Goal: Contribute content

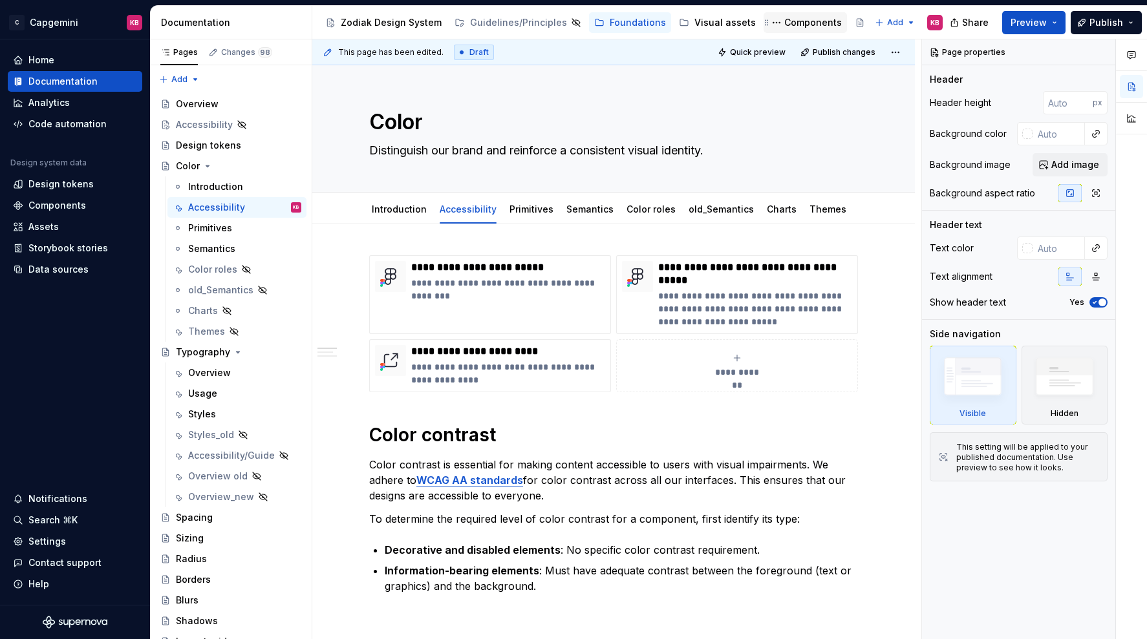
click at [784, 24] on div "Components" at bounding box center [813, 22] width 58 height 13
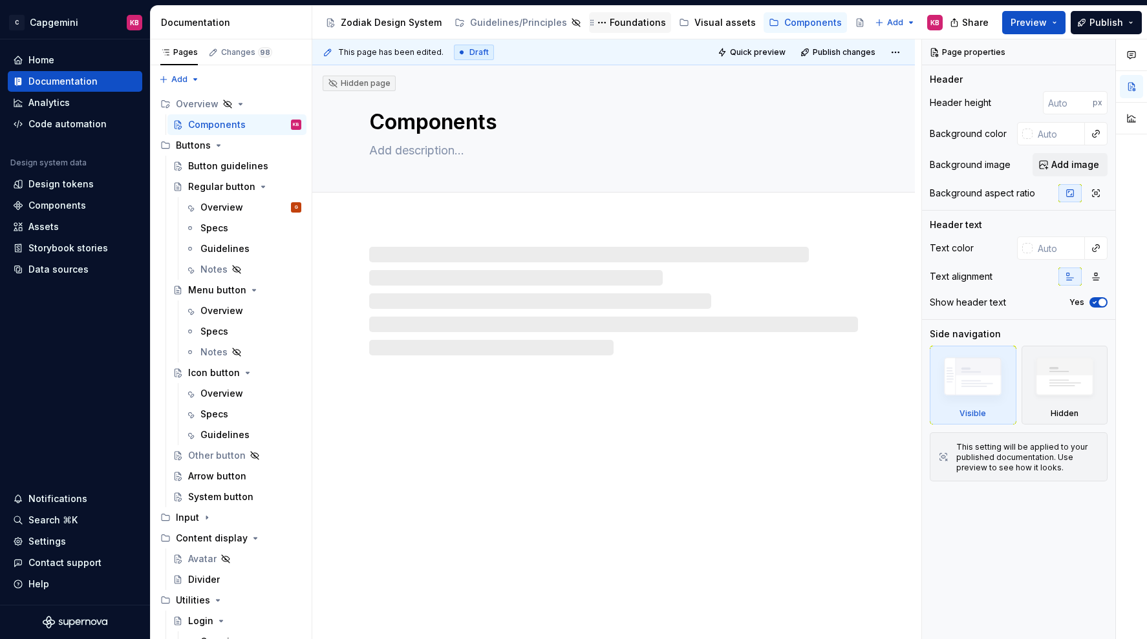
click at [637, 19] on div "Foundations" at bounding box center [638, 22] width 56 height 13
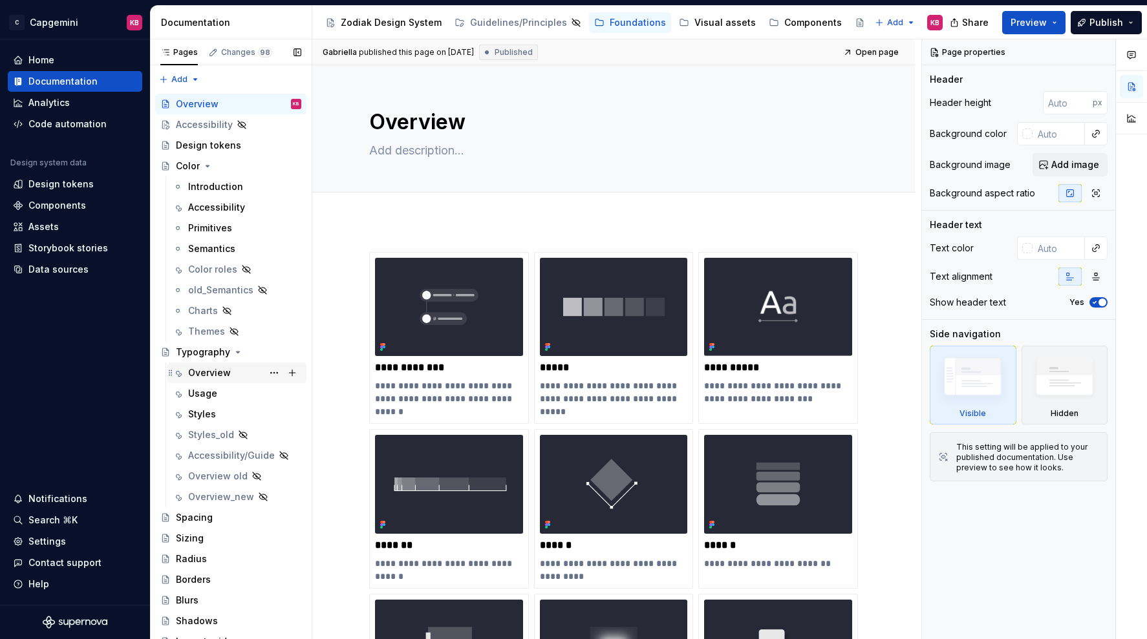
click at [198, 367] on div "Overview" at bounding box center [209, 372] width 43 height 13
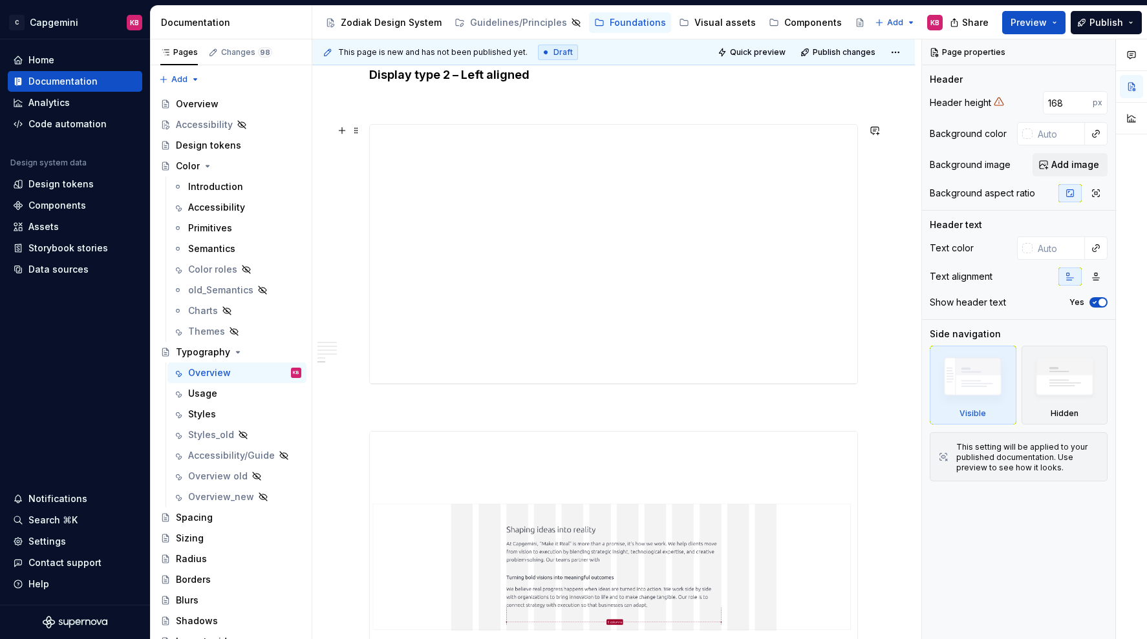
scroll to position [2533, 0]
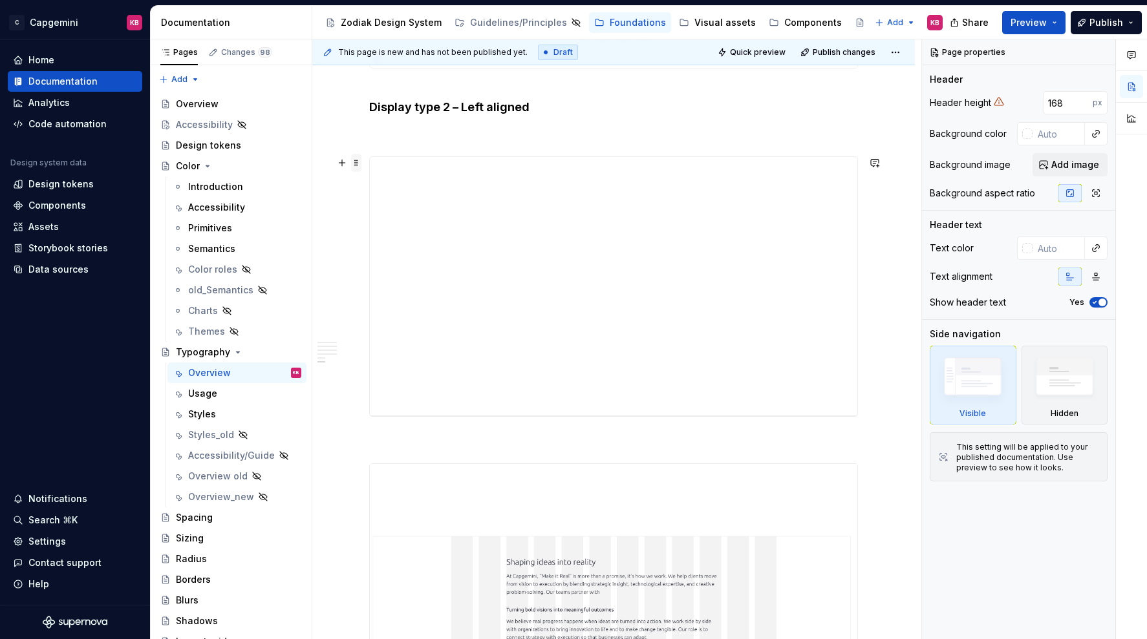
click at [358, 163] on span at bounding box center [356, 163] width 10 height 18
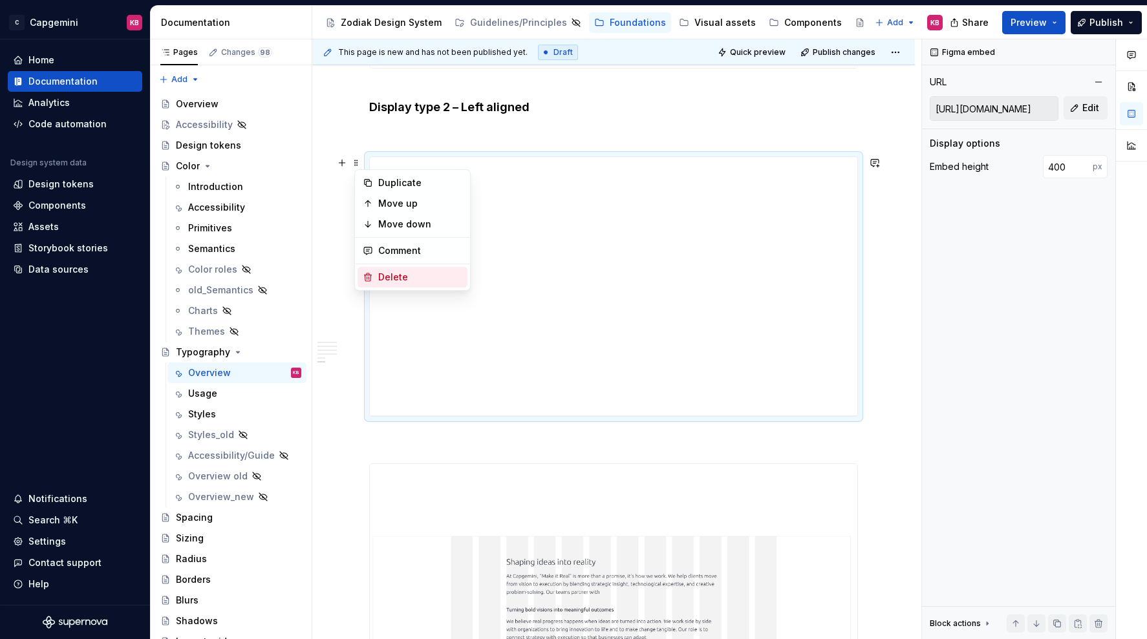
click at [382, 274] on div "Delete" at bounding box center [420, 277] width 84 height 13
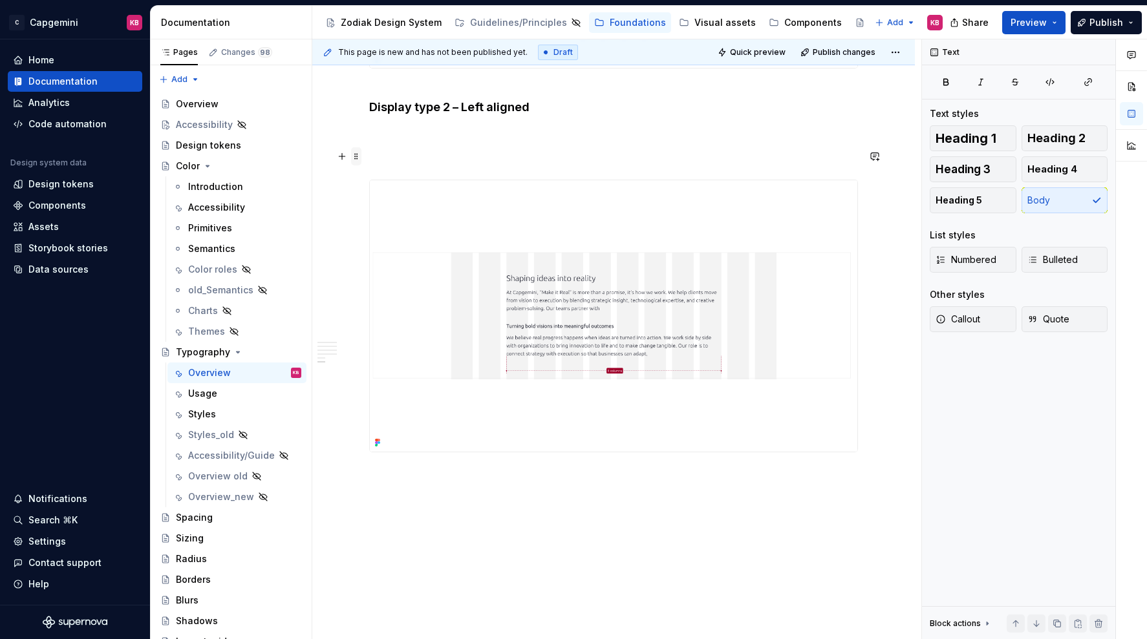
click at [357, 156] on span at bounding box center [356, 156] width 10 height 18
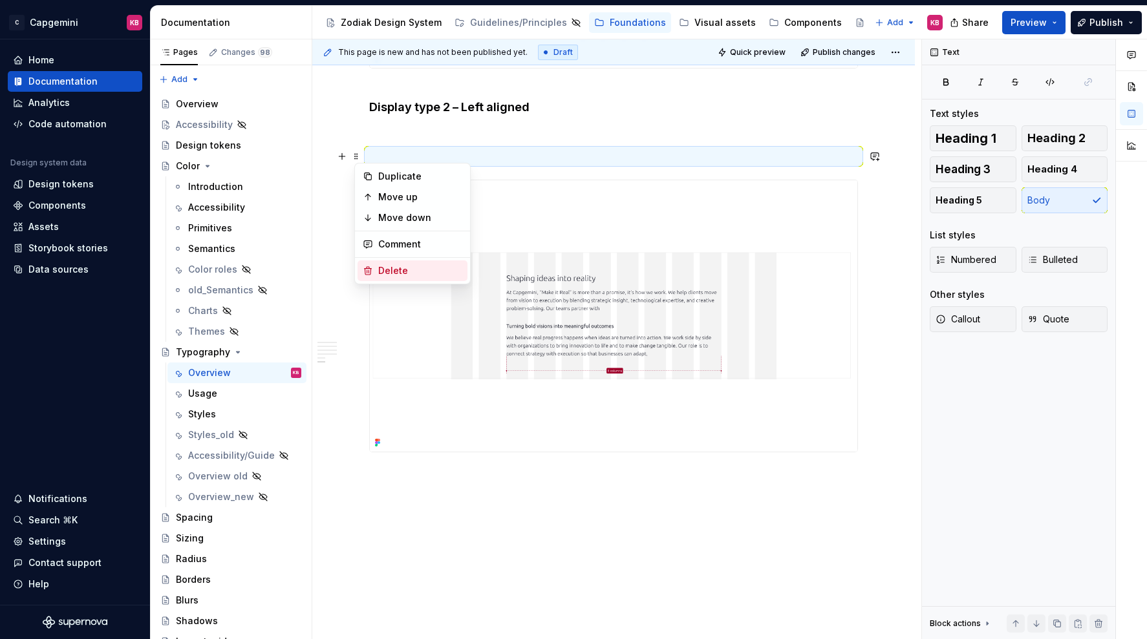
click at [377, 266] on div "Delete" at bounding box center [412, 270] width 110 height 21
type textarea "*"
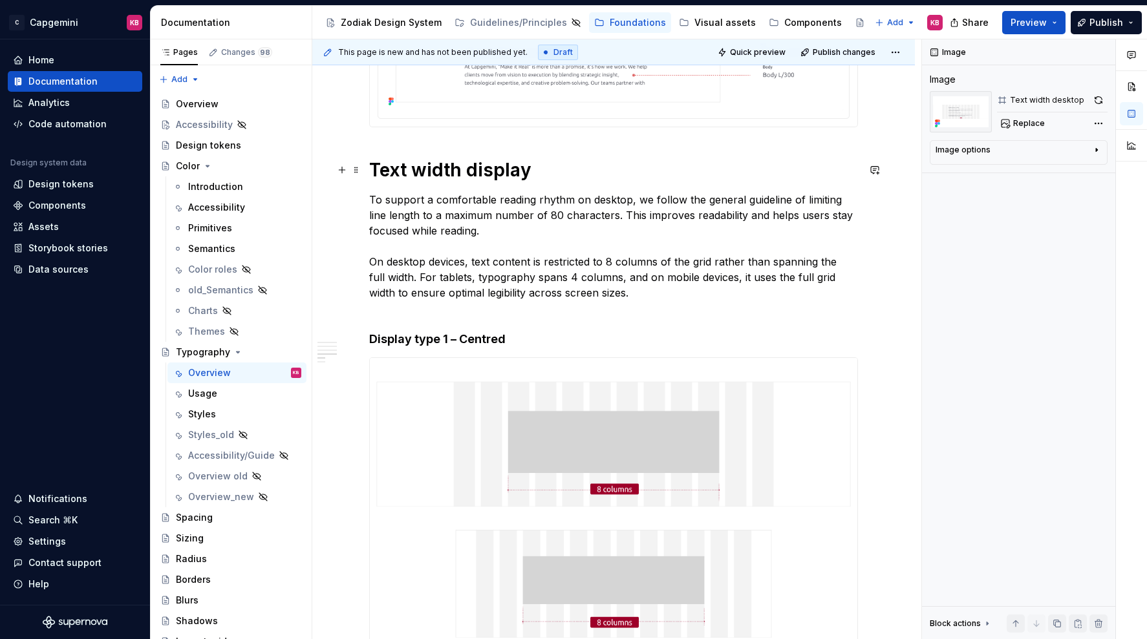
scroll to position [1711, 0]
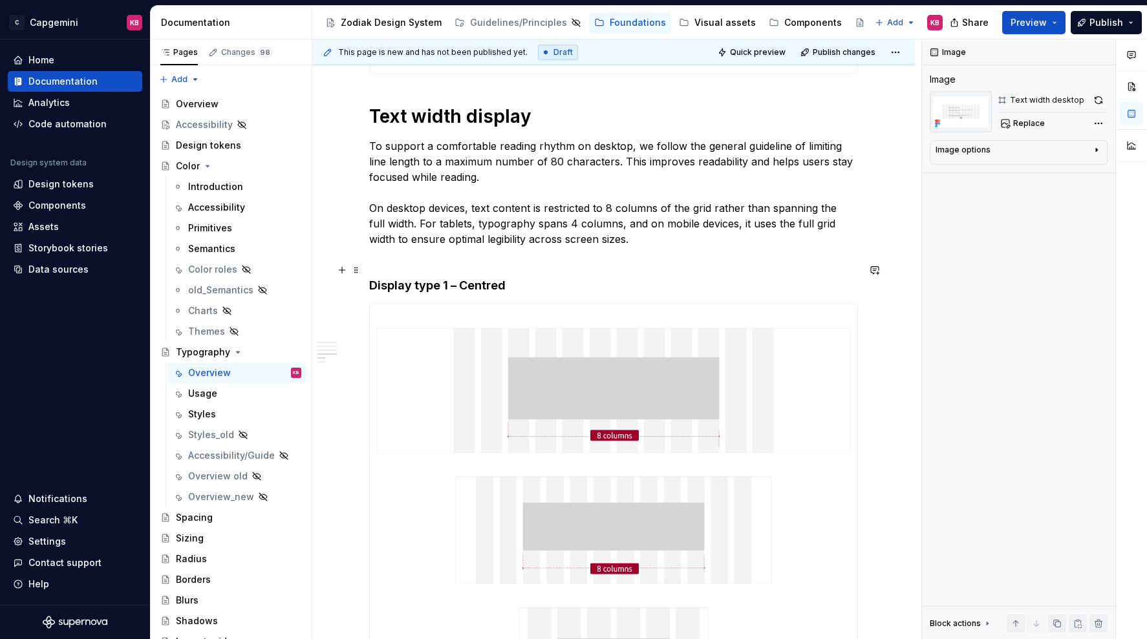
click at [504, 288] on h4 "Display type 1 – Centred" at bounding box center [613, 277] width 489 height 31
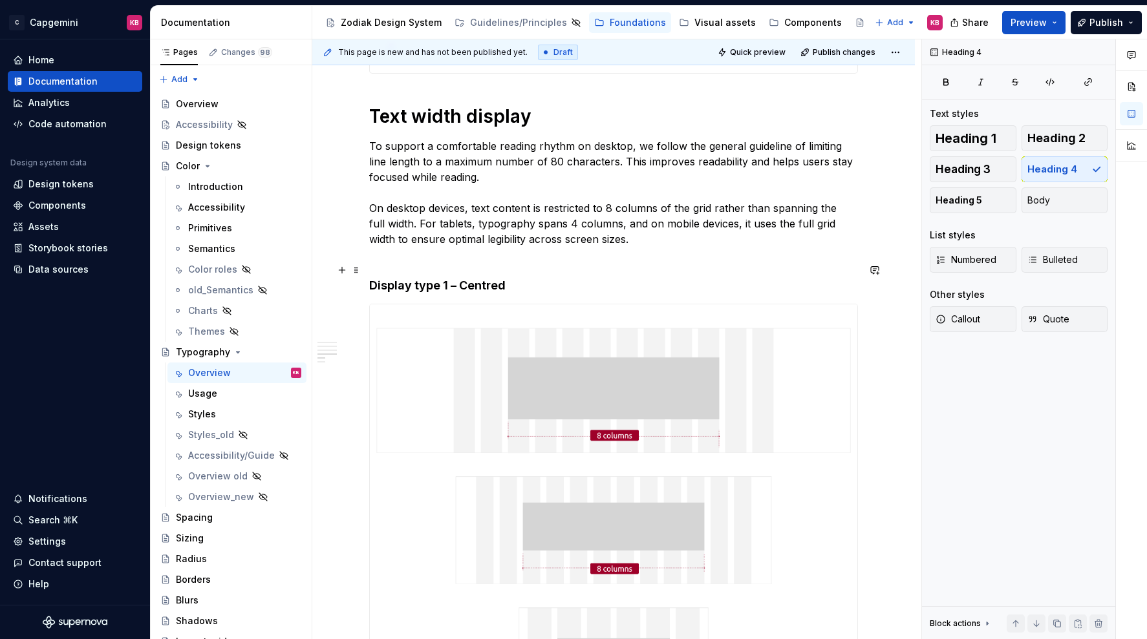
click at [509, 286] on h4 "Display type 1 – Centred" at bounding box center [613, 277] width 489 height 31
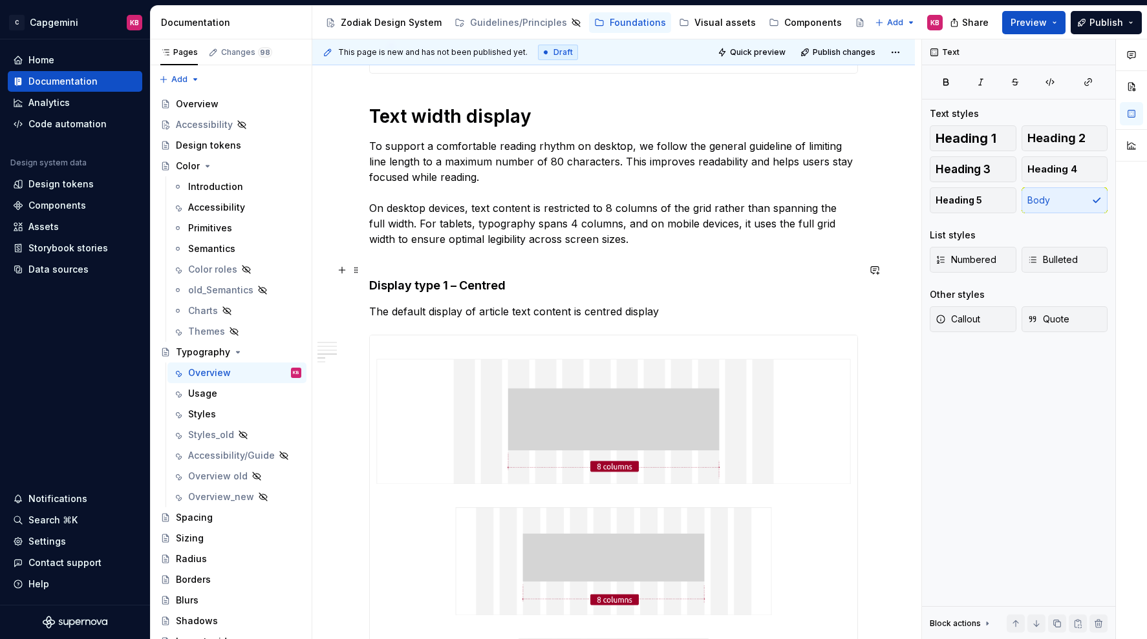
scroll to position [1723, 0]
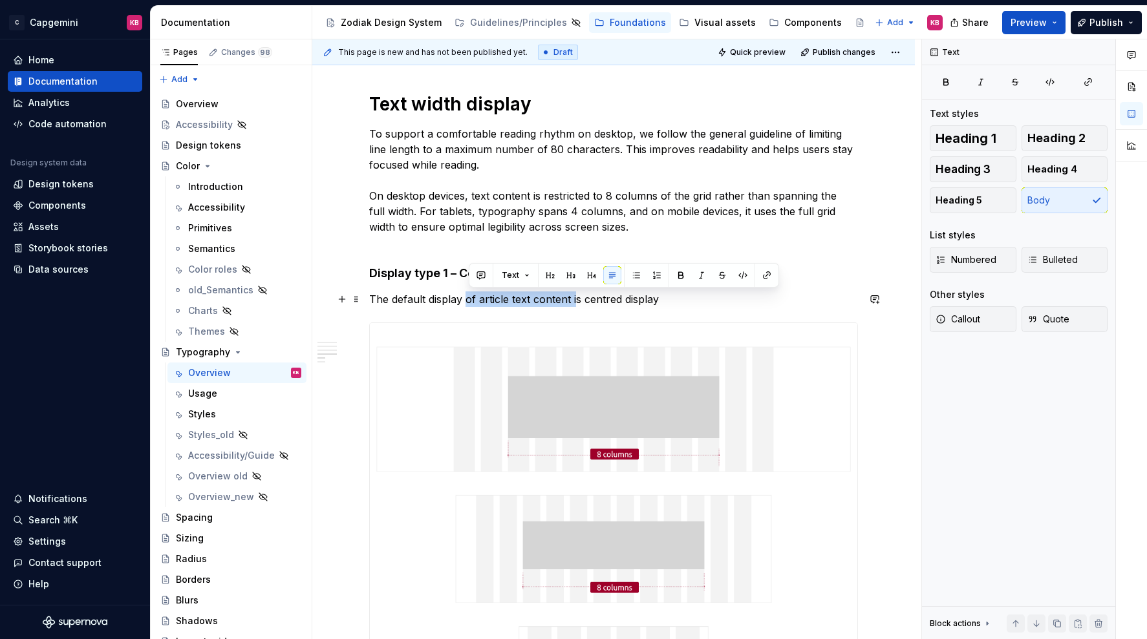
drag, startPoint x: 469, startPoint y: 297, endPoint x: 577, endPoint y: 306, distance: 108.3
click at [577, 306] on p "The default display of article text content is centred display" at bounding box center [613, 300] width 489 height 16
drag, startPoint x: 516, startPoint y: 299, endPoint x: 573, endPoint y: 302, distance: 56.3
click at [573, 302] on p "The default display is centred display" at bounding box center [613, 300] width 489 height 16
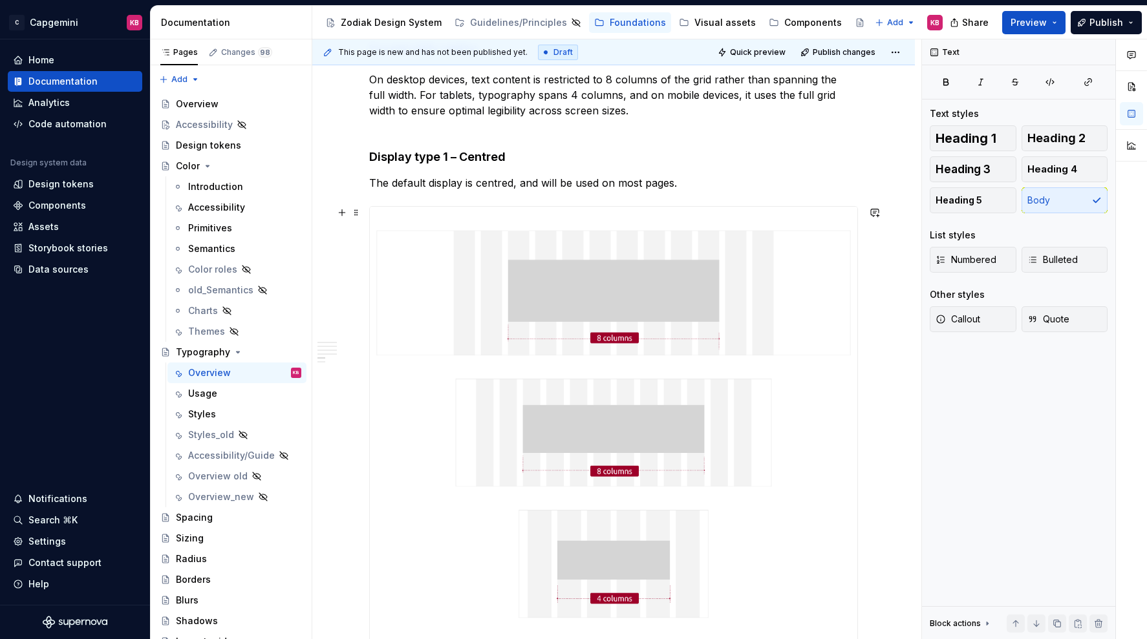
scroll to position [1873, 0]
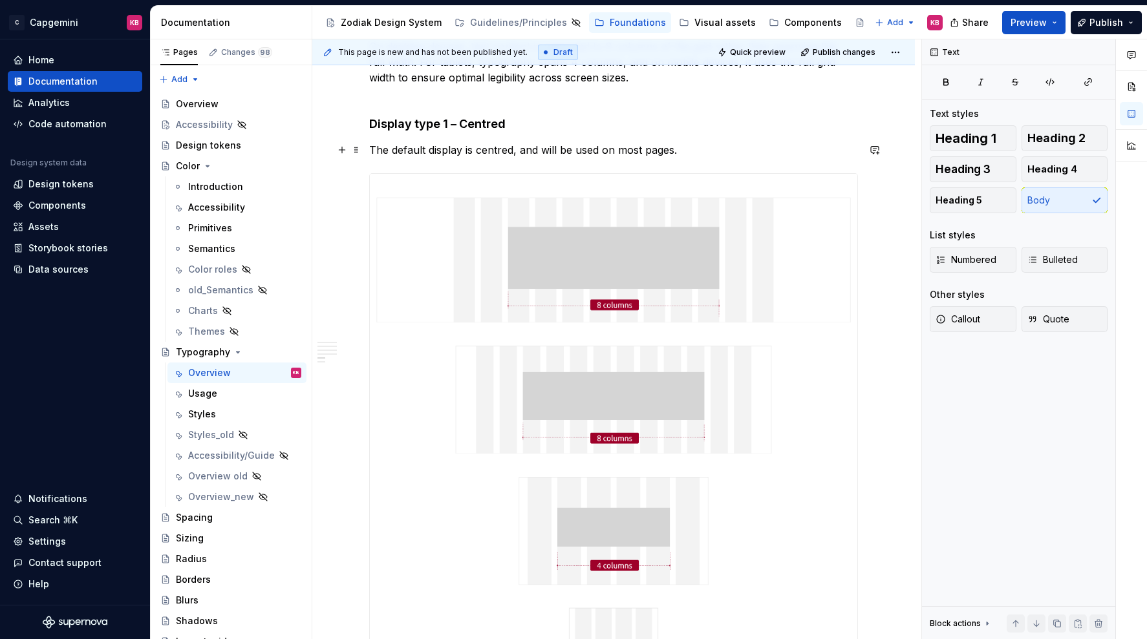
click at [555, 153] on p "The default display is centred, and will be used on most pages." at bounding box center [613, 150] width 489 height 16
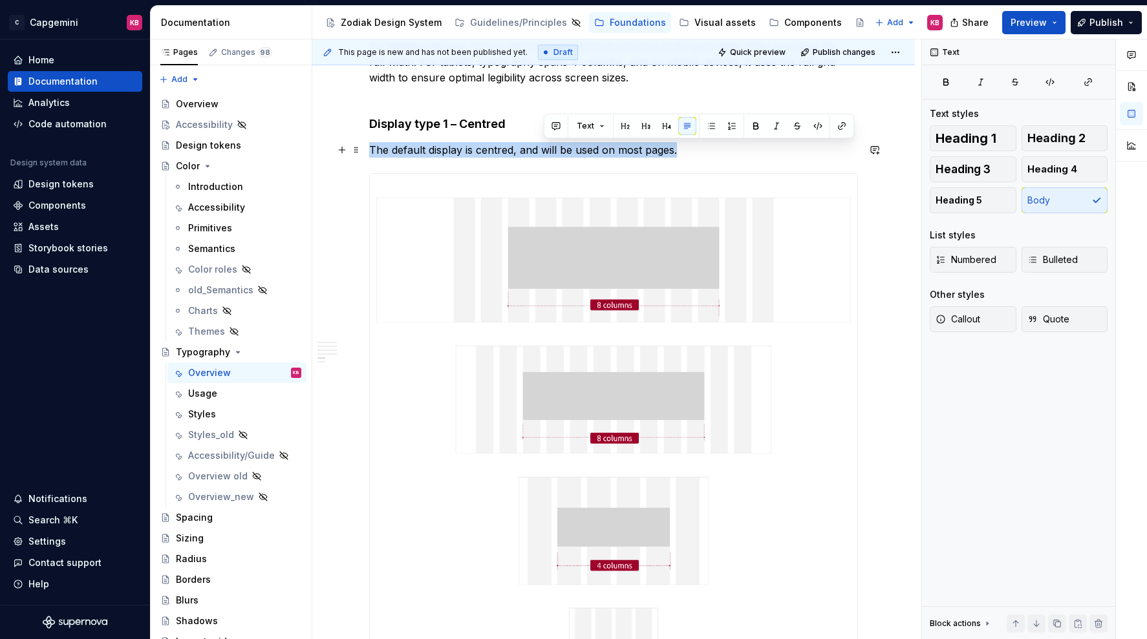
click at [555, 153] on p "The default display is centred, and will be used on most pages." at bounding box center [613, 150] width 489 height 16
copy p "The default display is centred, and will be used on most pages."
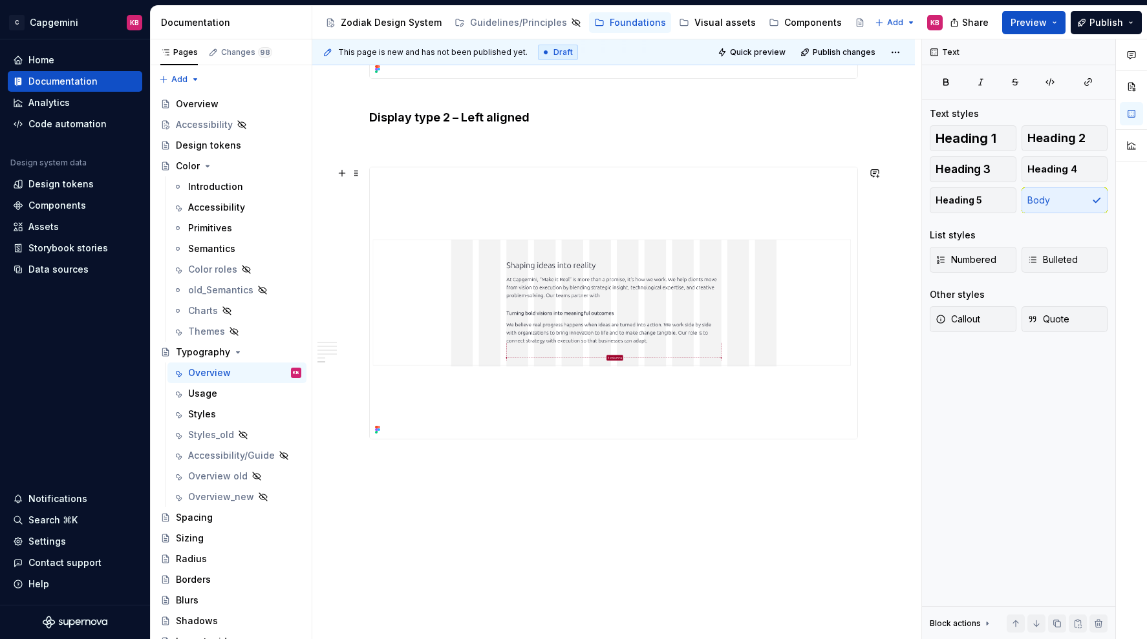
scroll to position [2557, 0]
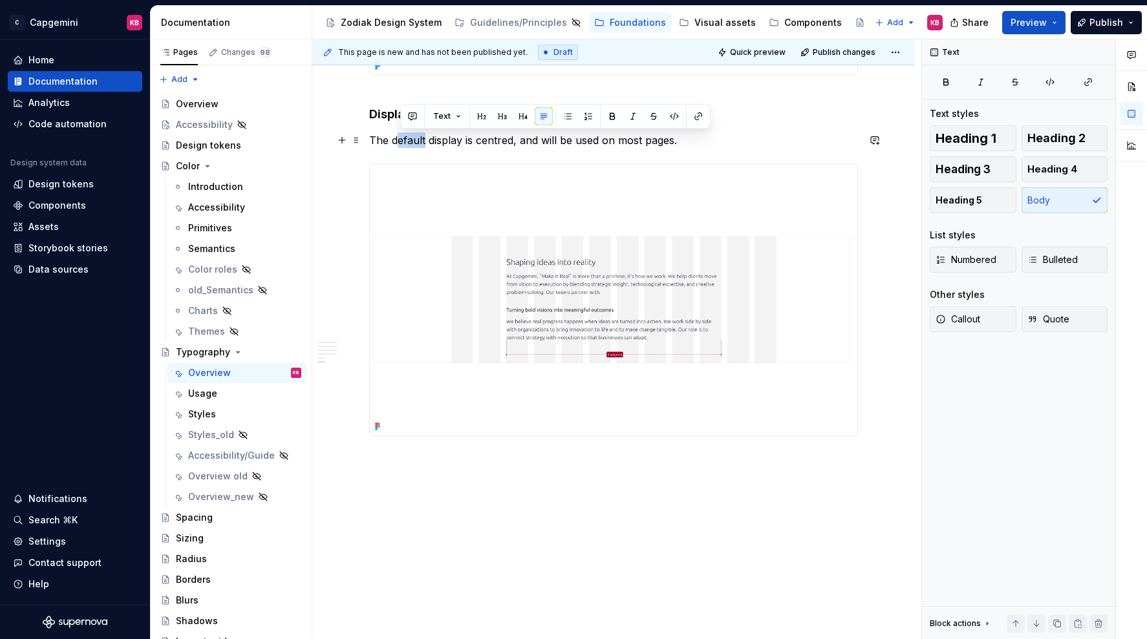
drag, startPoint x: 428, startPoint y: 141, endPoint x: 398, endPoint y: 141, distance: 29.7
click at [398, 141] on p "The default display is centred, and will be used on most pages." at bounding box center [613, 141] width 489 height 16
click at [394, 142] on p "The default display is centred, and will be used on most pages." at bounding box center [613, 141] width 489 height 16
drag, startPoint x: 394, startPoint y: 142, endPoint x: 429, endPoint y: 143, distance: 34.3
click at [429, 143] on p "The default display is centred, and will be used on most pages." at bounding box center [613, 141] width 489 height 16
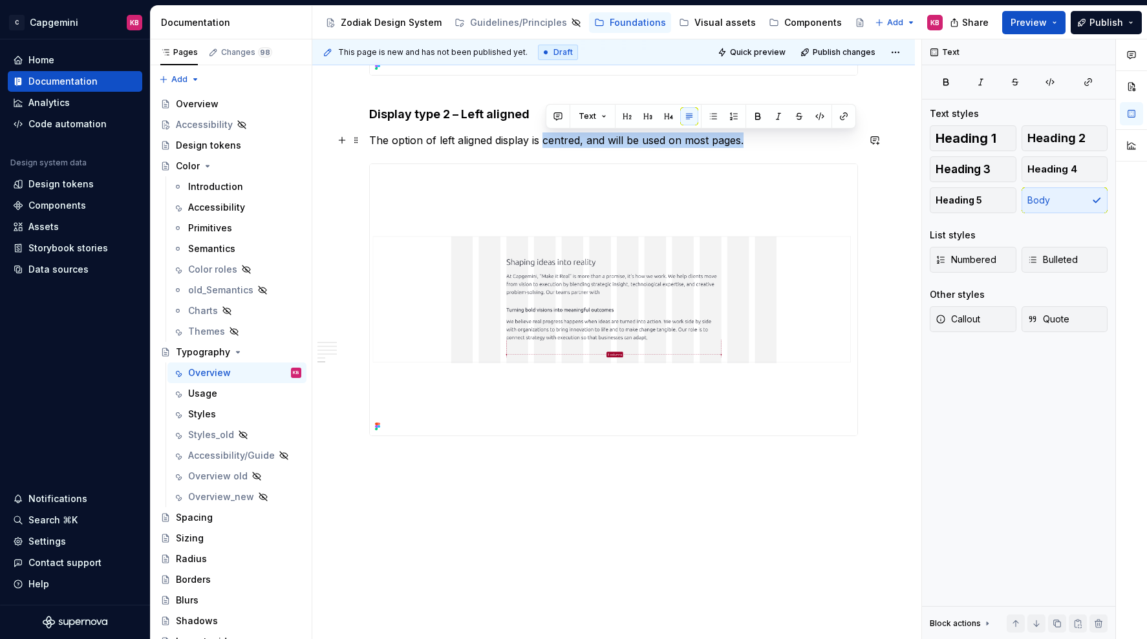
drag, startPoint x: 547, startPoint y: 142, endPoint x: 772, endPoint y: 140, distance: 224.3
click at [772, 140] on p "The option of left aligned display is centred, and will be used on most pages." at bounding box center [613, 141] width 489 height 16
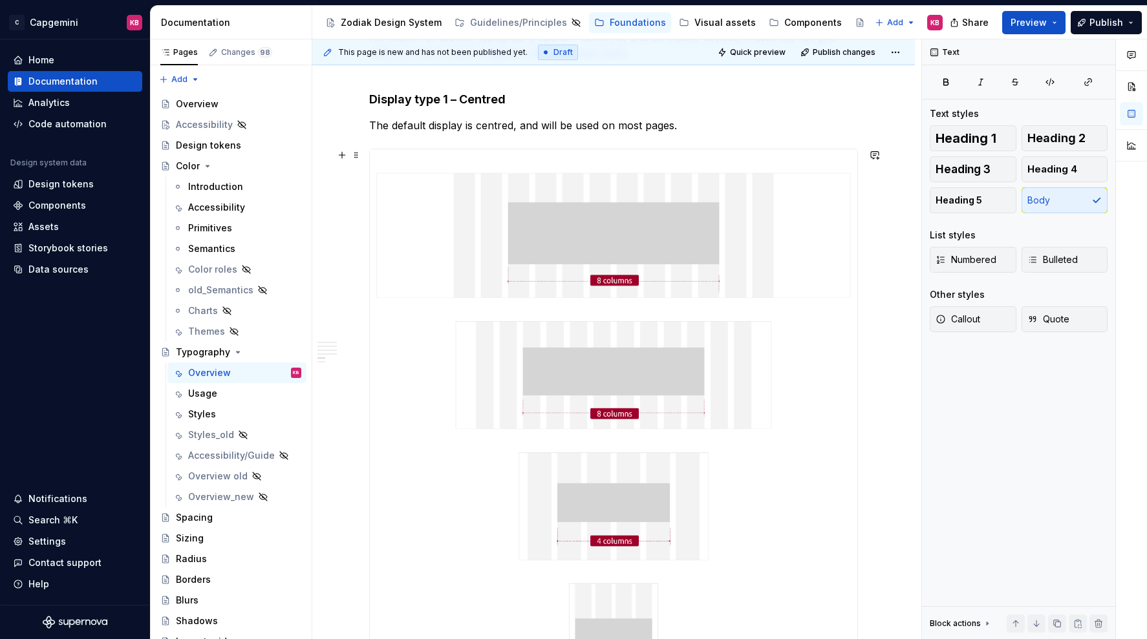
scroll to position [1896, 0]
click at [462, 127] on p "The default display is centred, and will be used on most pages." at bounding box center [613, 127] width 489 height 16
click at [465, 127] on p "The default display is centred, and will be used on most pages." at bounding box center [613, 127] width 489 height 16
click at [478, 127] on p "The default display for text is centred, and will be used on most pages." at bounding box center [613, 127] width 489 height 16
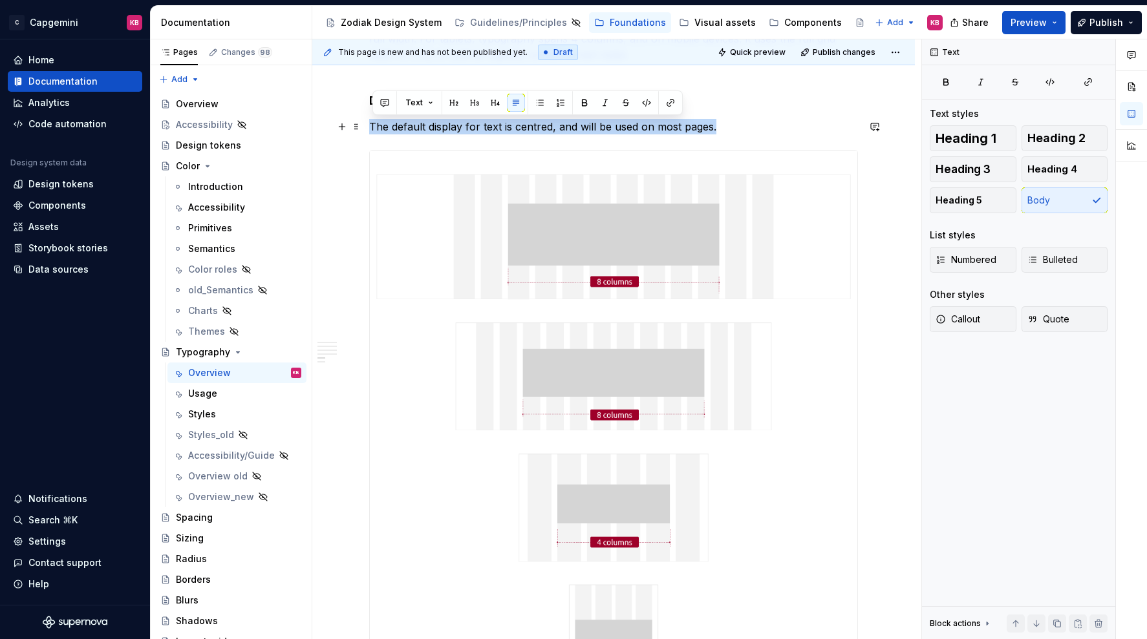
click at [478, 127] on p "The default display for text is centred, and will be used on most pages." at bounding box center [613, 127] width 489 height 16
copy p "The default display for text is centred, and will be used on most pages."
click at [440, 123] on p "The default display for text is centred, and will be used on most pages." at bounding box center [613, 127] width 489 height 16
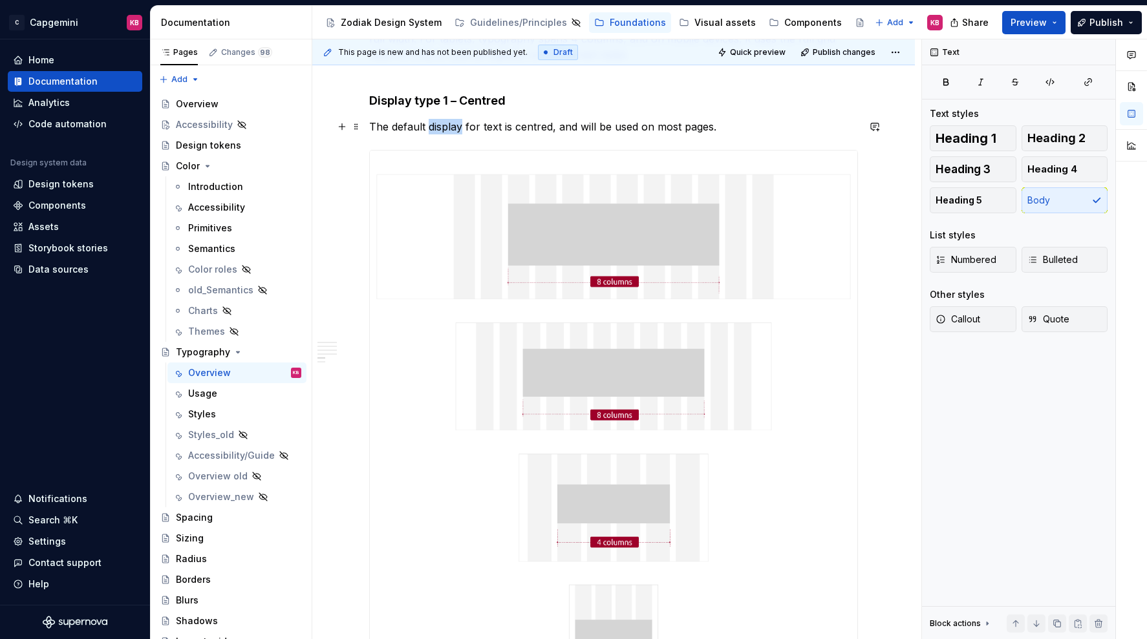
click at [440, 123] on p "The default display for text is centred, and will be used on most pages." at bounding box center [613, 127] width 489 height 16
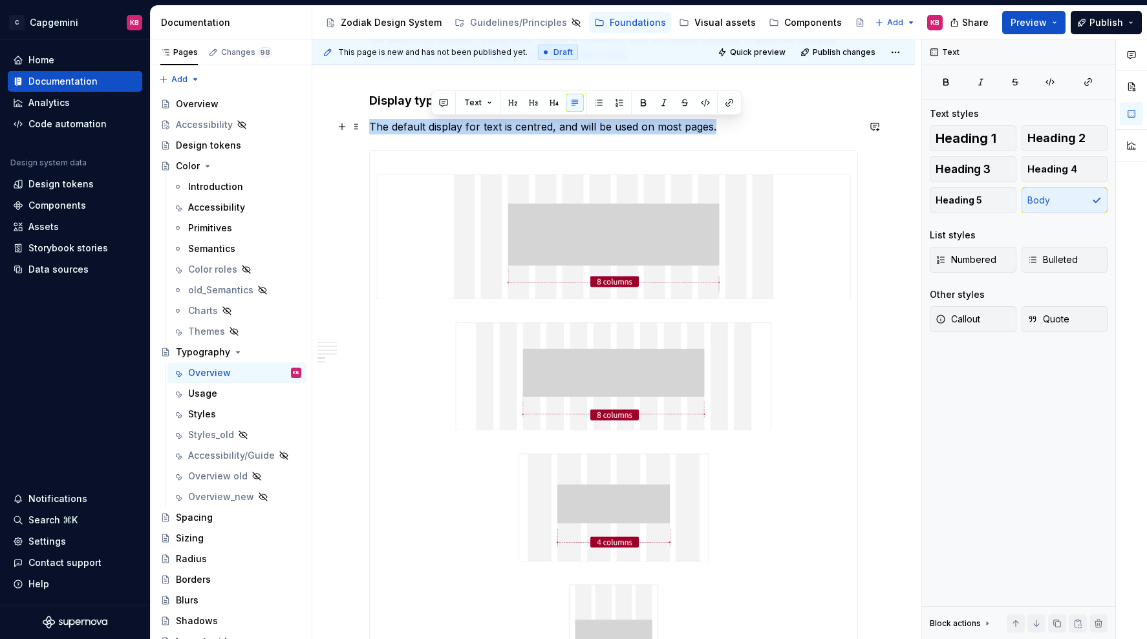
click at [440, 123] on p "The default display for text is centred, and will be used on most pages." at bounding box center [613, 127] width 489 height 16
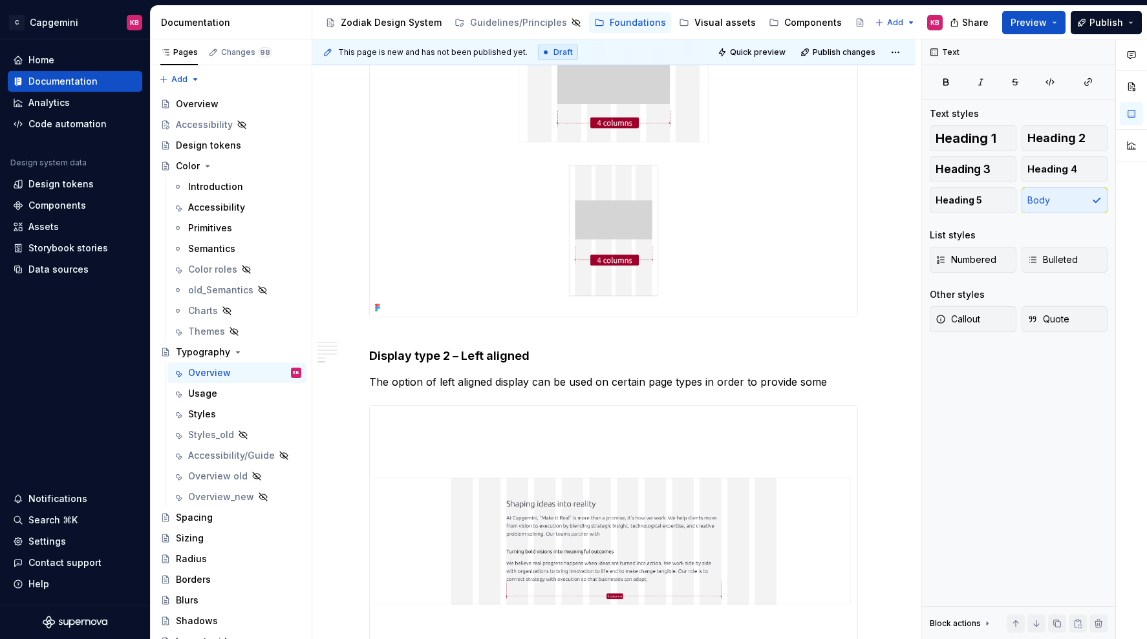
scroll to position [2326, 0]
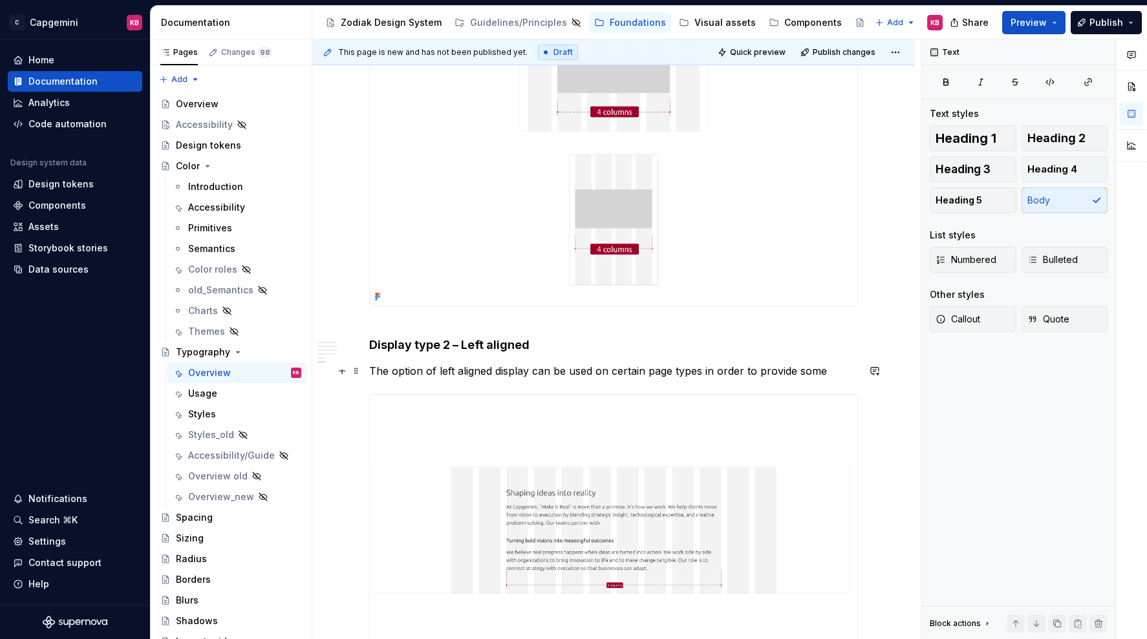
click at [433, 376] on p "The option of left aligned display can be used on certain page types in order t…" at bounding box center [613, 371] width 489 height 16
click at [827, 372] on p "The option of left aligned display can be used on certain page types in order t…" at bounding box center [613, 371] width 489 height 16
drag, startPoint x: 827, startPoint y: 372, endPoint x: 802, endPoint y: 372, distance: 25.2
click at [802, 372] on p "The option of left aligned display can be used on certain page types in order t…" at bounding box center [613, 371] width 489 height 16
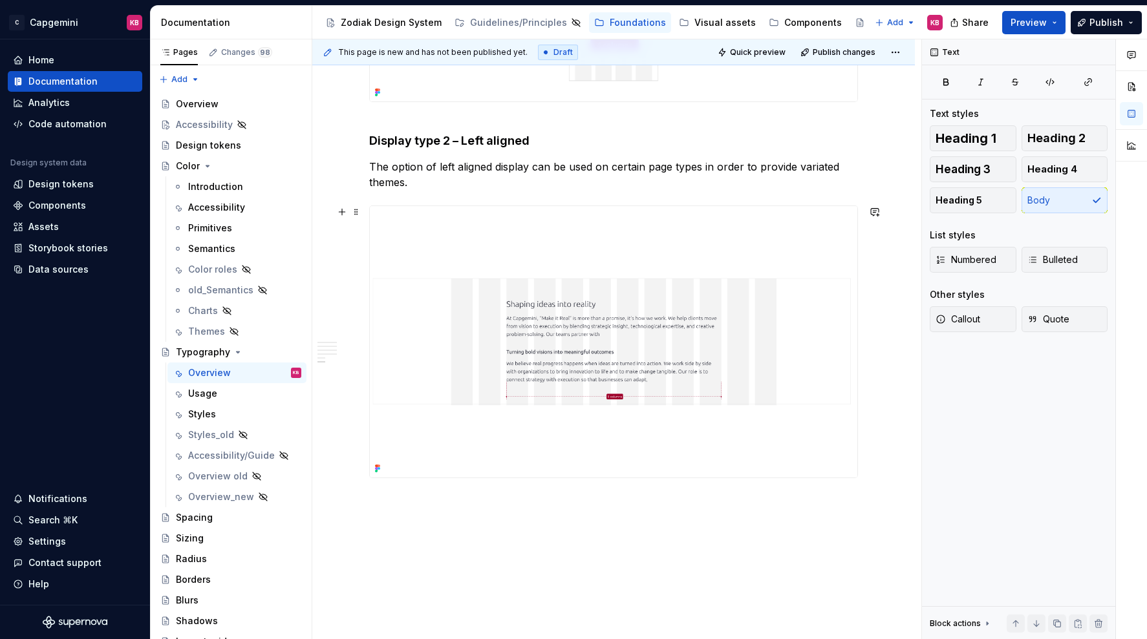
scroll to position [2566, 0]
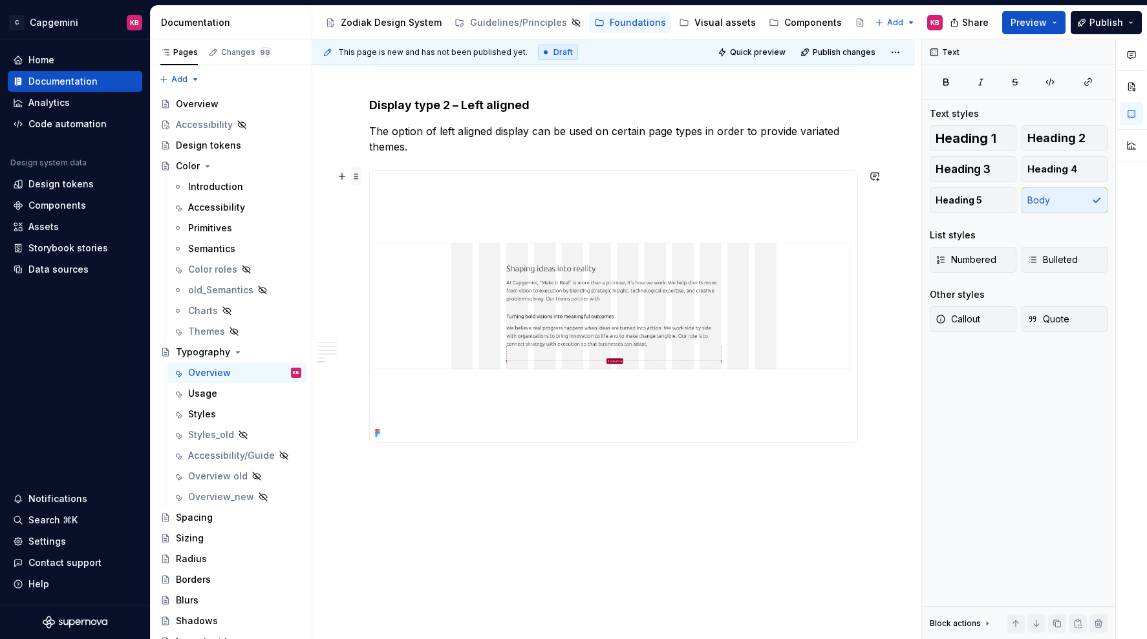
click at [357, 182] on span at bounding box center [356, 176] width 10 height 18
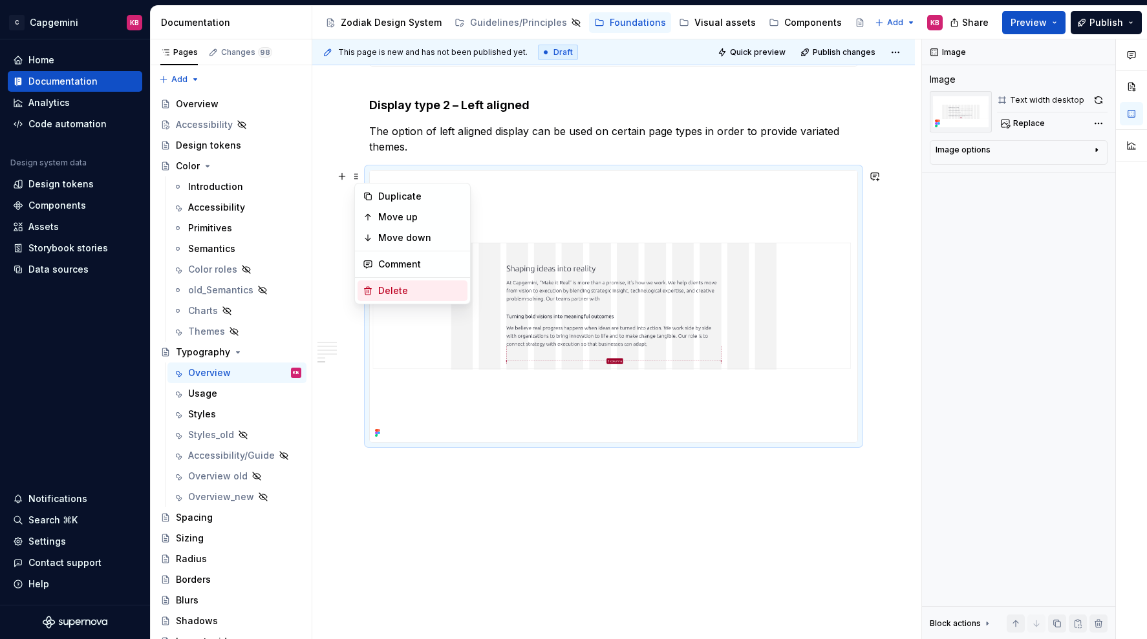
click at [376, 291] on div "Delete" at bounding box center [412, 291] width 110 height 21
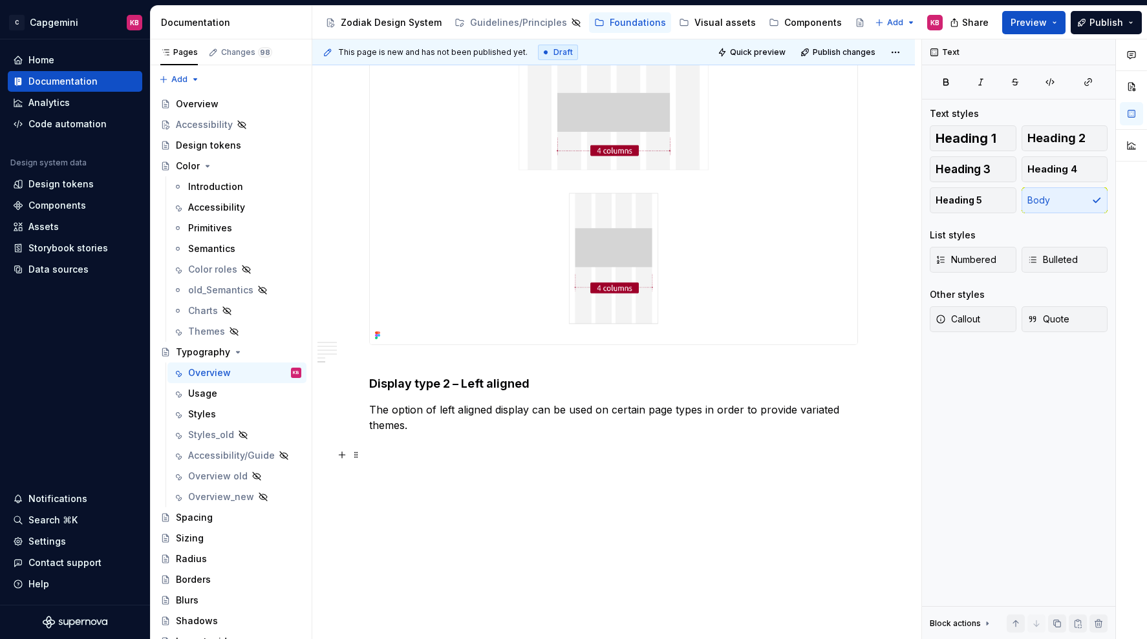
scroll to position [2288, 0]
click at [345, 452] on button "button" at bounding box center [342, 449] width 18 height 18
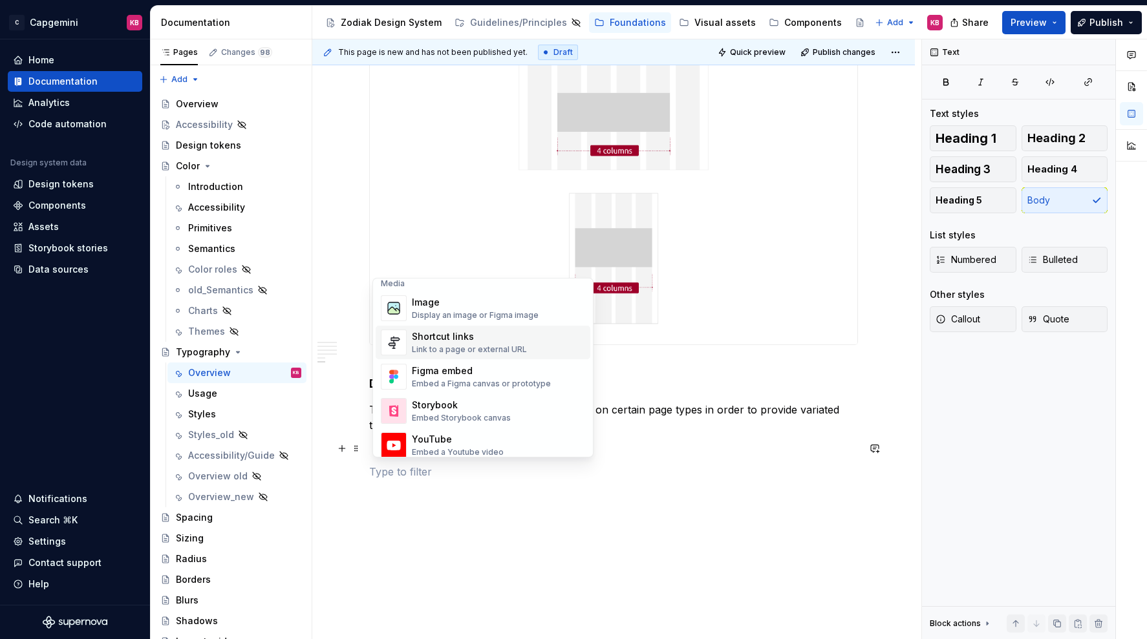
scroll to position [562, 0]
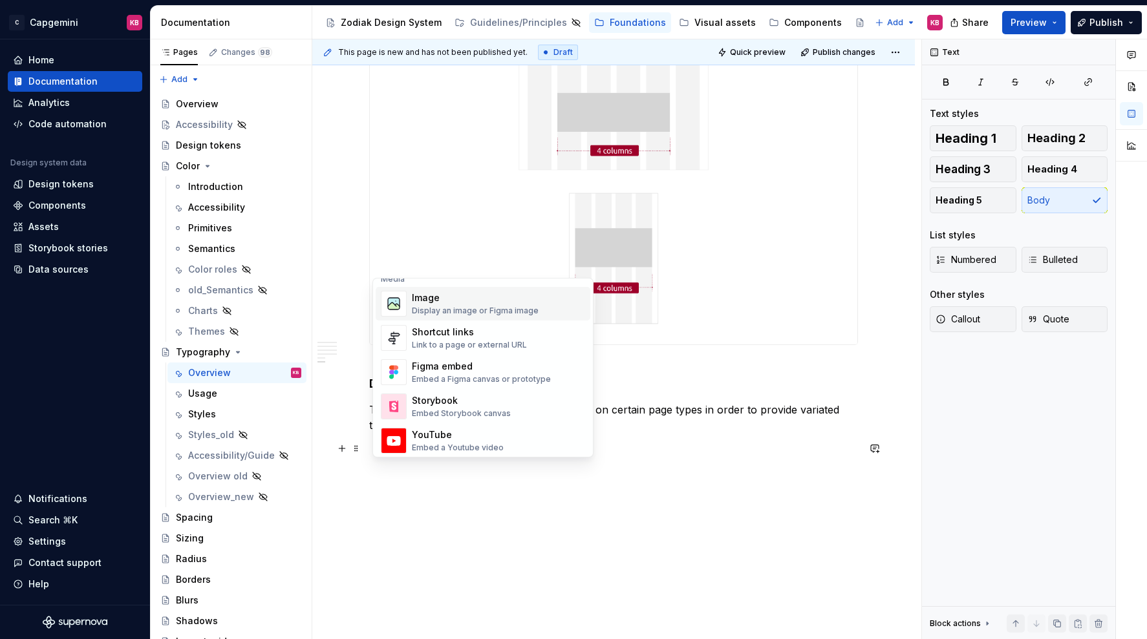
click at [463, 308] on div "Display an image or Figma image" at bounding box center [475, 311] width 127 height 10
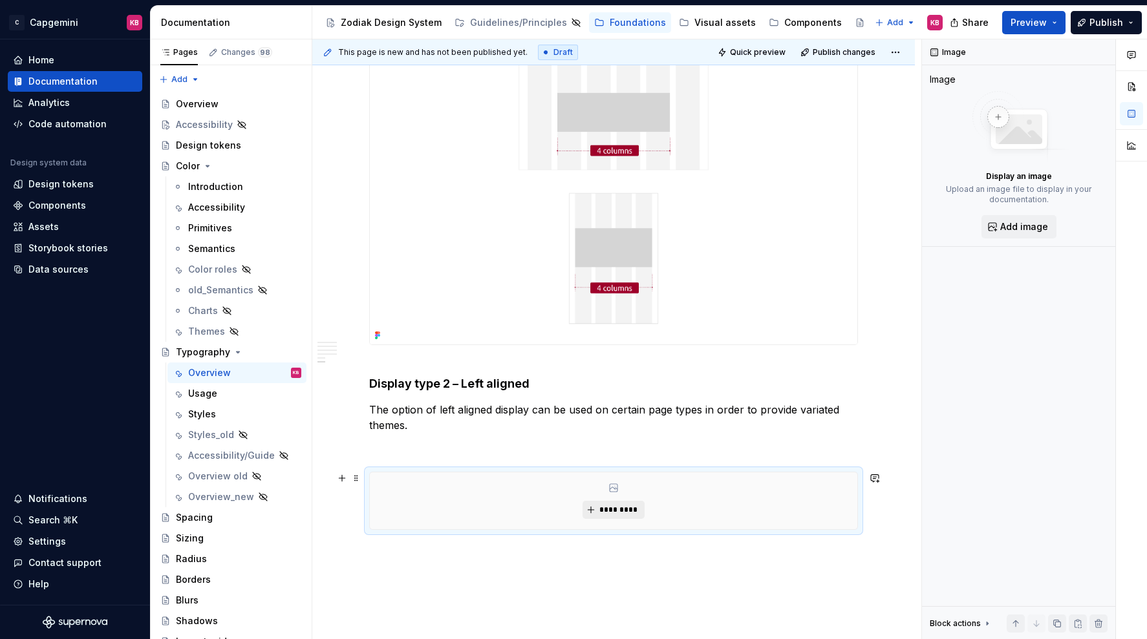
click at [603, 512] on span "*********" at bounding box center [618, 510] width 39 height 10
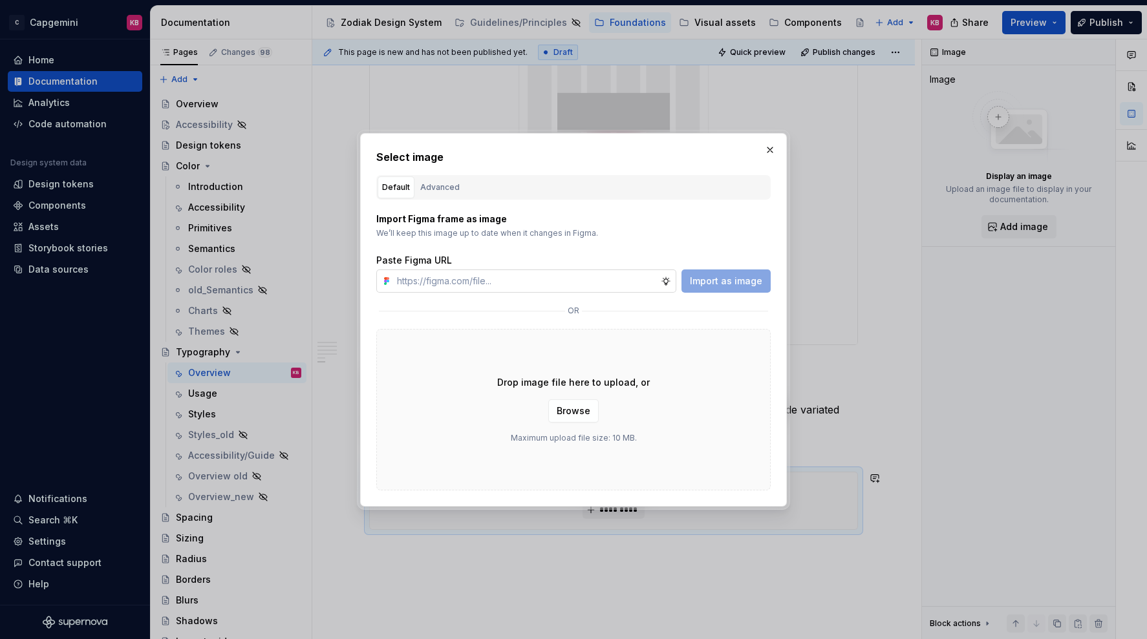
type textarea "*"
type input "[URL][DOMAIN_NAME]"
click at [717, 284] on span "Import as image" at bounding box center [726, 281] width 72 height 13
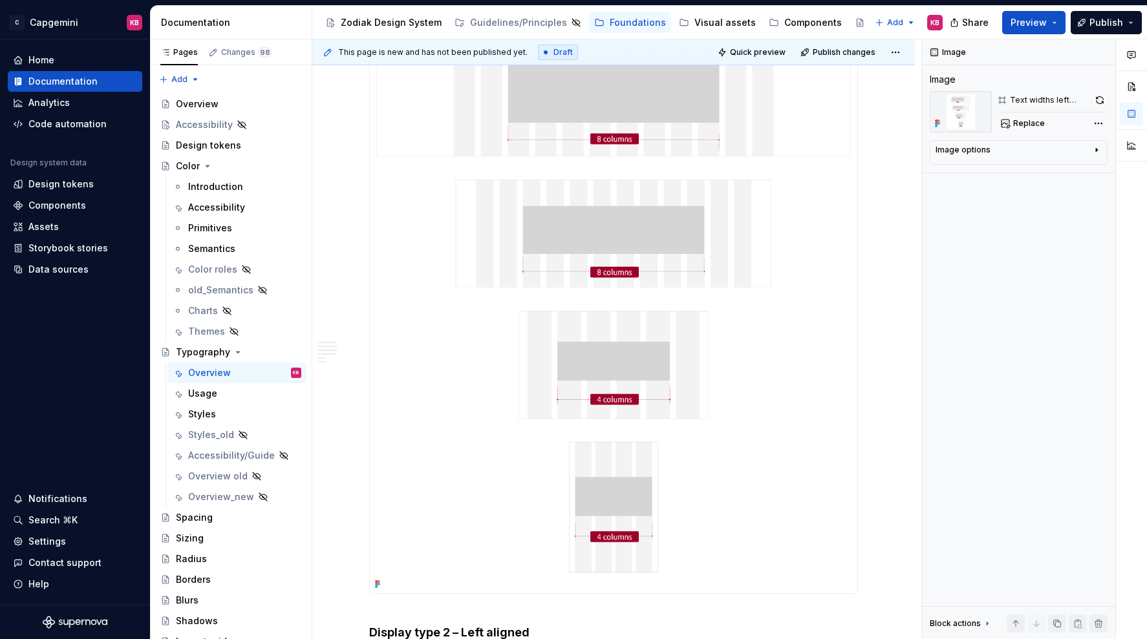
scroll to position [2138, 0]
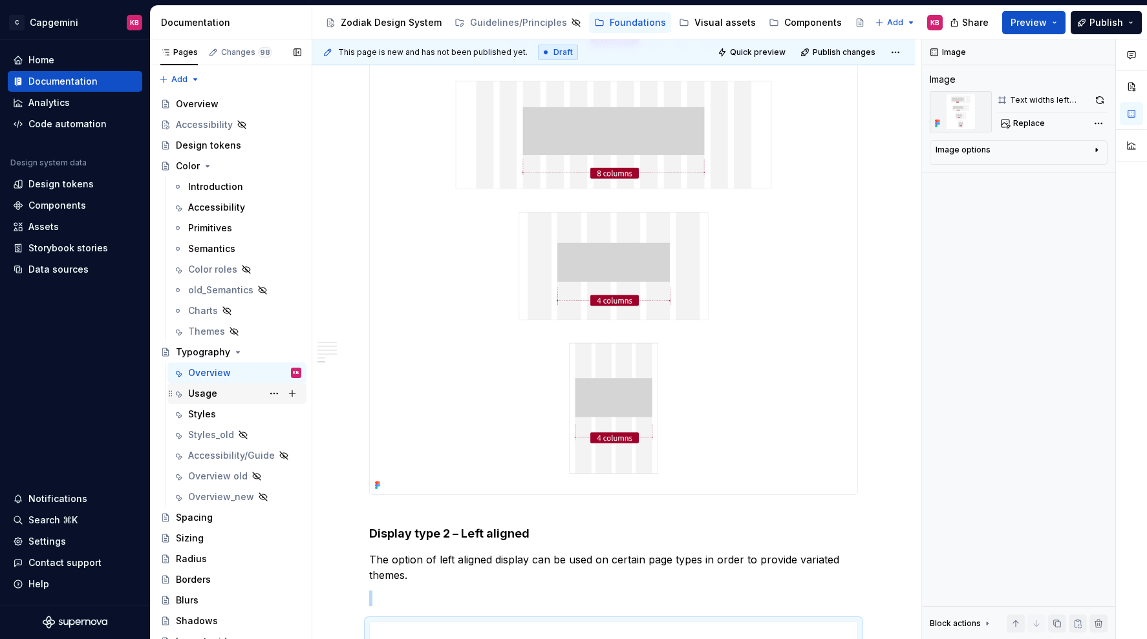
click at [209, 392] on div "Usage" at bounding box center [202, 393] width 29 height 13
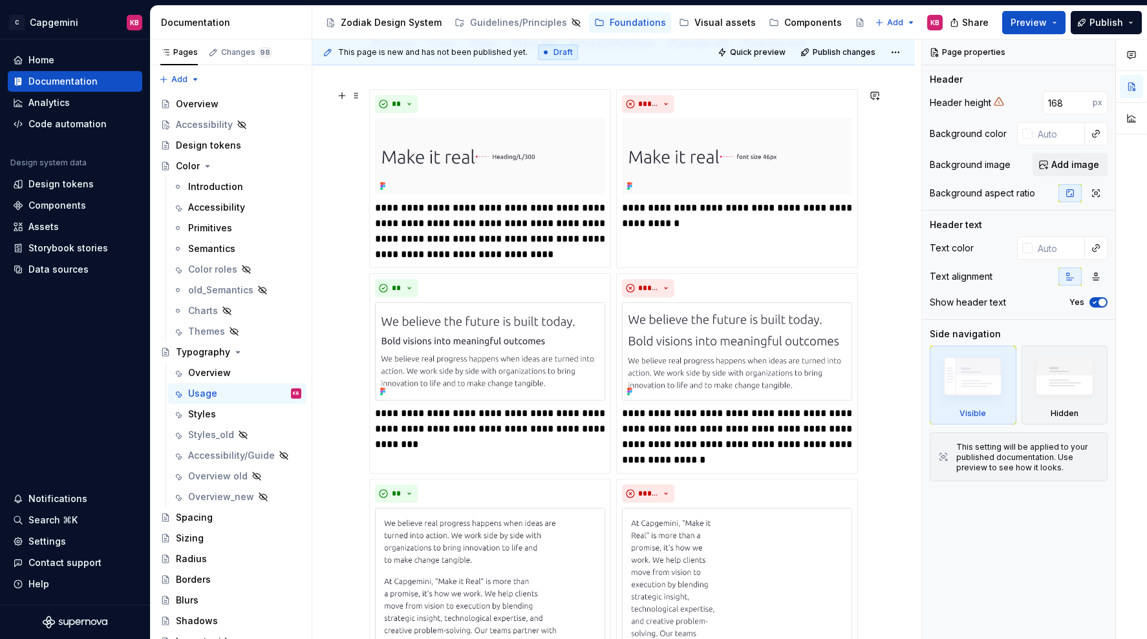
scroll to position [168, 0]
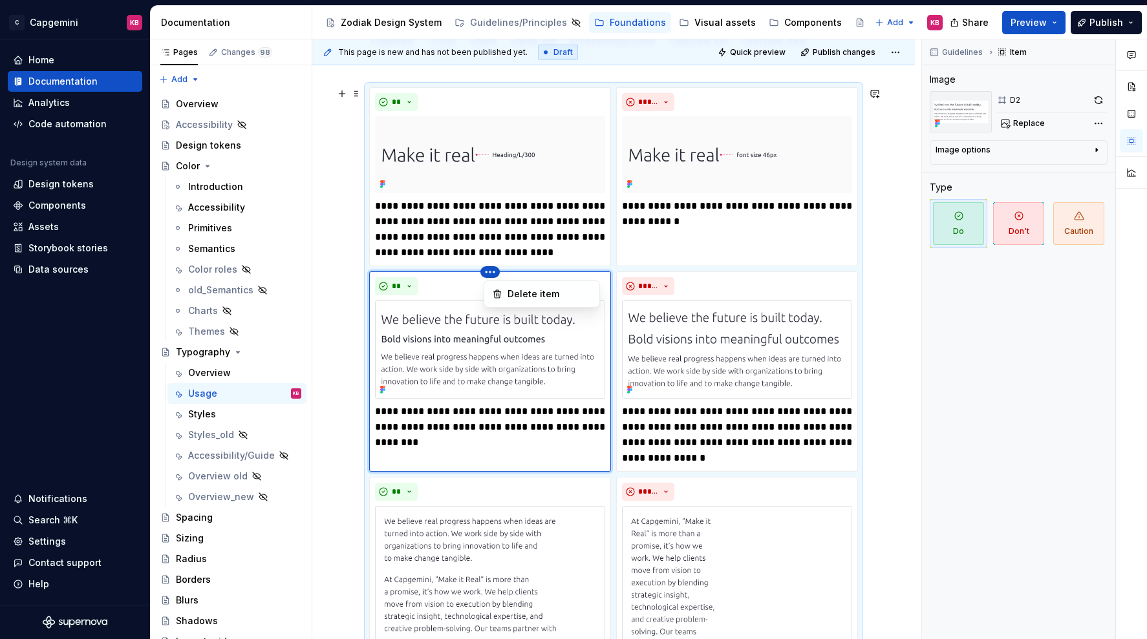
click at [490, 271] on html "C Capgemini KB Home Documentation Analytics Code automation Design system data …" at bounding box center [573, 319] width 1147 height 639
click at [494, 292] on icon at bounding box center [497, 294] width 10 height 10
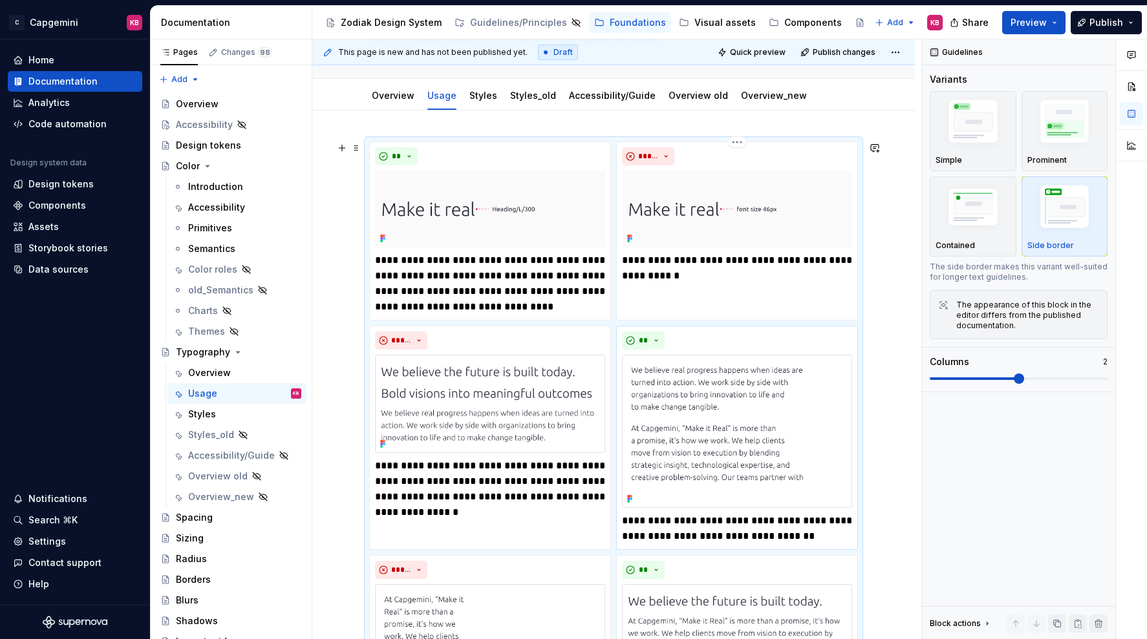
scroll to position [130, 0]
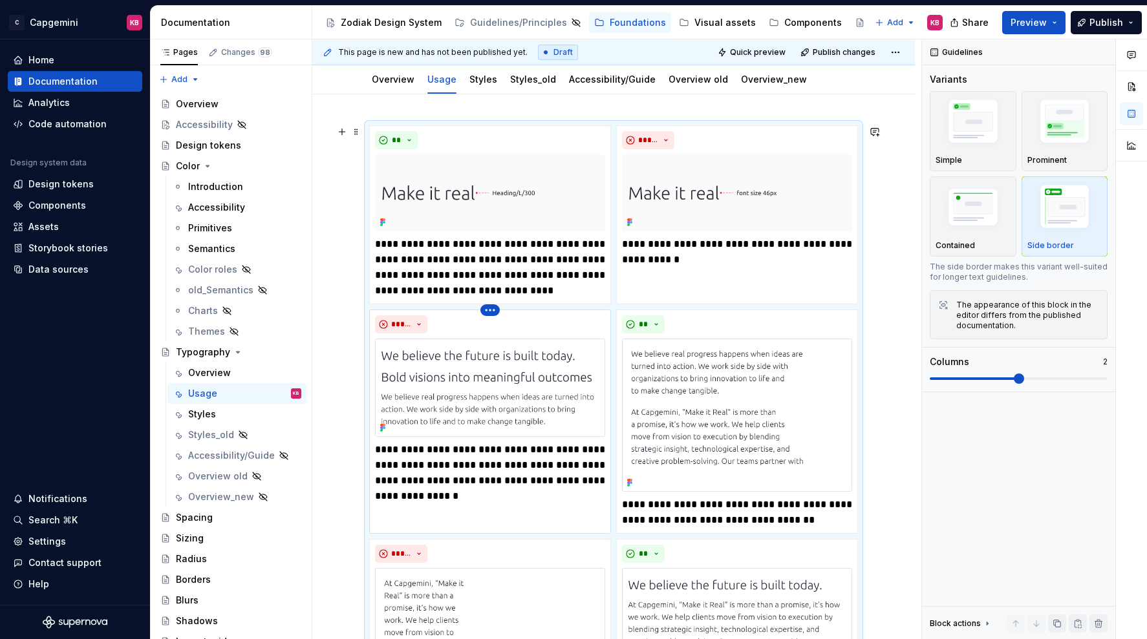
click at [495, 311] on html "C Capgemini KB Home Documentation Analytics Code automation Design system data …" at bounding box center [573, 319] width 1147 height 639
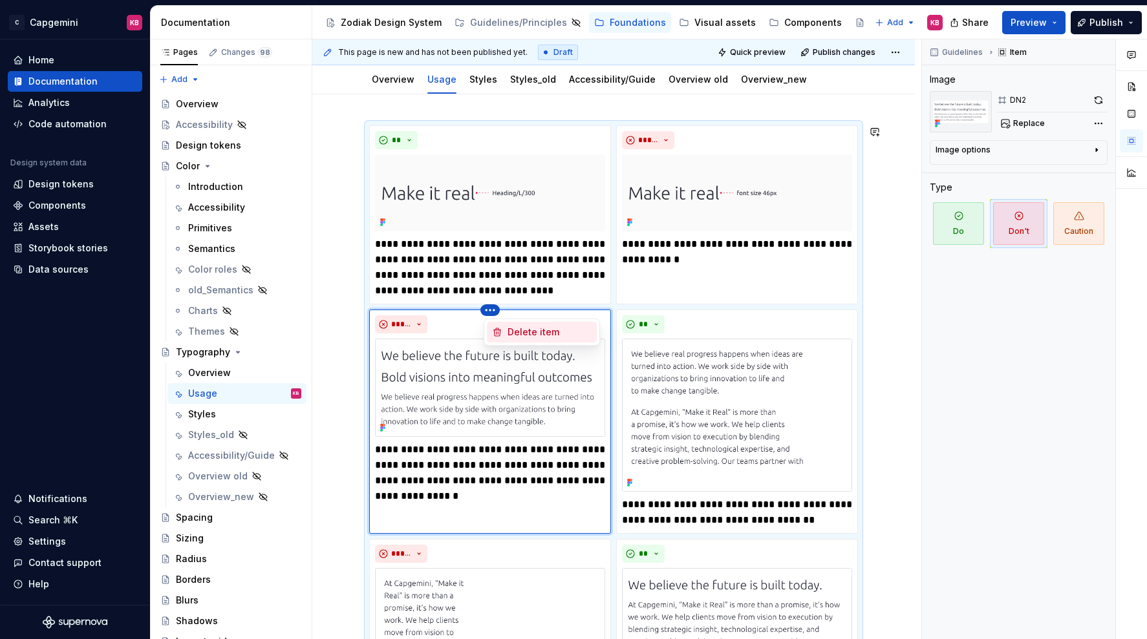
click at [498, 329] on icon at bounding box center [497, 332] width 10 height 10
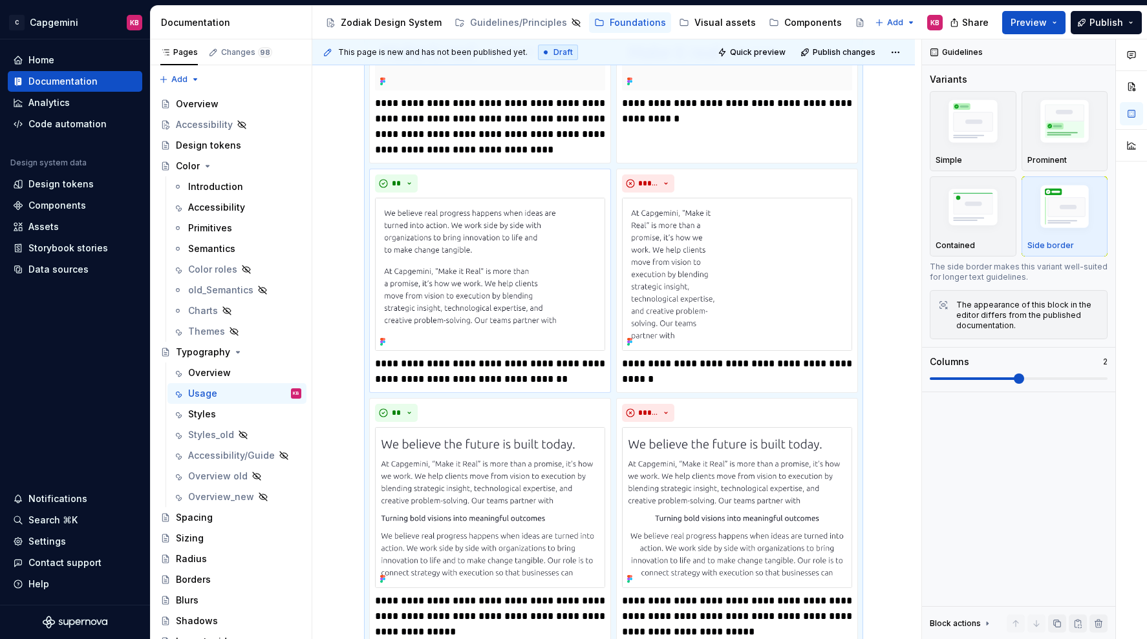
scroll to position [0, 0]
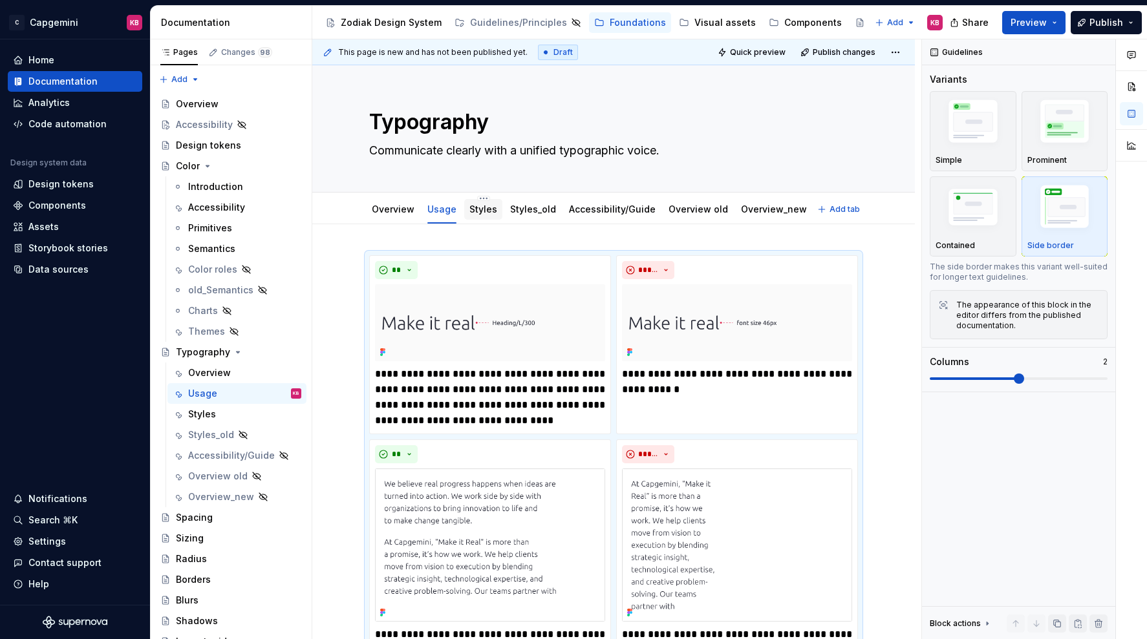
click at [478, 216] on div "Styles" at bounding box center [483, 210] width 28 height 16
click at [485, 213] on link "Styles" at bounding box center [483, 209] width 28 height 11
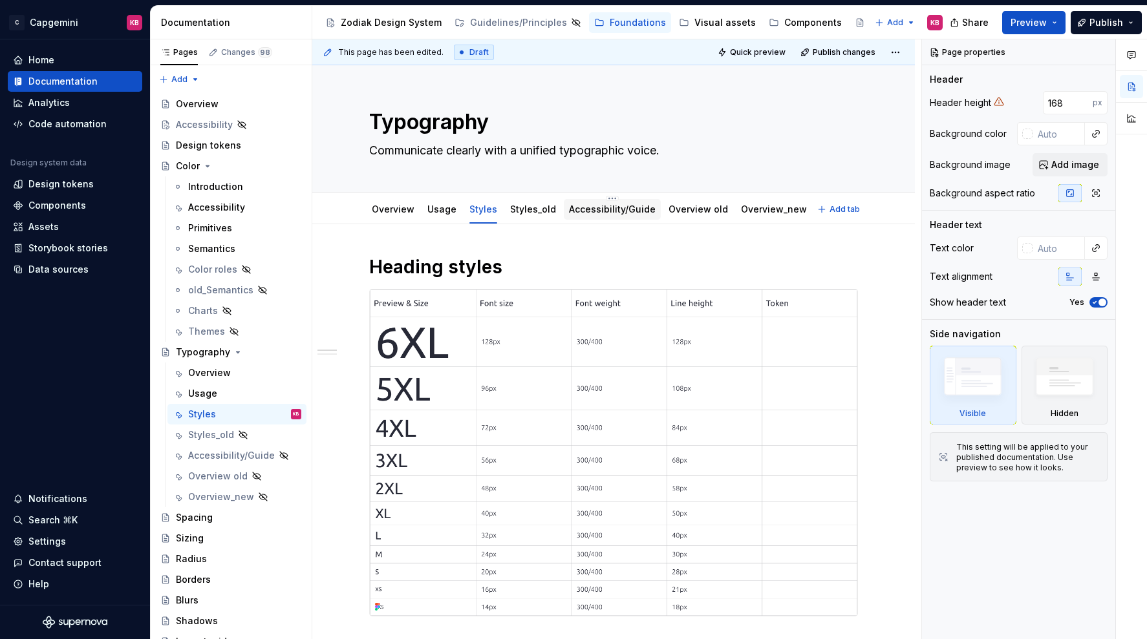
click at [569, 203] on div "Accessibility/Guide" at bounding box center [612, 209] width 87 height 13
click at [574, 206] on link "Accessibility/Guide" at bounding box center [612, 209] width 87 height 11
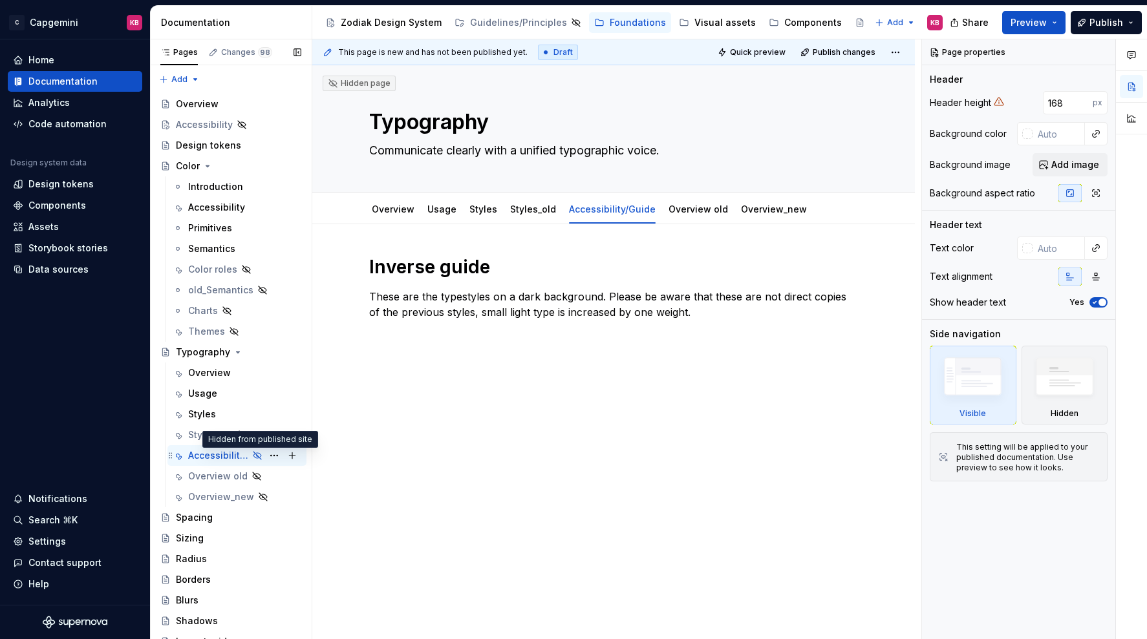
click at [257, 458] on icon "Page tree" at bounding box center [257, 456] width 8 height 8
click at [383, 214] on link "Overview" at bounding box center [393, 209] width 43 height 11
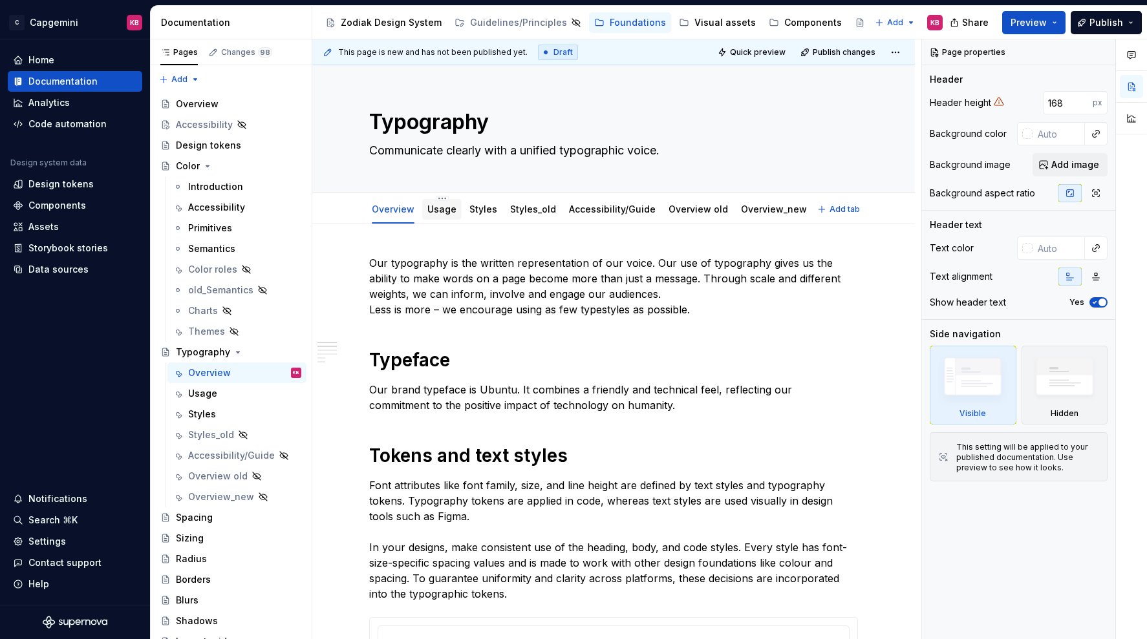
click at [432, 205] on link "Usage" at bounding box center [441, 209] width 29 height 11
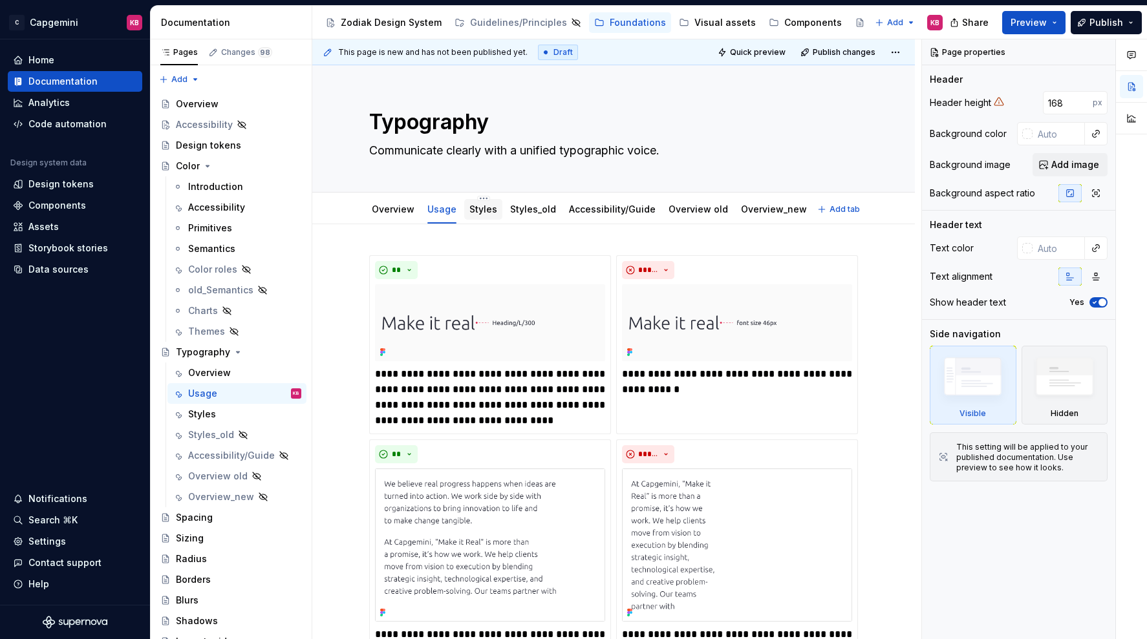
click at [474, 208] on link "Styles" at bounding box center [483, 209] width 28 height 11
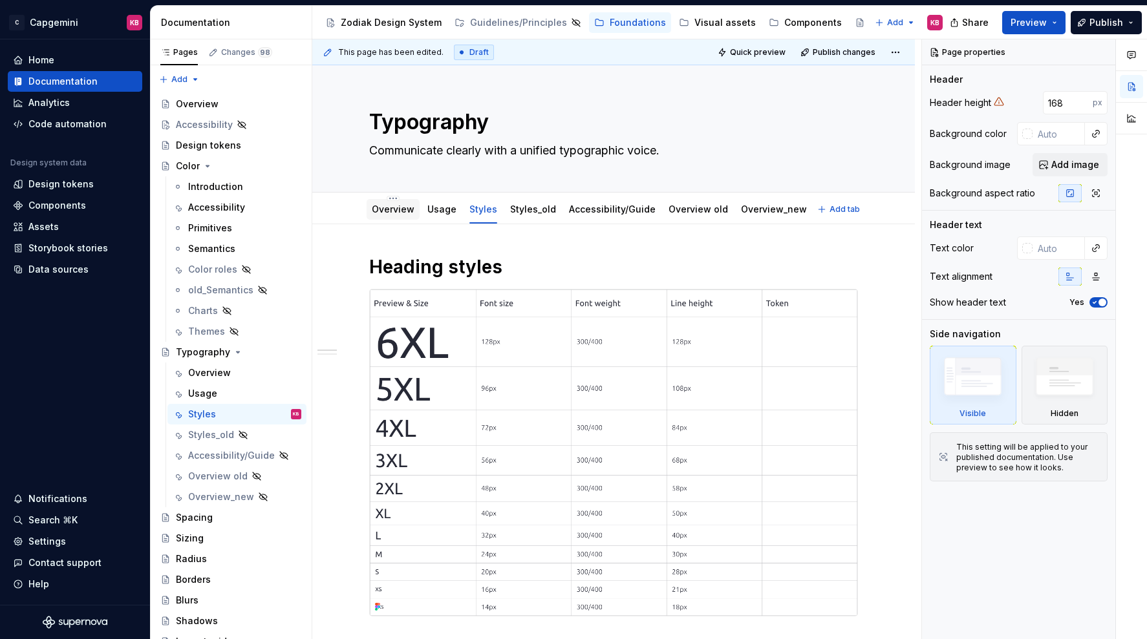
click at [396, 211] on link "Overview" at bounding box center [393, 209] width 43 height 11
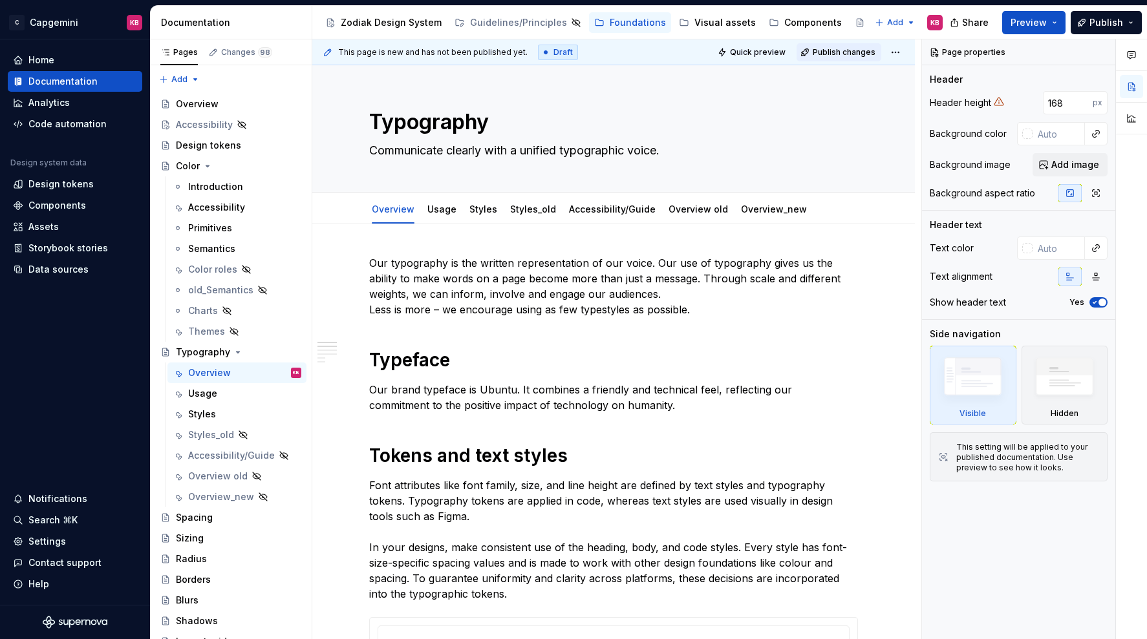
click at [833, 50] on span "Publish changes" at bounding box center [843, 52] width 63 height 10
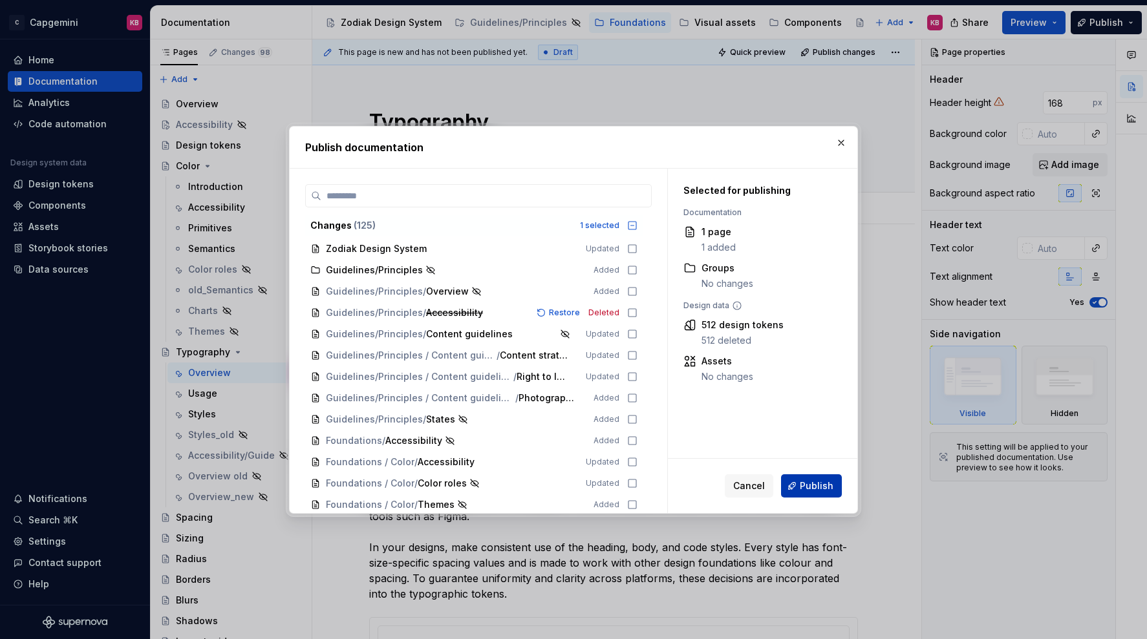
click at [808, 480] on span "Publish" at bounding box center [817, 486] width 34 height 13
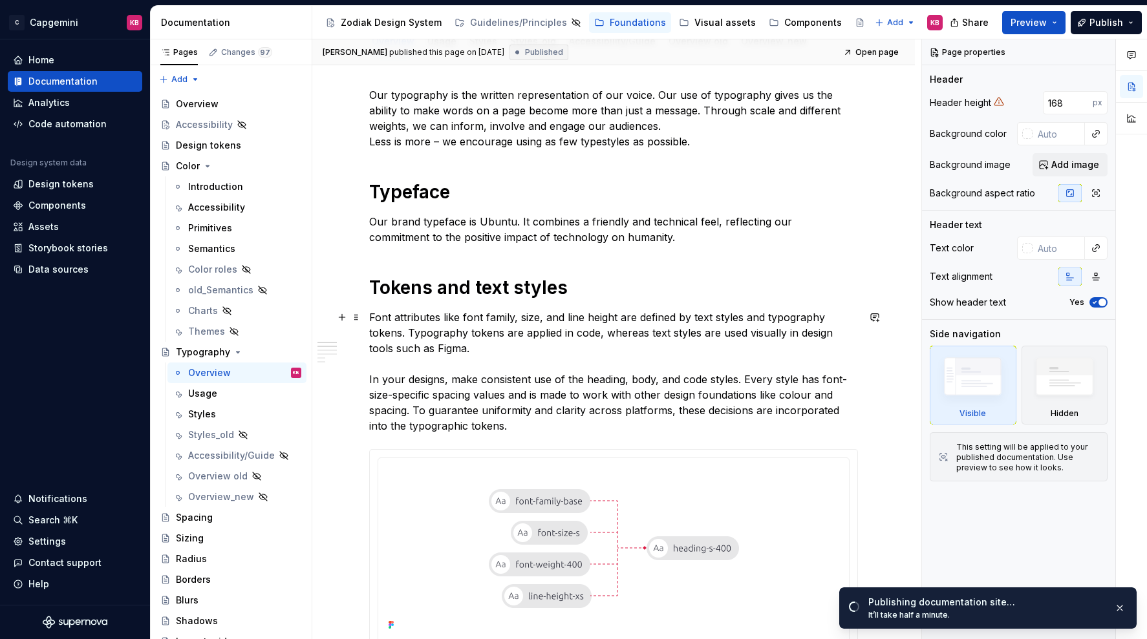
scroll to position [274, 0]
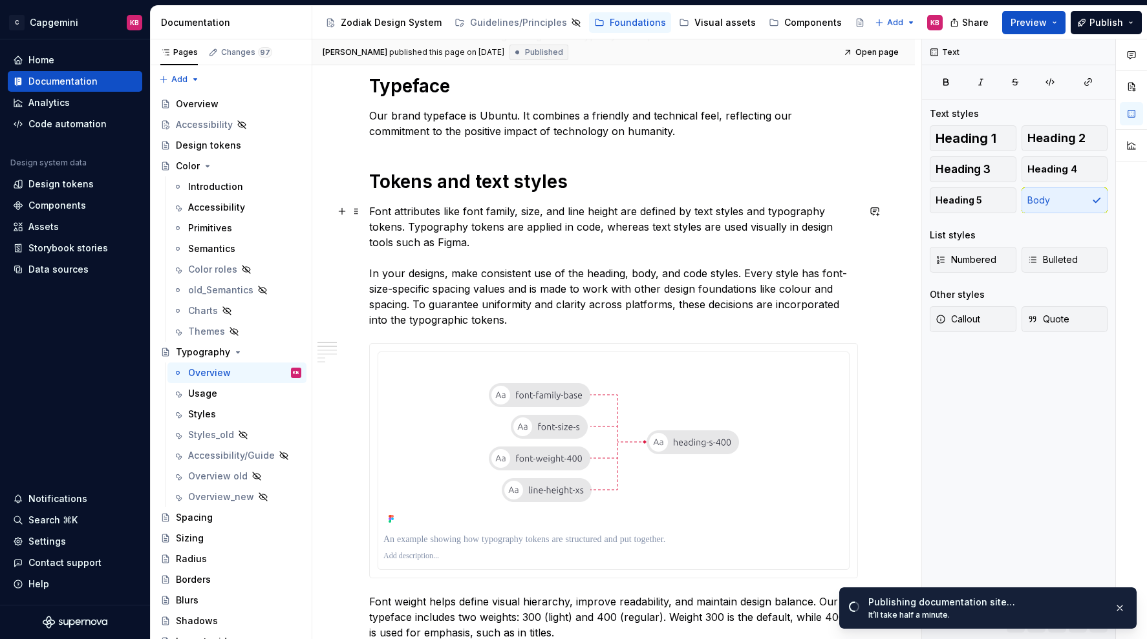
click at [400, 303] on p "Font attributes like font family, size, and line height are defined by text sty…" at bounding box center [613, 266] width 489 height 124
click at [1061, 613] on span "Open page" at bounding box center [1078, 611] width 43 height 10
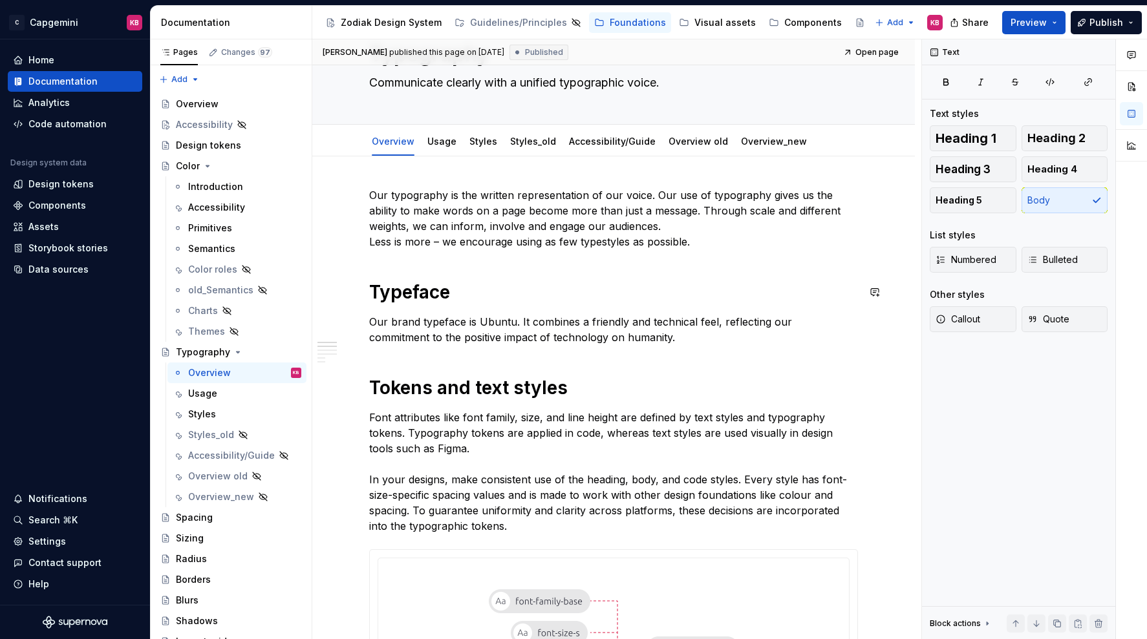
scroll to position [0, 0]
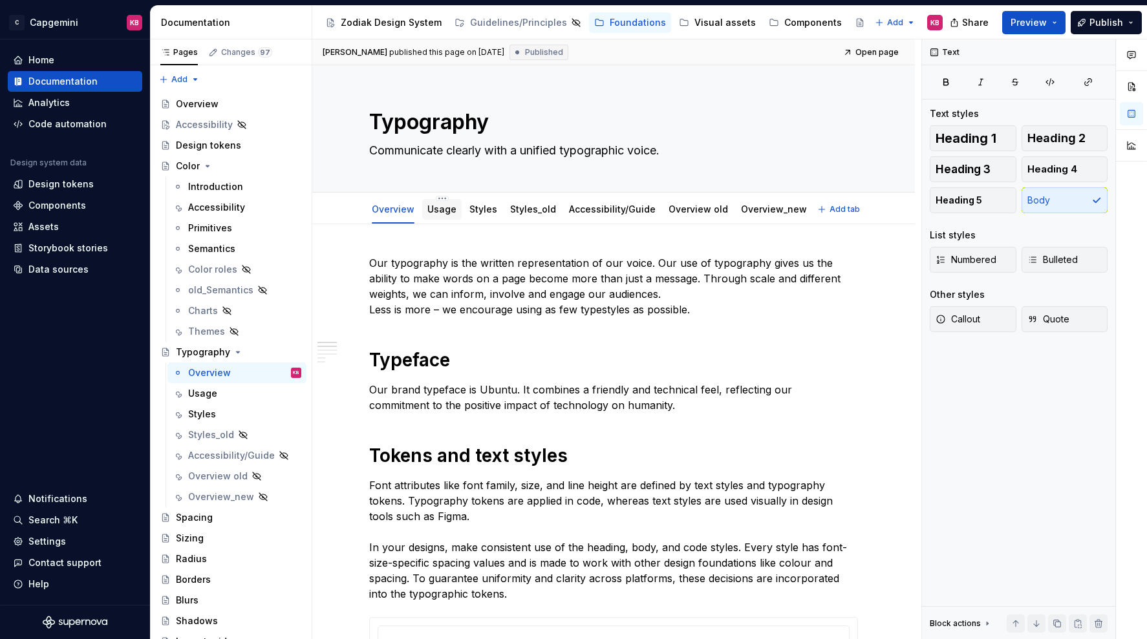
click at [452, 212] on link "Usage" at bounding box center [441, 209] width 29 height 11
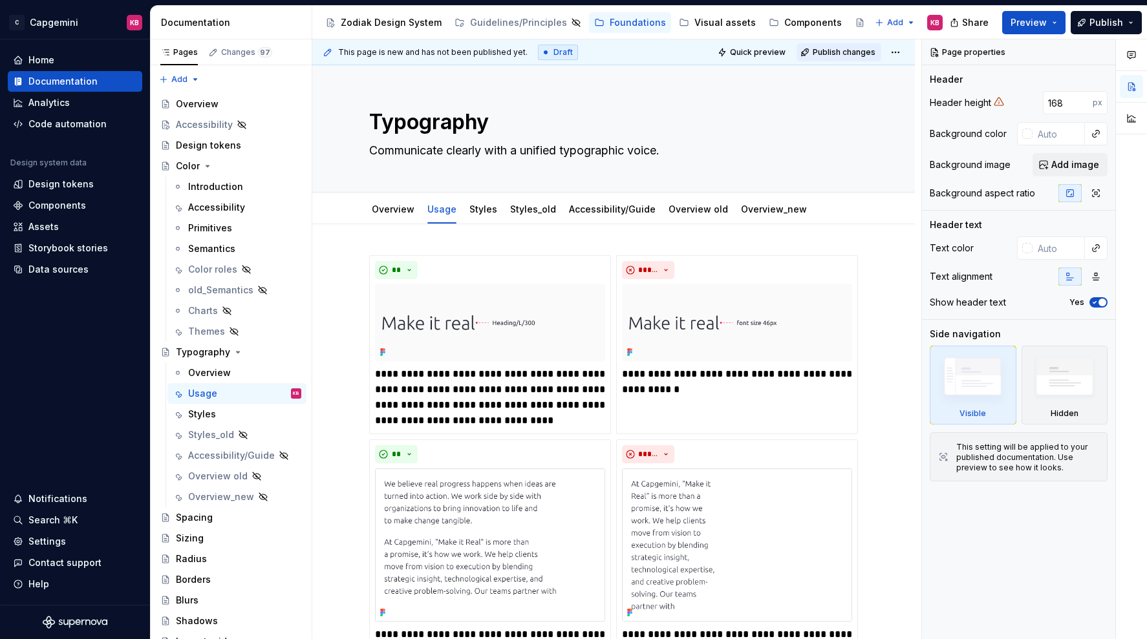
click at [825, 55] on span "Publish changes" at bounding box center [843, 52] width 63 height 10
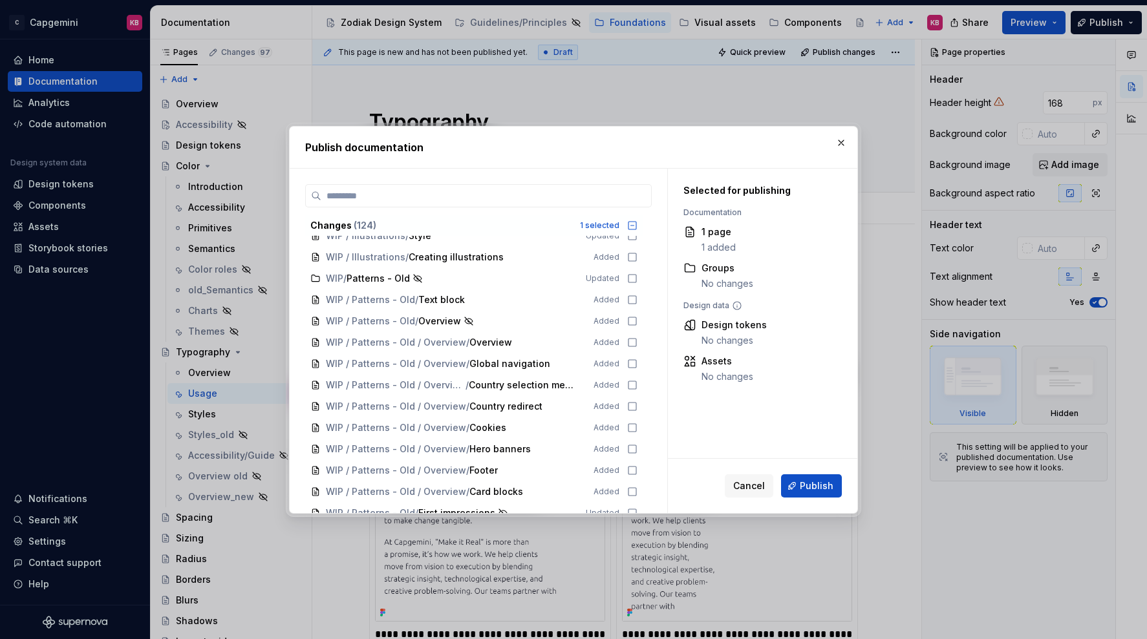
scroll to position [2257, 0]
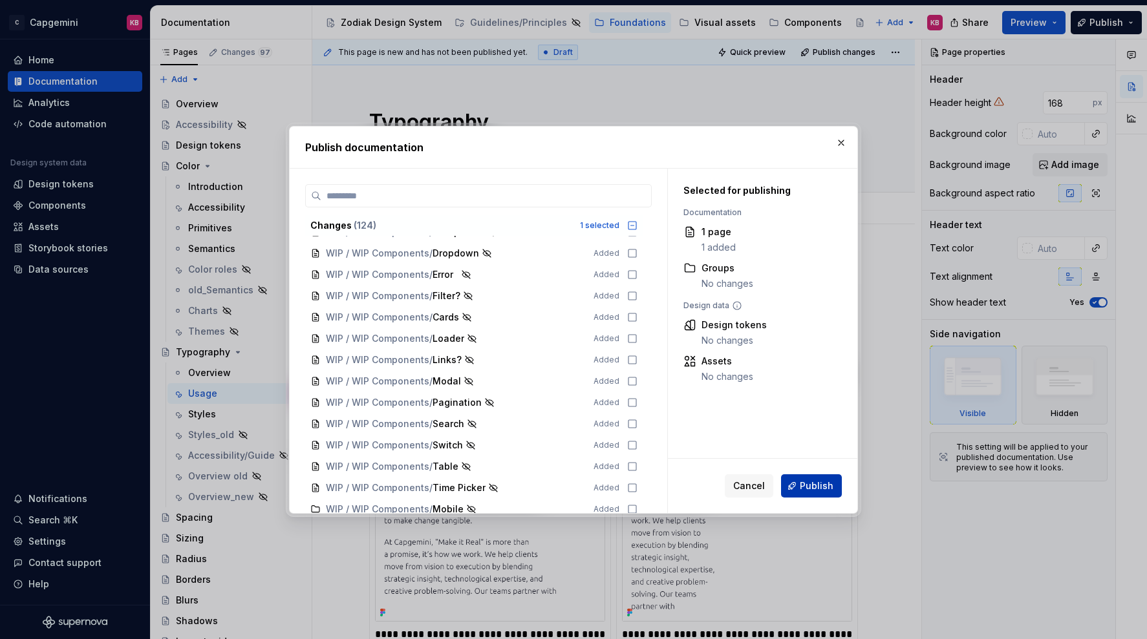
click at [816, 480] on span "Publish" at bounding box center [817, 486] width 34 height 13
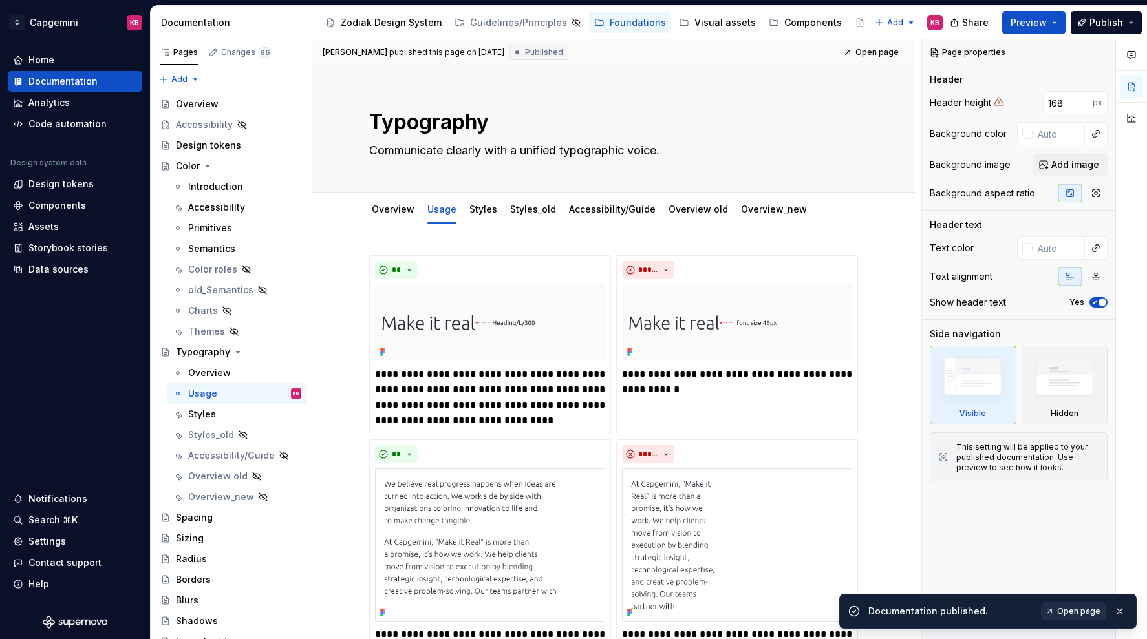
click at [1067, 610] on span "Open page" at bounding box center [1078, 611] width 43 height 10
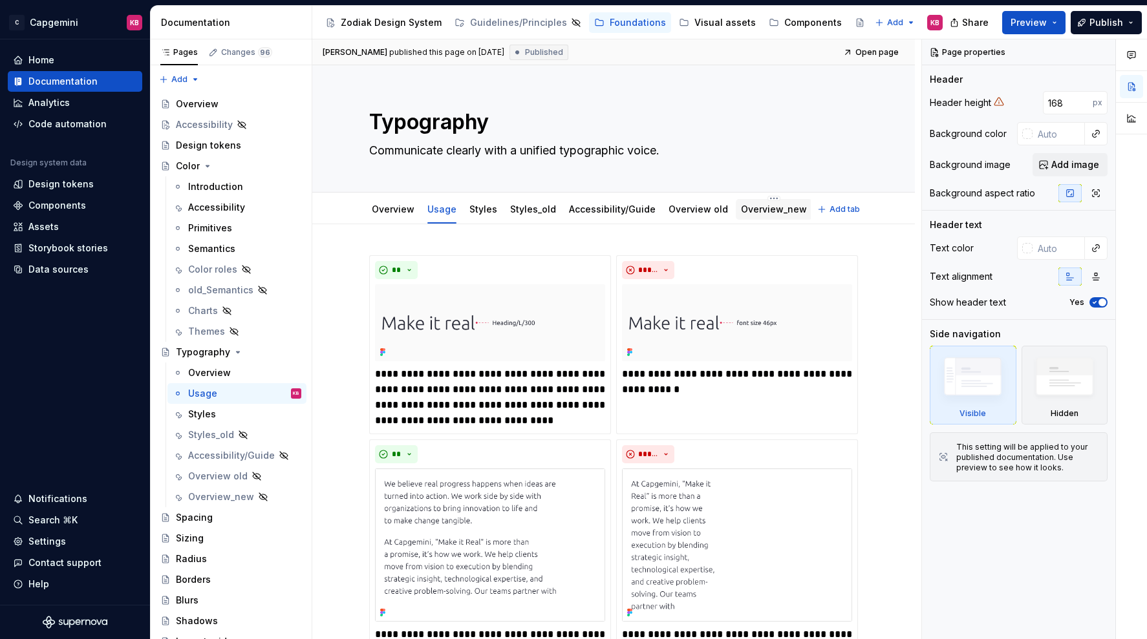
click at [770, 204] on link "Overview_new" at bounding box center [774, 209] width 66 height 11
click at [770, 206] on link "Overview_new" at bounding box center [774, 209] width 66 height 11
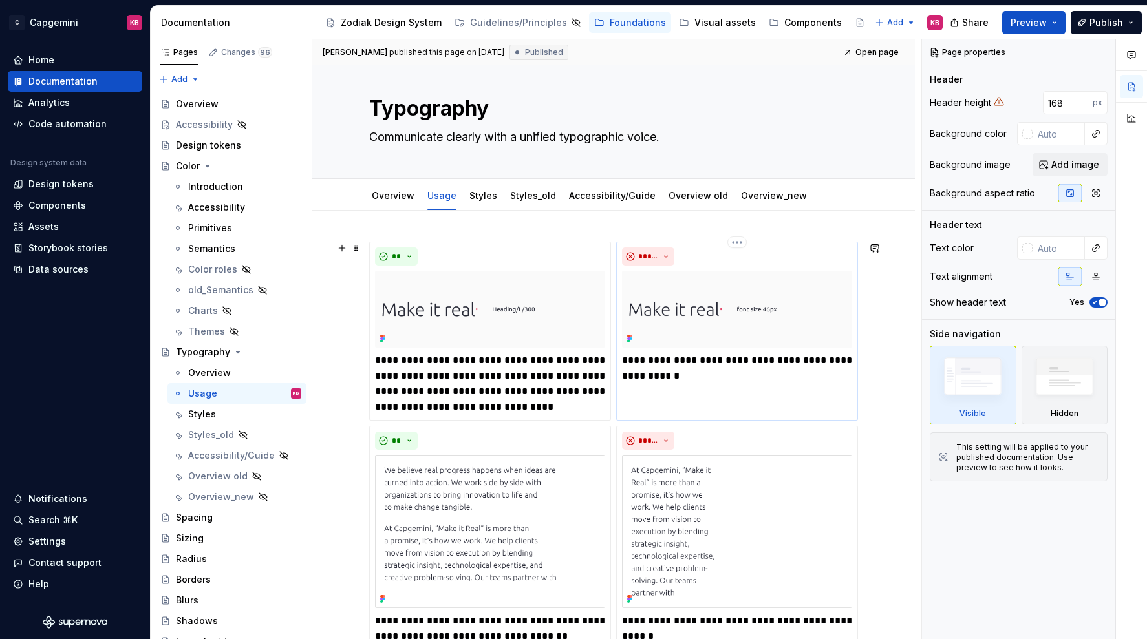
scroll to position [15, 0]
type textarea "*"
click at [747, 195] on link "Overview_new" at bounding box center [774, 194] width 66 height 11
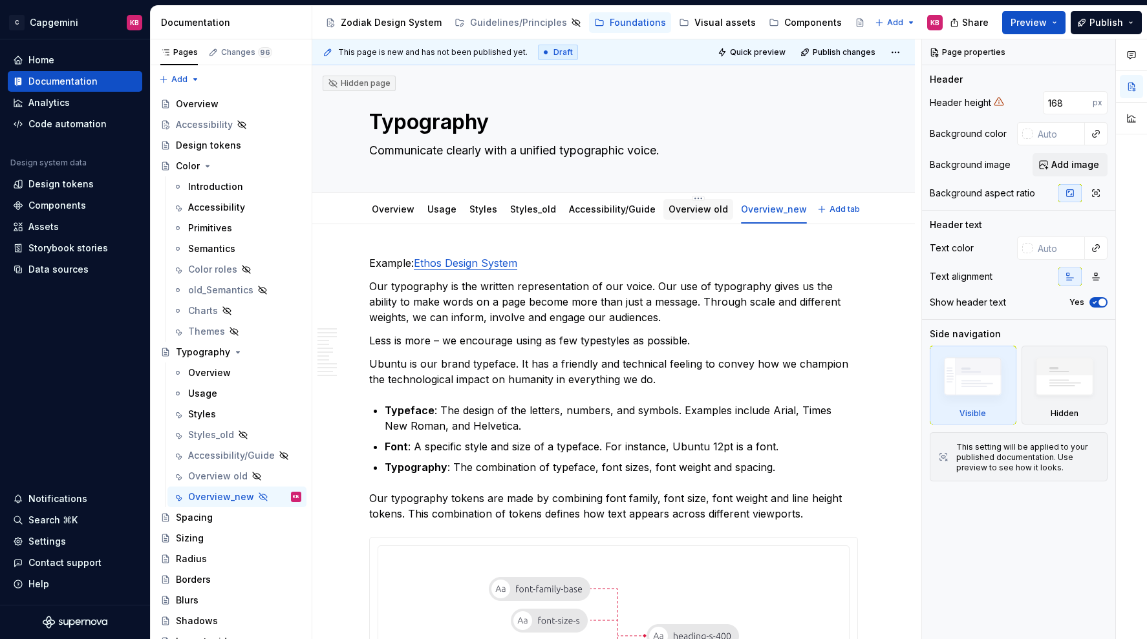
click at [676, 206] on link "Overview old" at bounding box center [697, 209] width 59 height 11
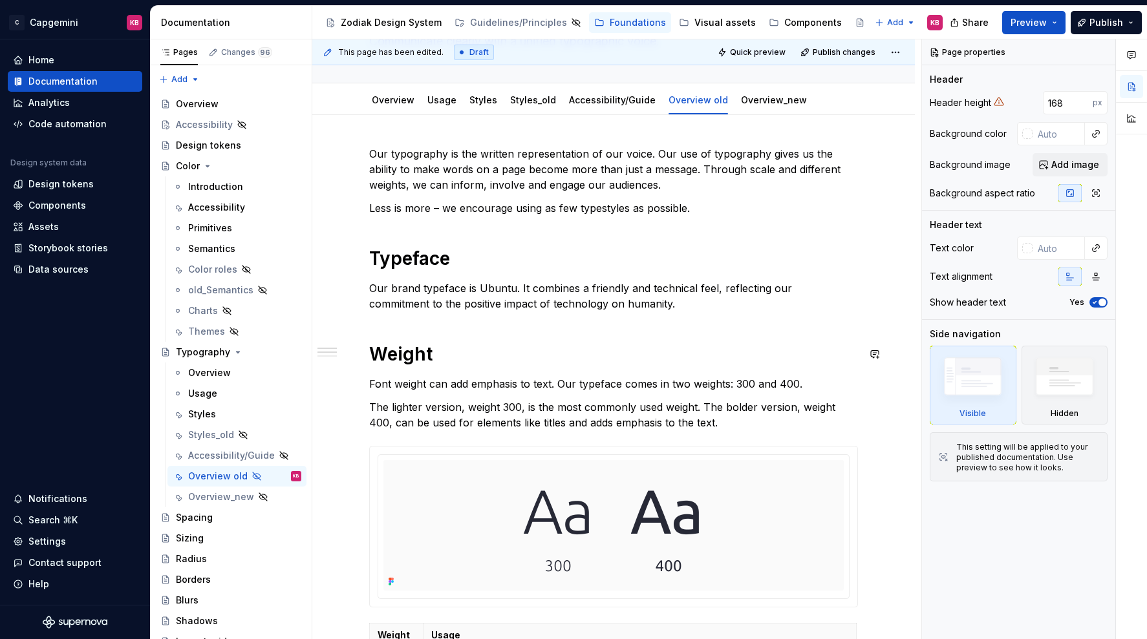
scroll to position [55, 0]
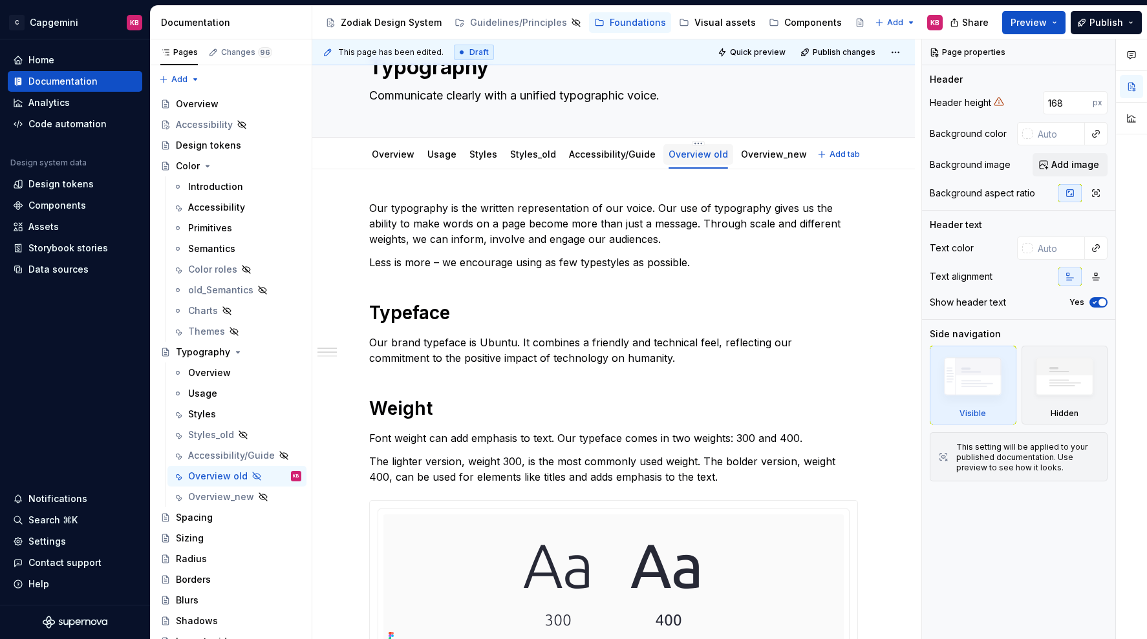
click at [684, 155] on link "Overview old" at bounding box center [697, 154] width 59 height 11
click at [688, 149] on link "Overview old" at bounding box center [697, 154] width 59 height 11
click at [688, 143] on html "C Capgemini KB Home Documentation Analytics Code automation Design system data …" at bounding box center [573, 319] width 1147 height 639
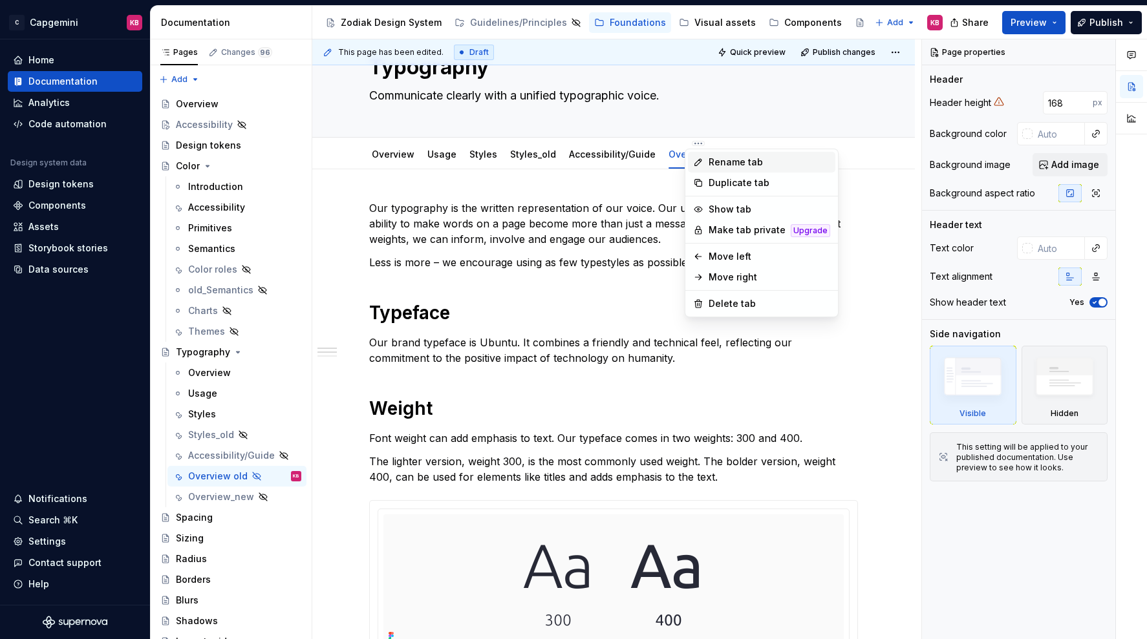
type textarea "*"
click at [701, 158] on icon at bounding box center [698, 162] width 10 height 10
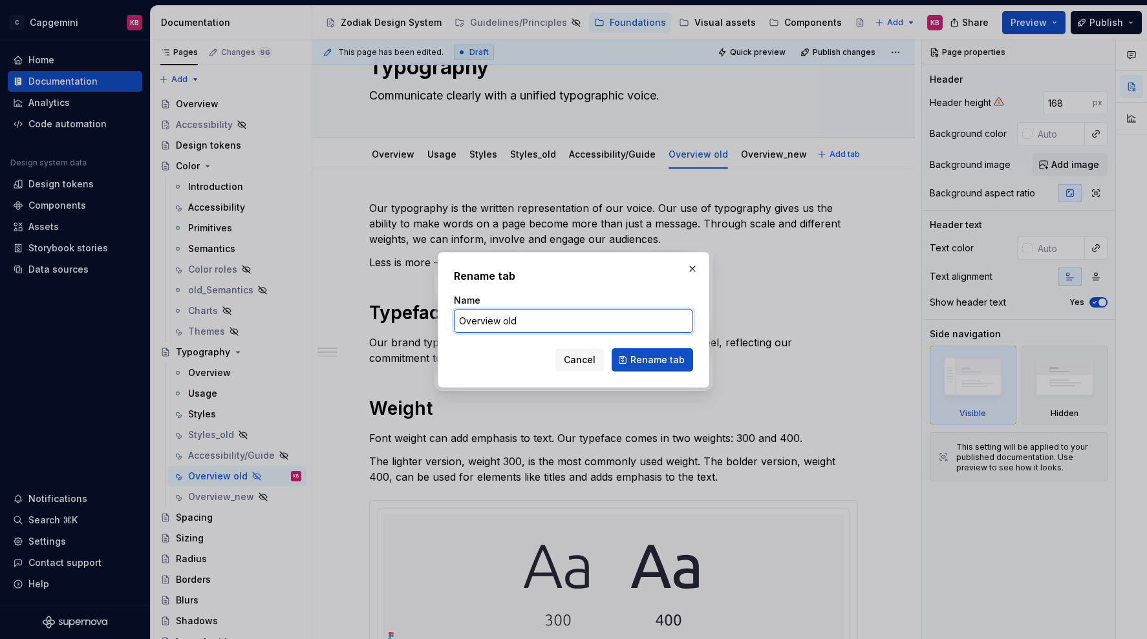
drag, startPoint x: 555, startPoint y: 323, endPoint x: 391, endPoint y: 322, distance: 164.2
click at [391, 322] on div "Rename tab Name Overview old Cancel Rename tab" at bounding box center [573, 319] width 1147 height 639
type input "Colour"
click at [643, 357] on span "Rename tab" at bounding box center [657, 360] width 54 height 13
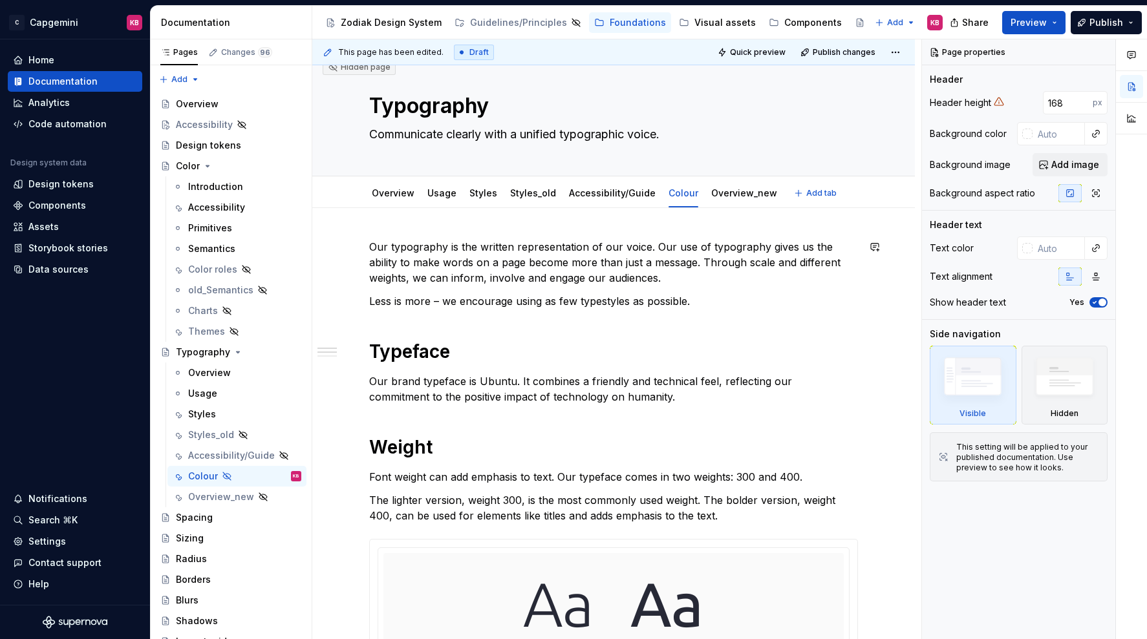
scroll to position [0, 0]
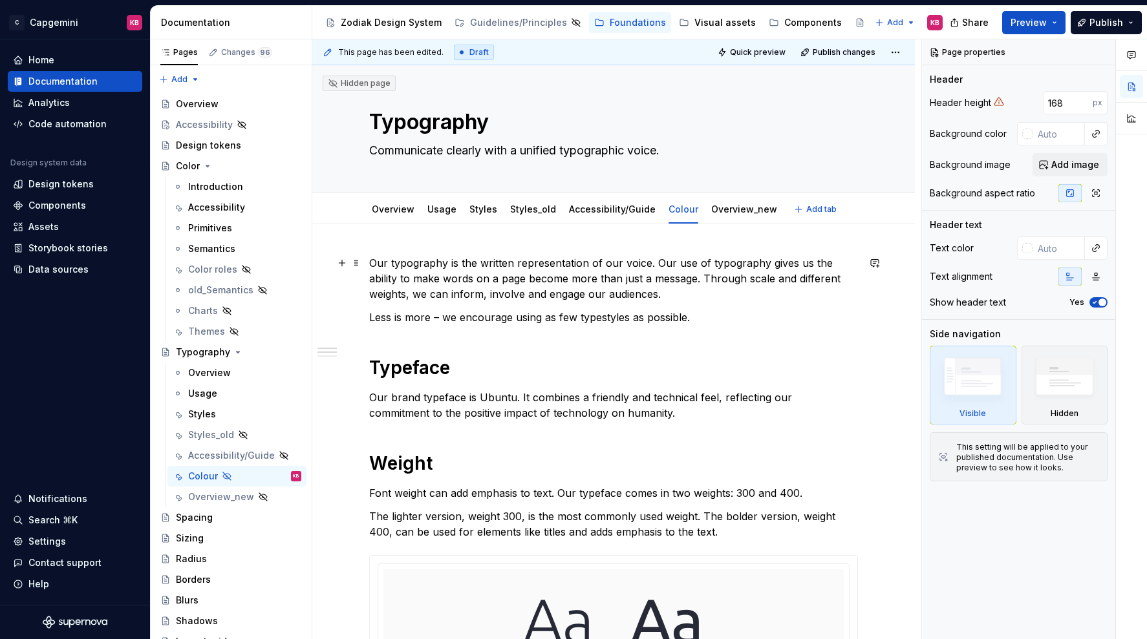
click at [552, 259] on p "Our typography is the written representation of our voice. Our use of typograph…" at bounding box center [613, 278] width 489 height 47
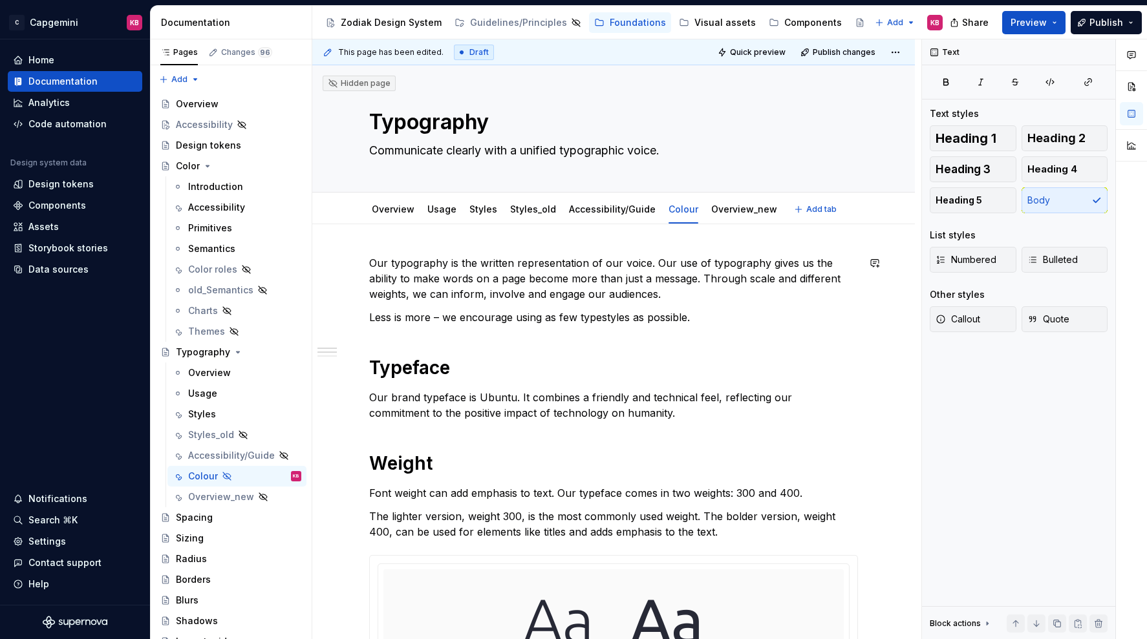
click at [357, 264] on span at bounding box center [356, 263] width 10 height 18
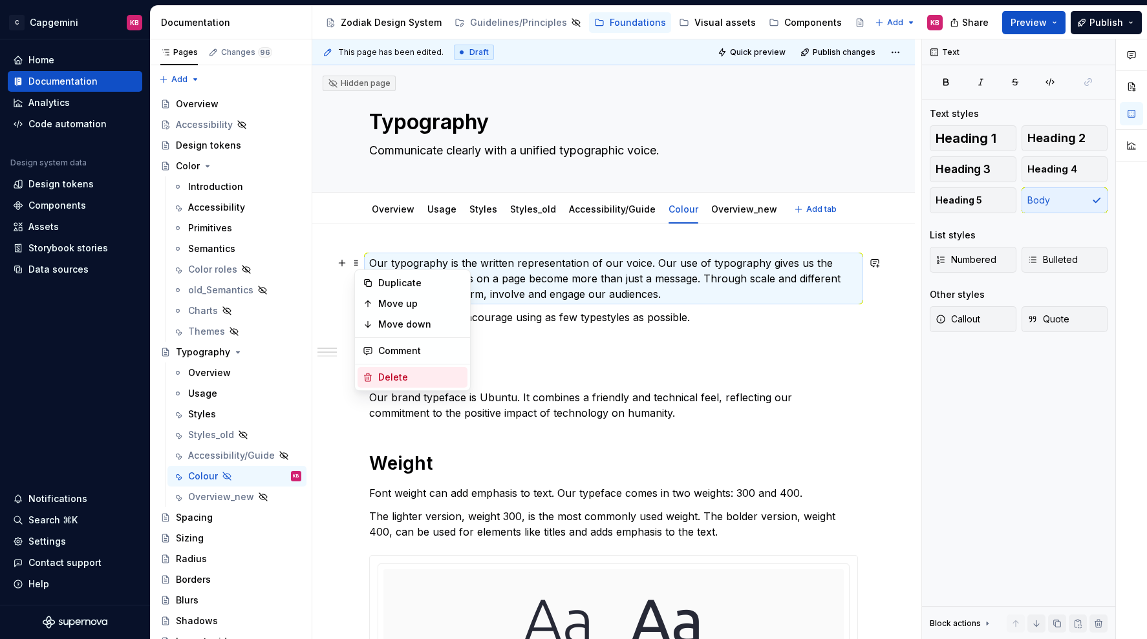
click at [378, 379] on div "Delete" at bounding box center [420, 377] width 84 height 13
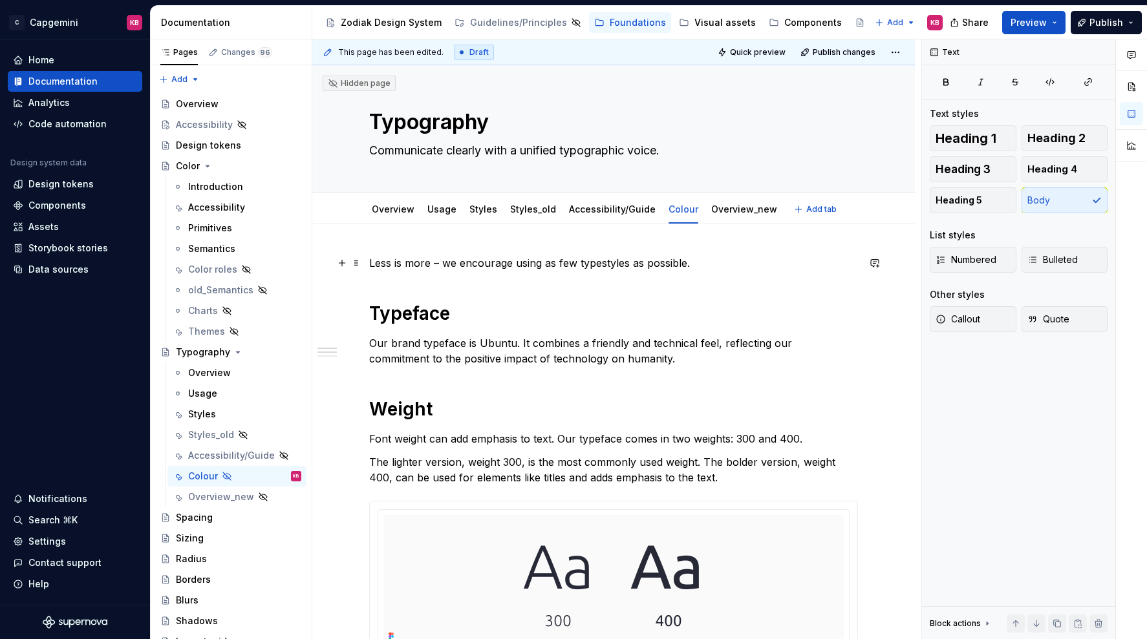
click at [372, 266] on p "Less is more – we encourage using as few typestyles as possible." at bounding box center [613, 263] width 489 height 16
click at [359, 264] on span at bounding box center [356, 263] width 10 height 18
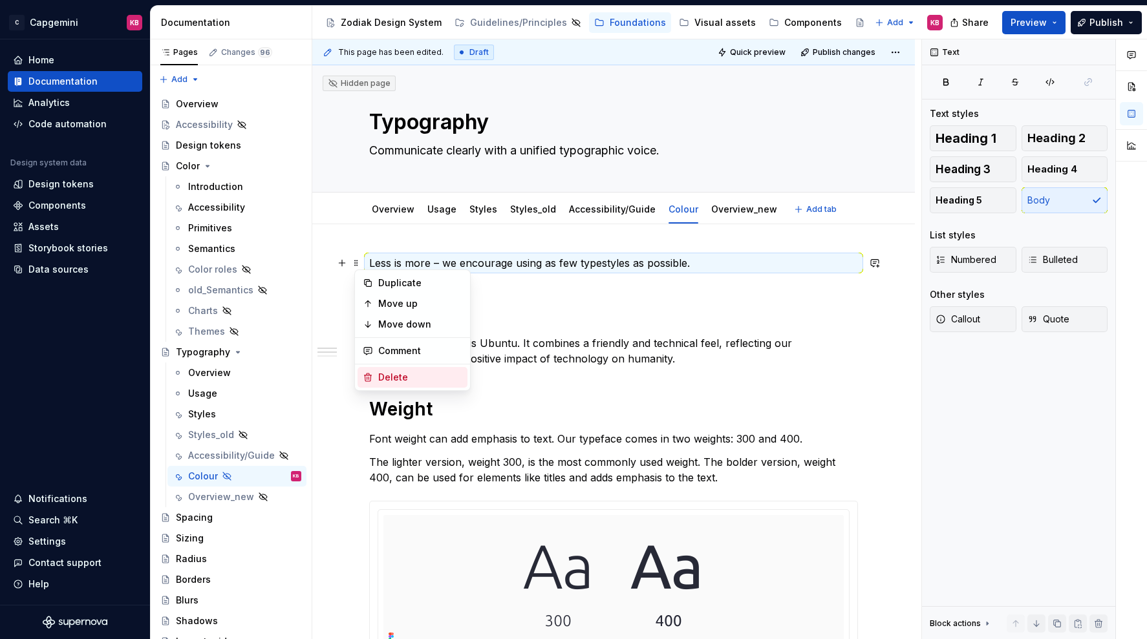
click at [381, 375] on div "Delete" at bounding box center [420, 377] width 84 height 13
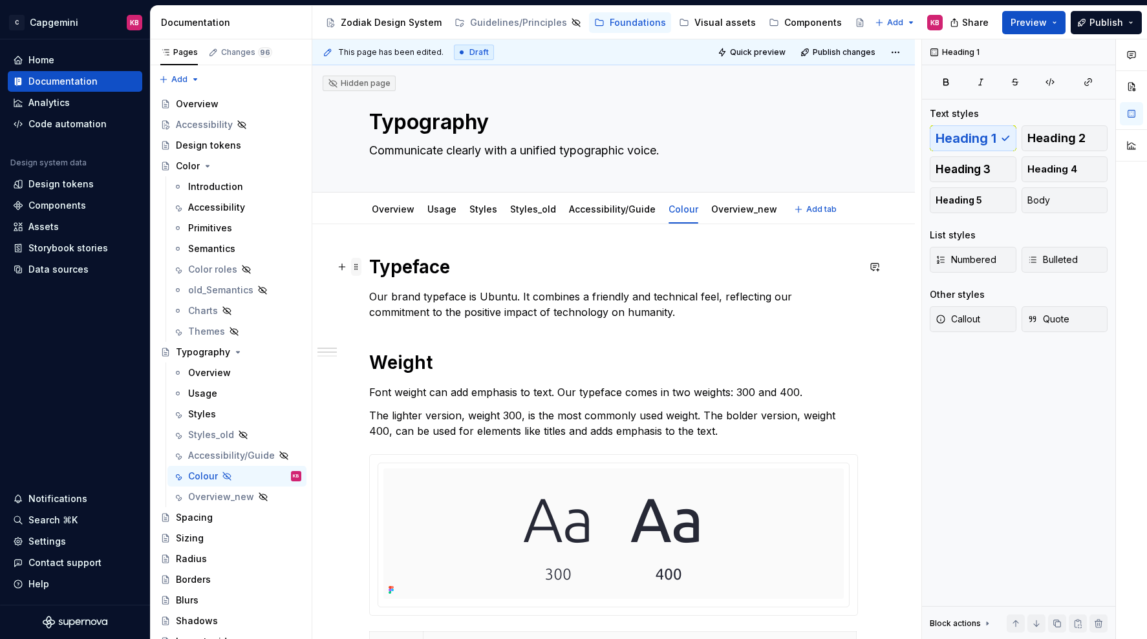
click at [360, 267] on span at bounding box center [356, 267] width 10 height 18
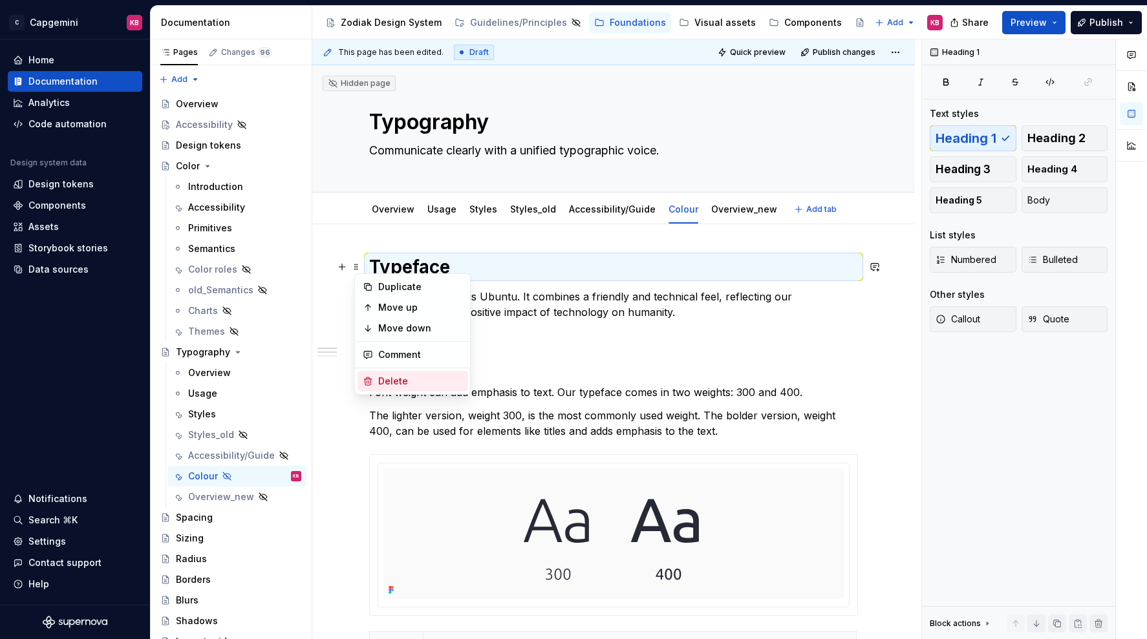
click at [389, 375] on div "Delete" at bounding box center [420, 381] width 84 height 13
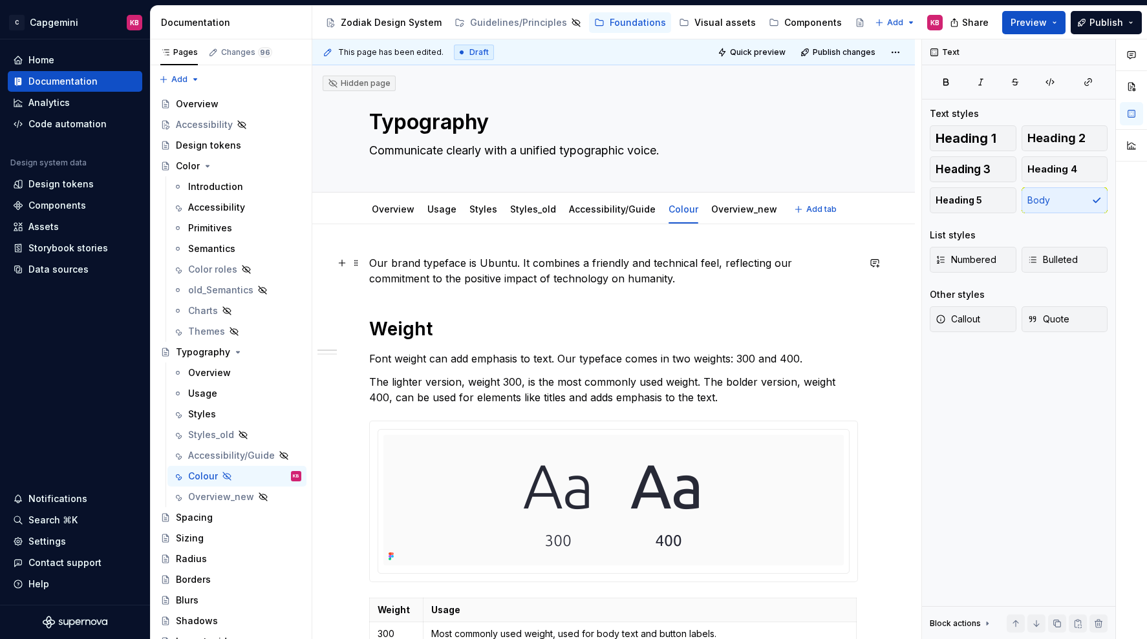
click at [383, 264] on p "Our brand typeface is Ubuntu. It combines a friendly and technical feel, reflec…" at bounding box center [613, 270] width 489 height 31
click at [360, 264] on span at bounding box center [356, 263] width 10 height 18
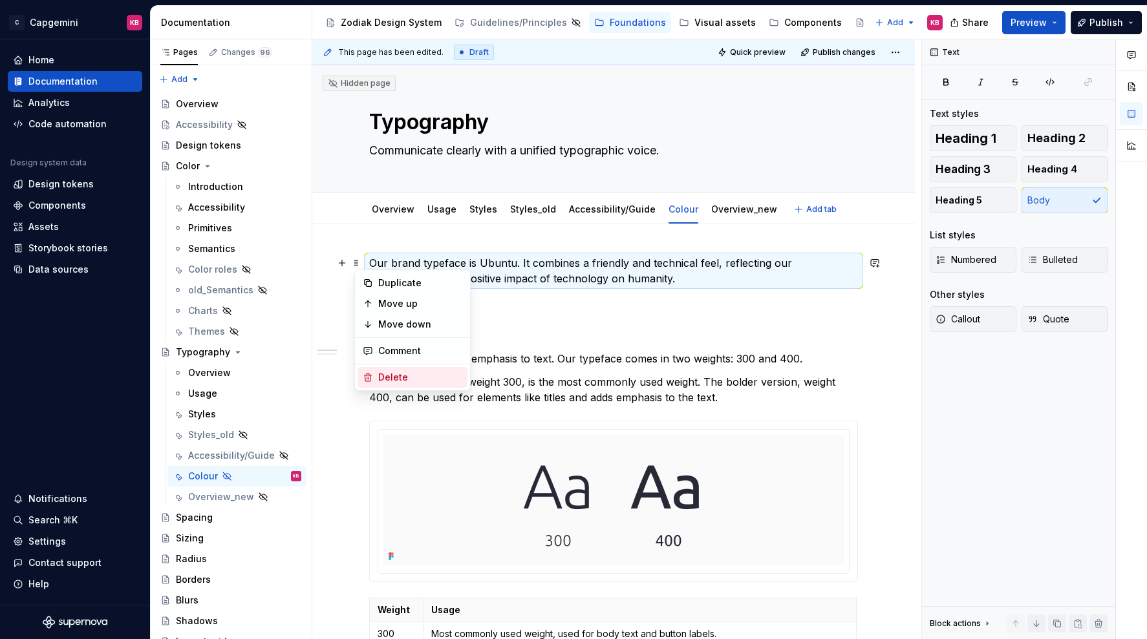
click at [383, 376] on div "Delete" at bounding box center [420, 377] width 84 height 13
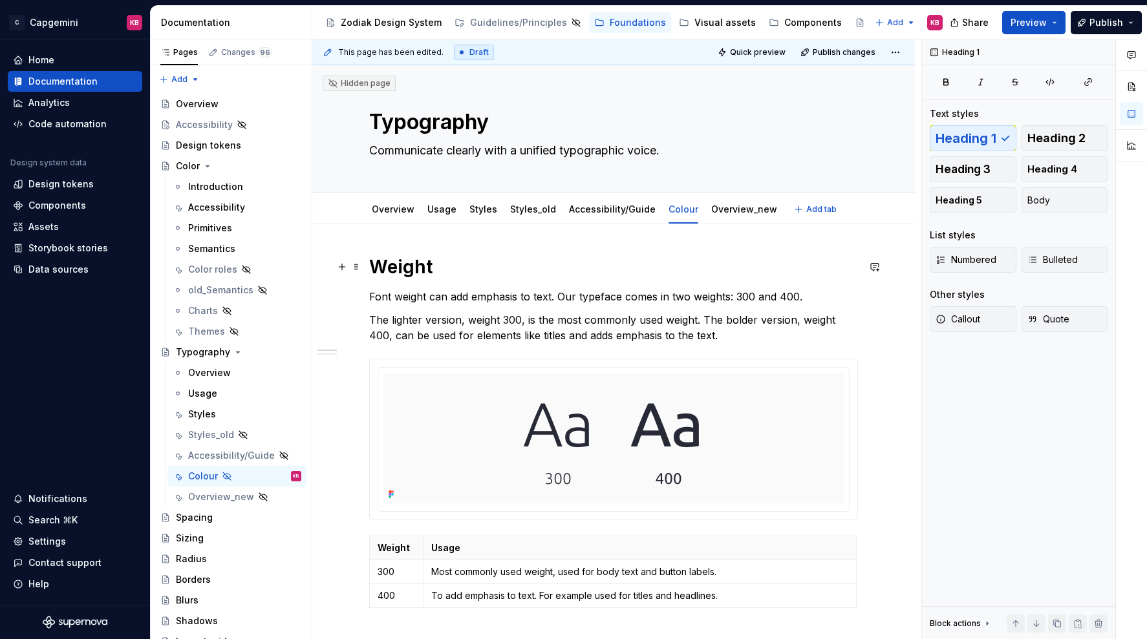
click at [376, 260] on h1 "Weight" at bounding box center [613, 266] width 489 height 23
click at [361, 263] on span at bounding box center [356, 267] width 10 height 18
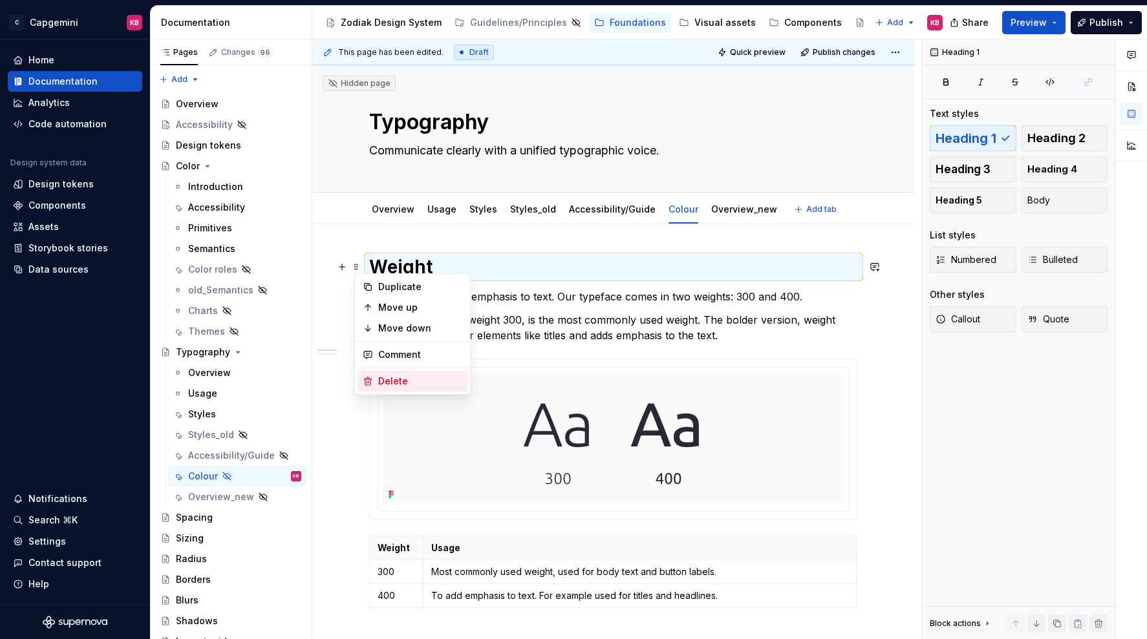
click at [381, 379] on div "Delete" at bounding box center [420, 381] width 84 height 13
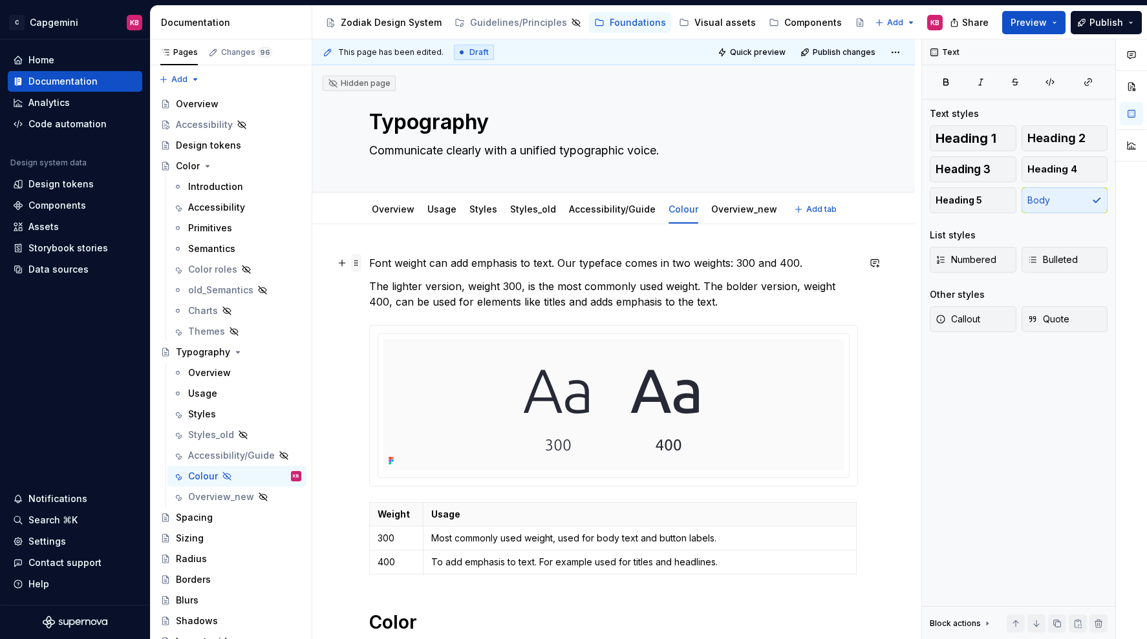
click at [358, 265] on span at bounding box center [356, 263] width 10 height 18
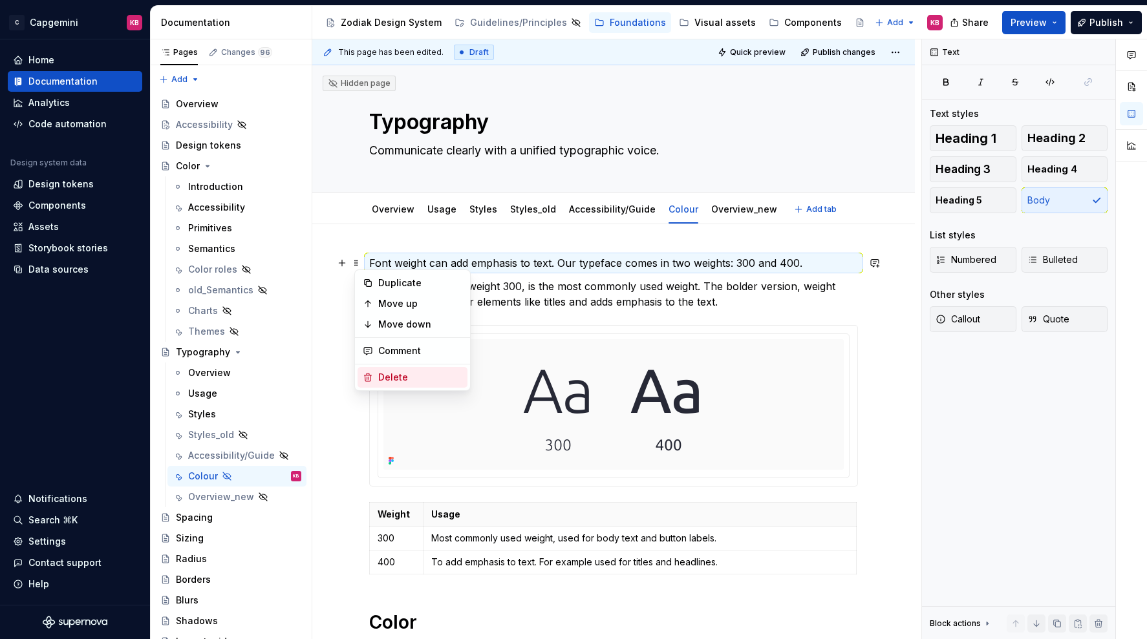
click at [381, 370] on div "Delete" at bounding box center [412, 377] width 110 height 21
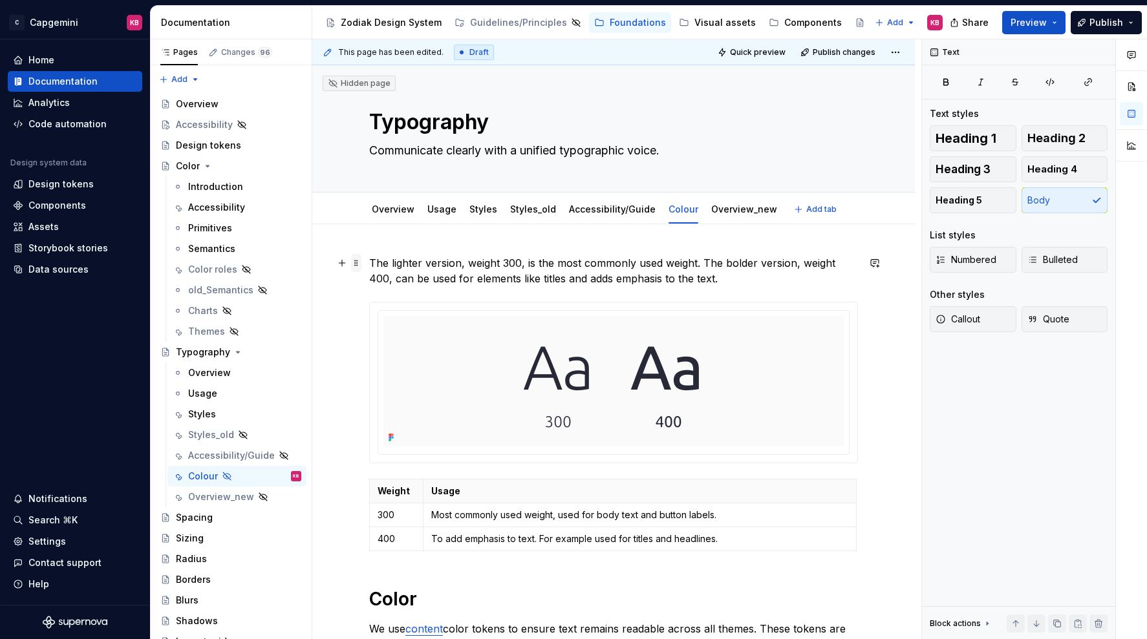
click at [357, 264] on span at bounding box center [356, 263] width 10 height 18
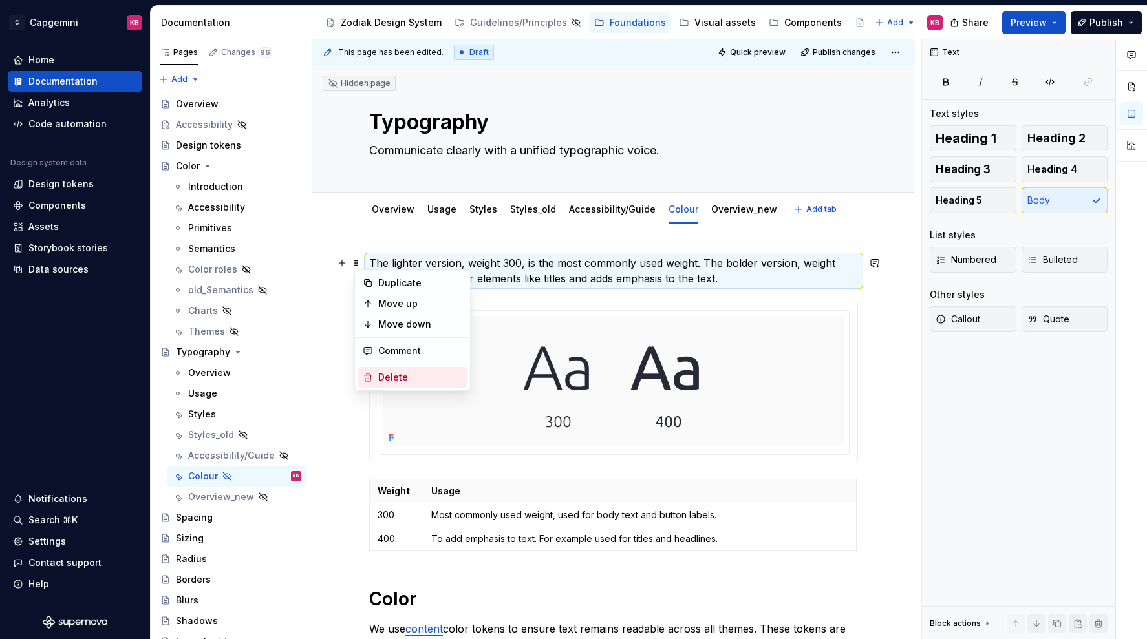
click at [380, 383] on div "Delete" at bounding box center [420, 377] width 84 height 13
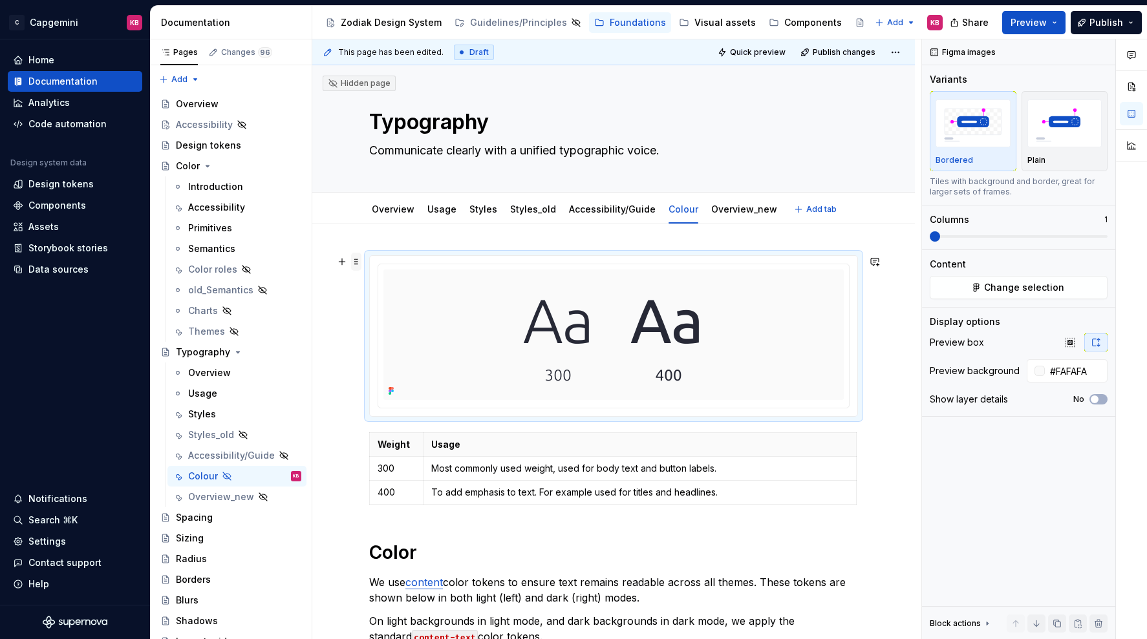
click at [356, 261] on span at bounding box center [356, 262] width 10 height 18
click at [366, 379] on icon at bounding box center [368, 376] width 7 height 8
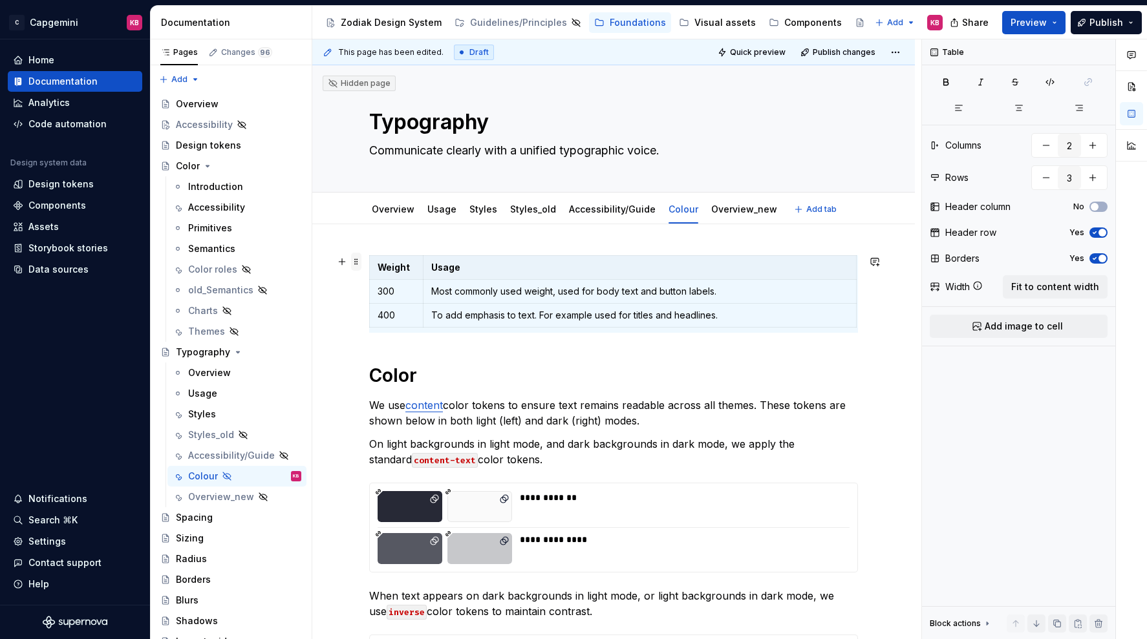
click at [357, 262] on span at bounding box center [356, 262] width 10 height 18
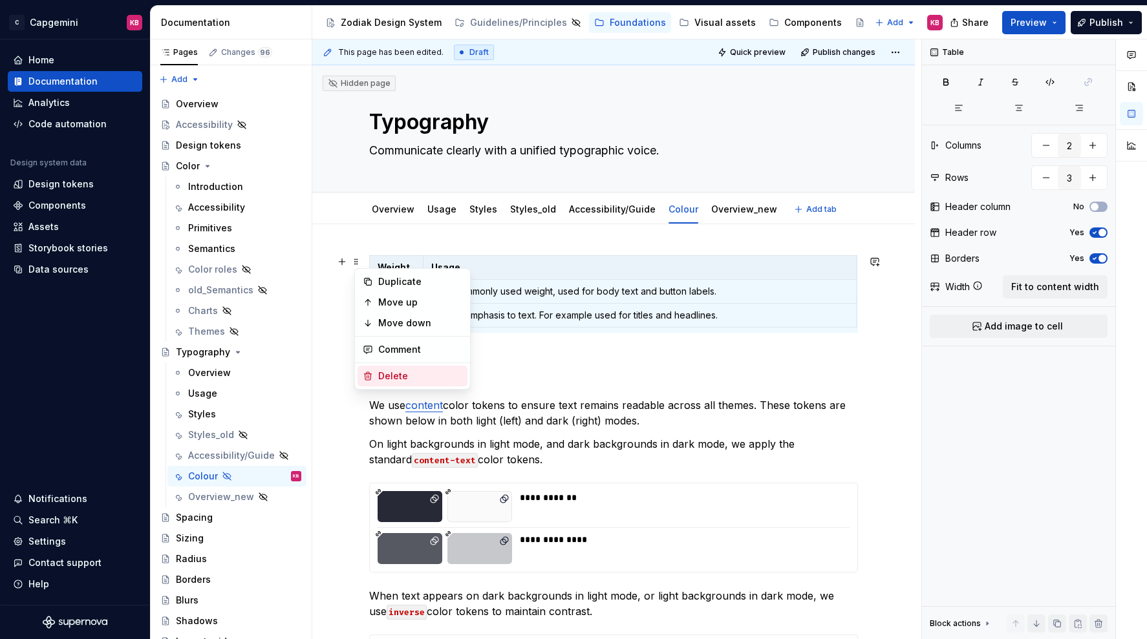
click at [376, 372] on div "Delete" at bounding box center [412, 376] width 110 height 21
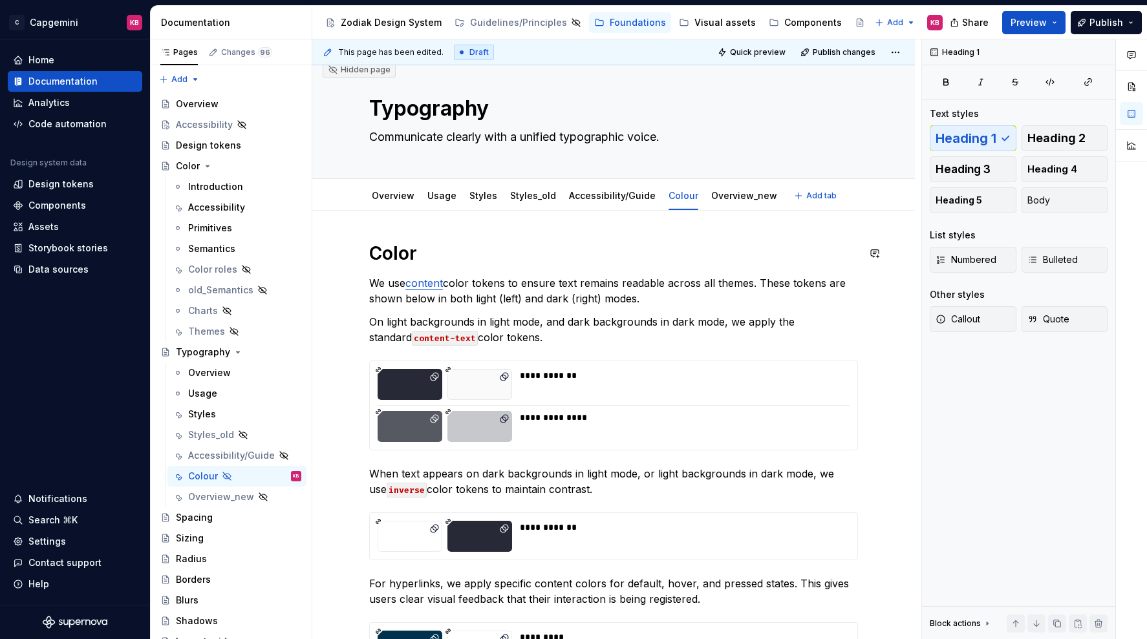
scroll to position [16, 0]
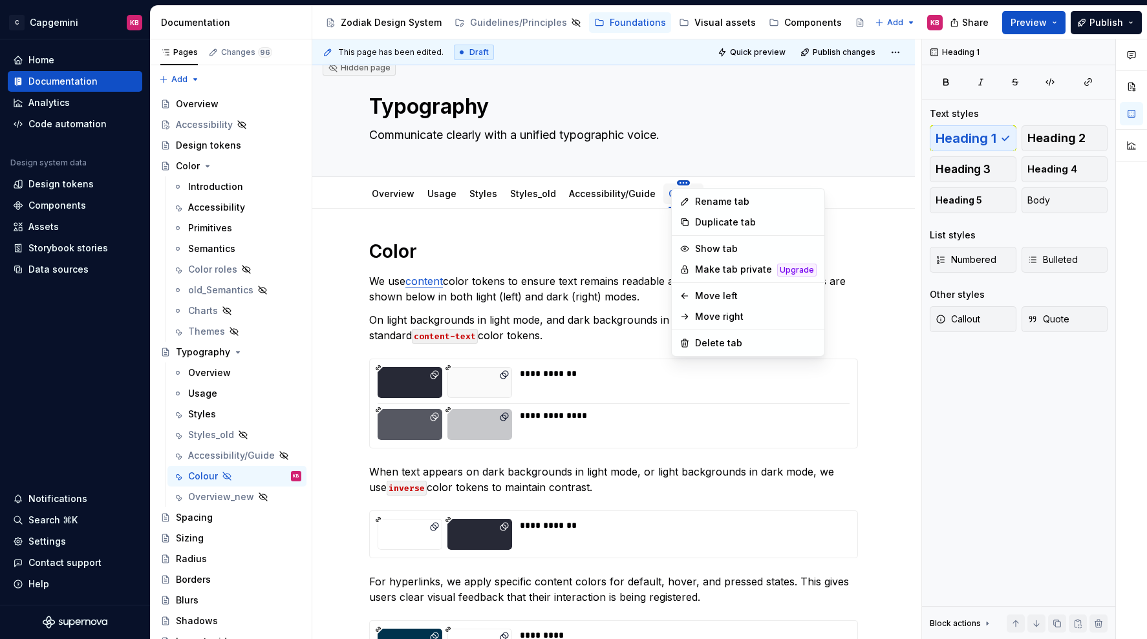
click at [522, 178] on html "C Capgemini KB Home Documentation Analytics Code automation Design system data …" at bounding box center [573, 319] width 1147 height 639
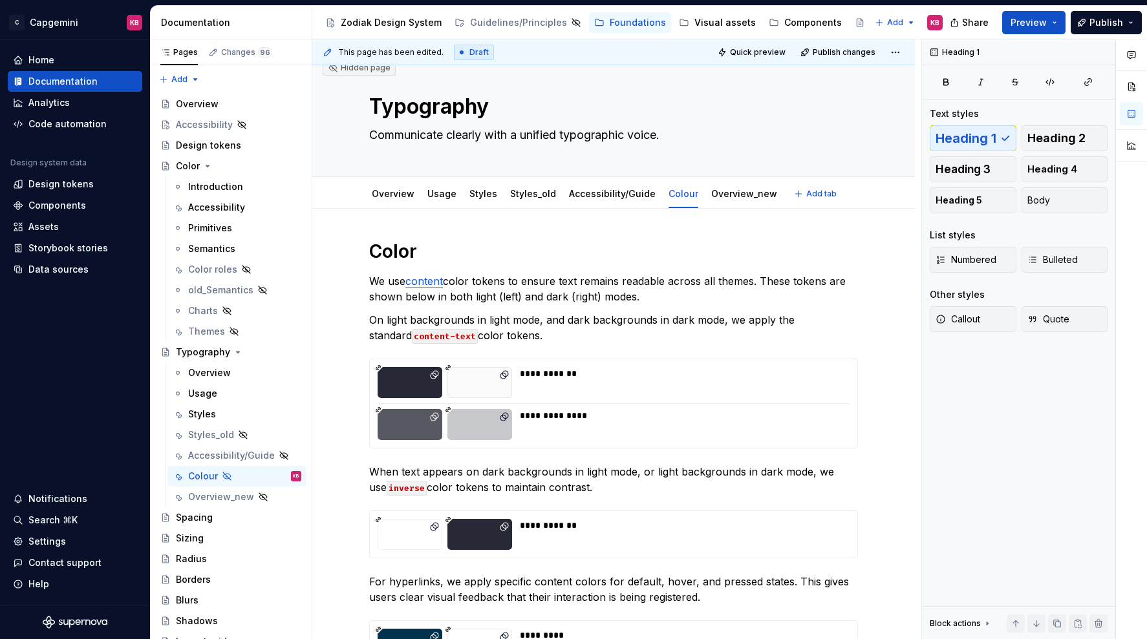
click at [665, 197] on html "C Capgemini KB Home Documentation Analytics Code automation Design system data …" at bounding box center [573, 319] width 1147 height 639
drag, startPoint x: 674, startPoint y: 190, endPoint x: 513, endPoint y: 195, distance: 161.0
drag, startPoint x: 431, startPoint y: 195, endPoint x: 476, endPoint y: 192, distance: 45.4
click at [449, 191] on link "Styles" at bounding box center [441, 193] width 28 height 11
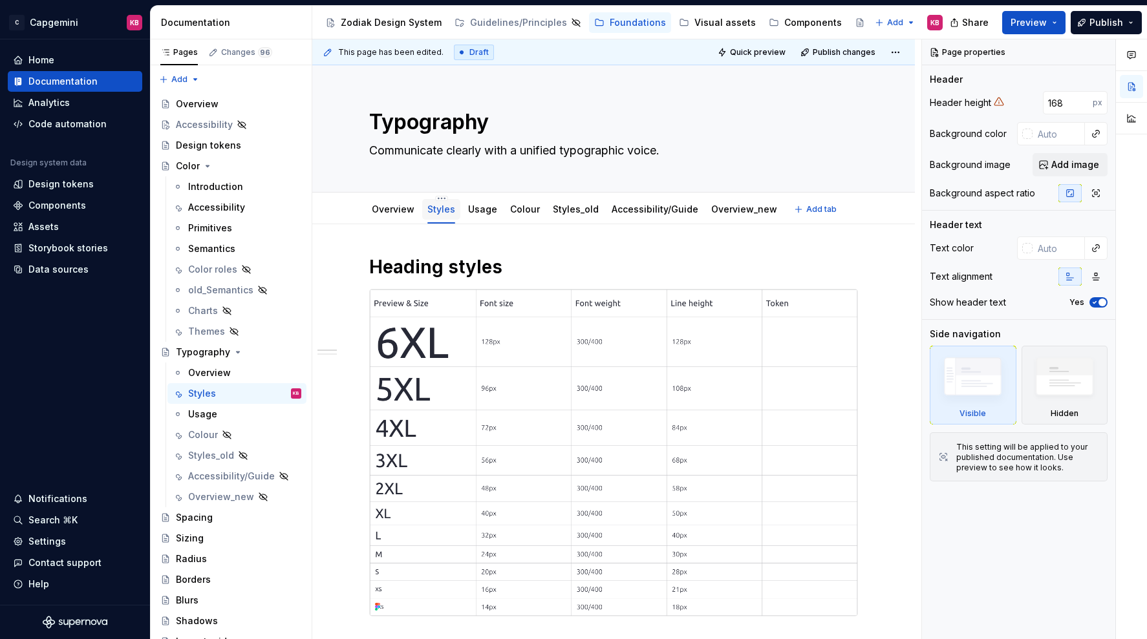
click at [440, 210] on link "Styles" at bounding box center [441, 209] width 28 height 11
click at [440, 200] on html "C Capgemini KB Home Documentation Analytics Code automation Design system data …" at bounding box center [573, 319] width 1147 height 639
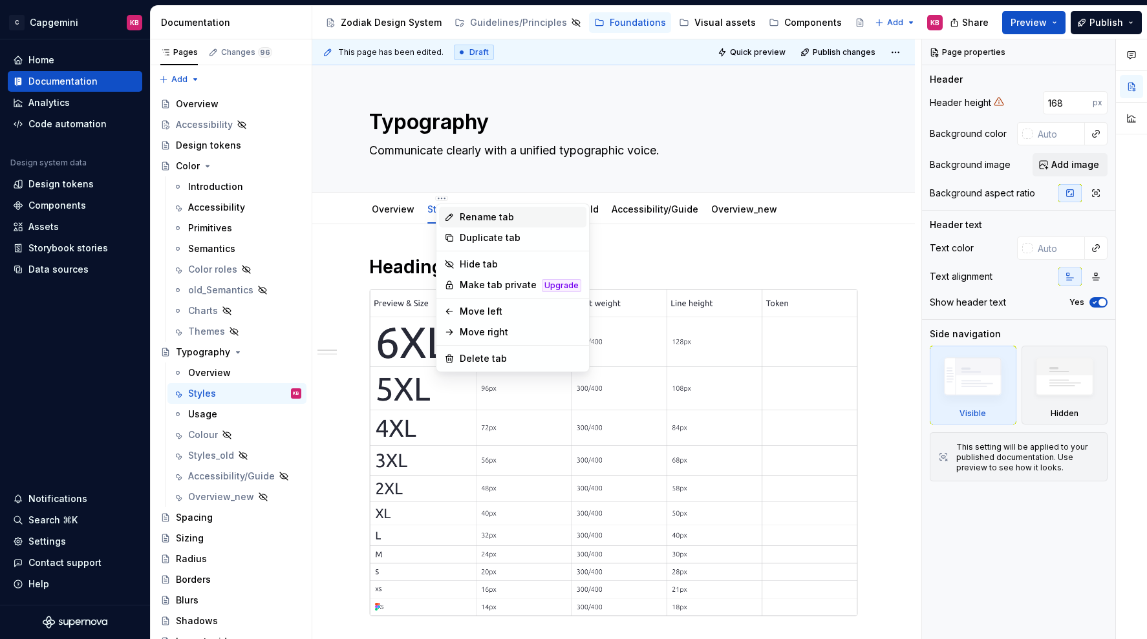
type textarea "*"
click at [451, 217] on icon at bounding box center [449, 217] width 6 height 6
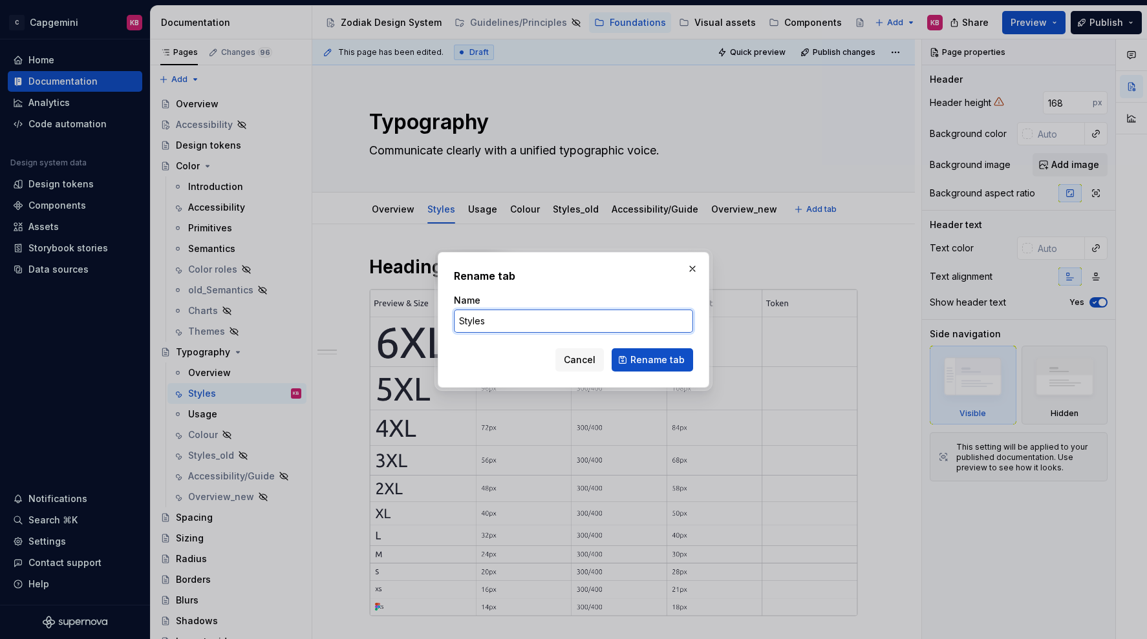
drag, startPoint x: 491, startPoint y: 327, endPoint x: 440, endPoint y: 318, distance: 51.2
click at [440, 318] on div "Rename tab Name Styles Cancel Rename tab" at bounding box center [573, 320] width 271 height 136
type input "Size"
click at [643, 361] on span "Rename tab" at bounding box center [657, 360] width 54 height 13
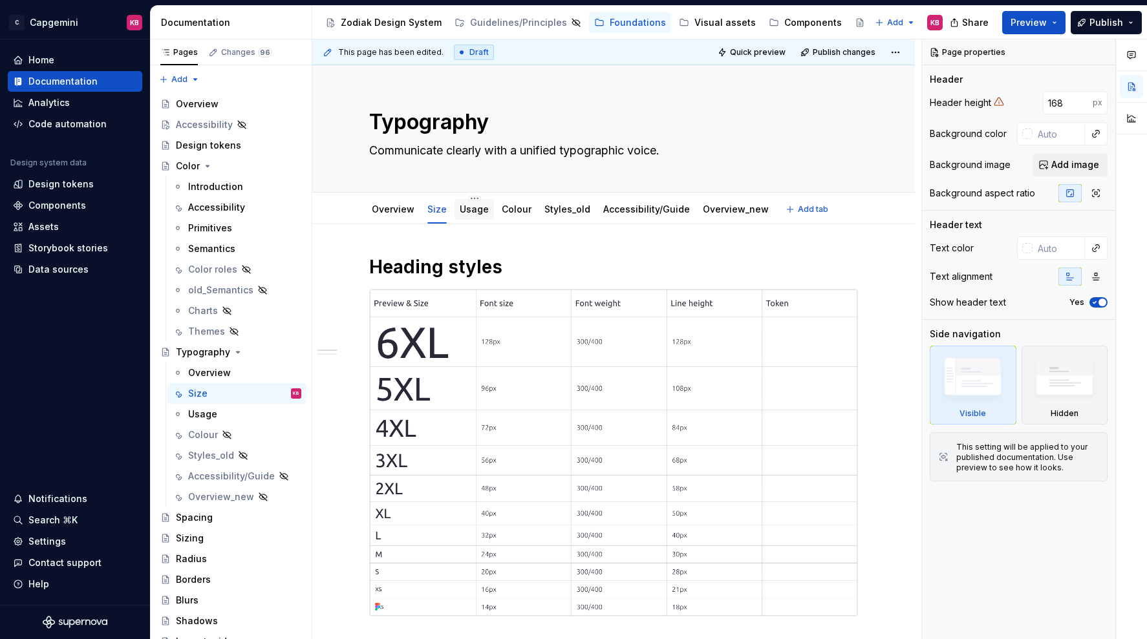
click at [463, 206] on link "Usage" at bounding box center [474, 209] width 29 height 11
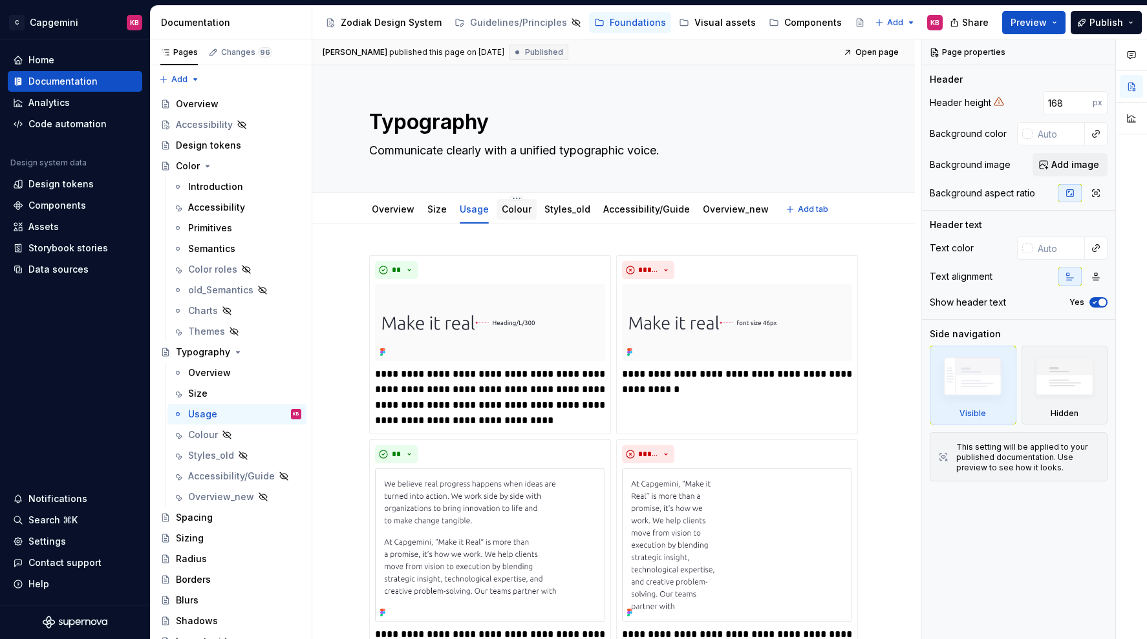
click at [511, 204] on link "Colour" at bounding box center [517, 209] width 30 height 11
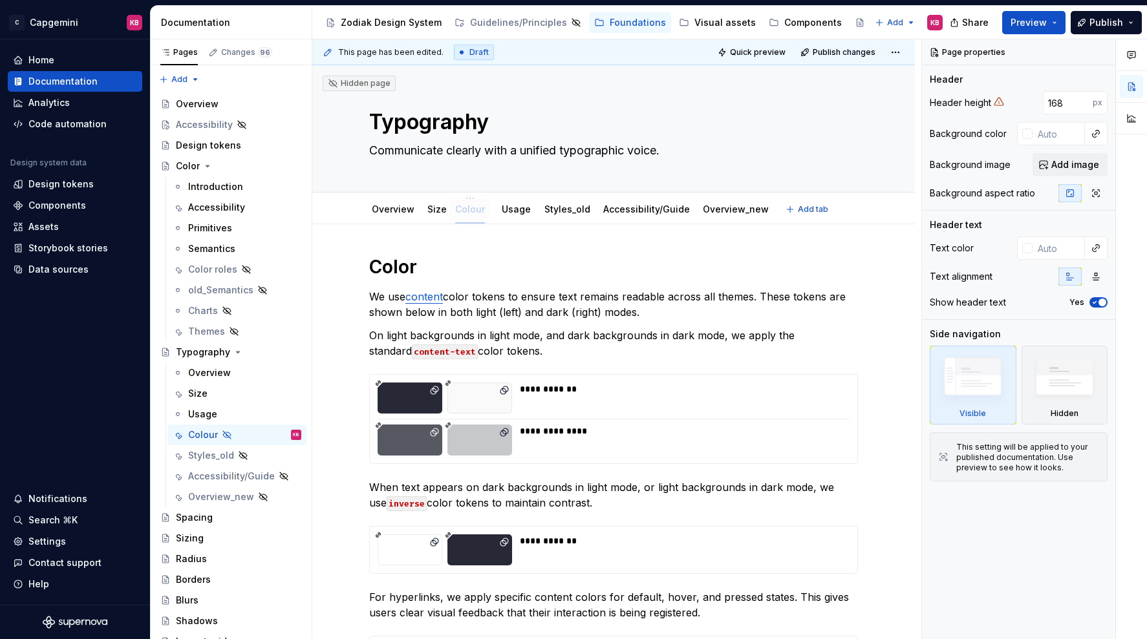
drag, startPoint x: 513, startPoint y: 204, endPoint x: 467, endPoint y: 211, distance: 46.5
click at [510, 204] on link "Usage" at bounding box center [516, 209] width 29 height 11
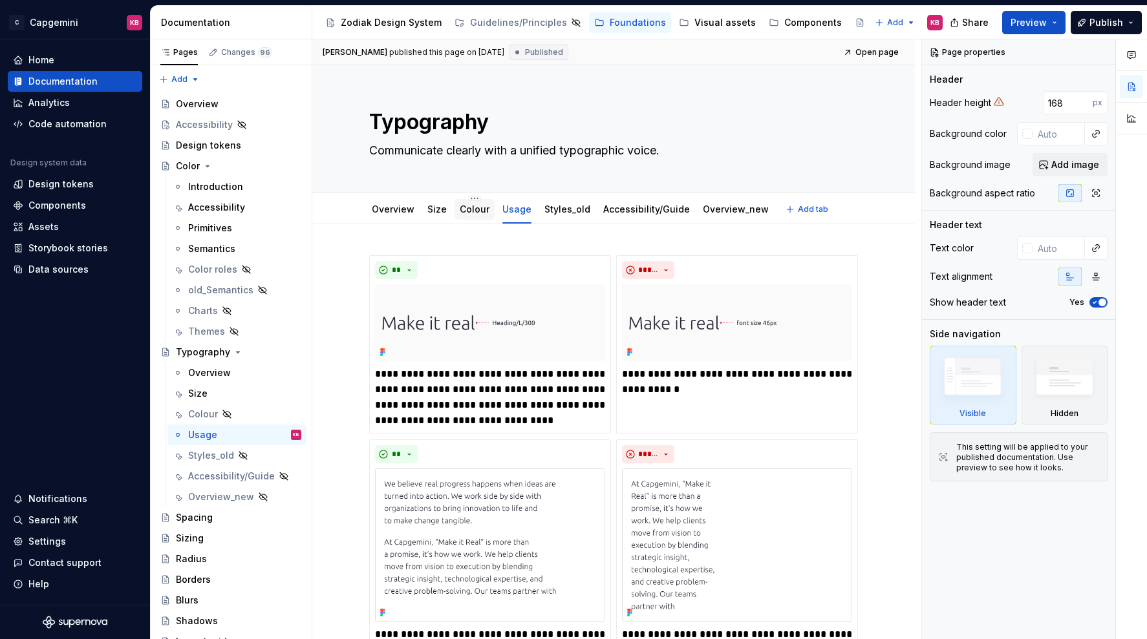
click at [478, 209] on link "Colour" at bounding box center [475, 209] width 30 height 11
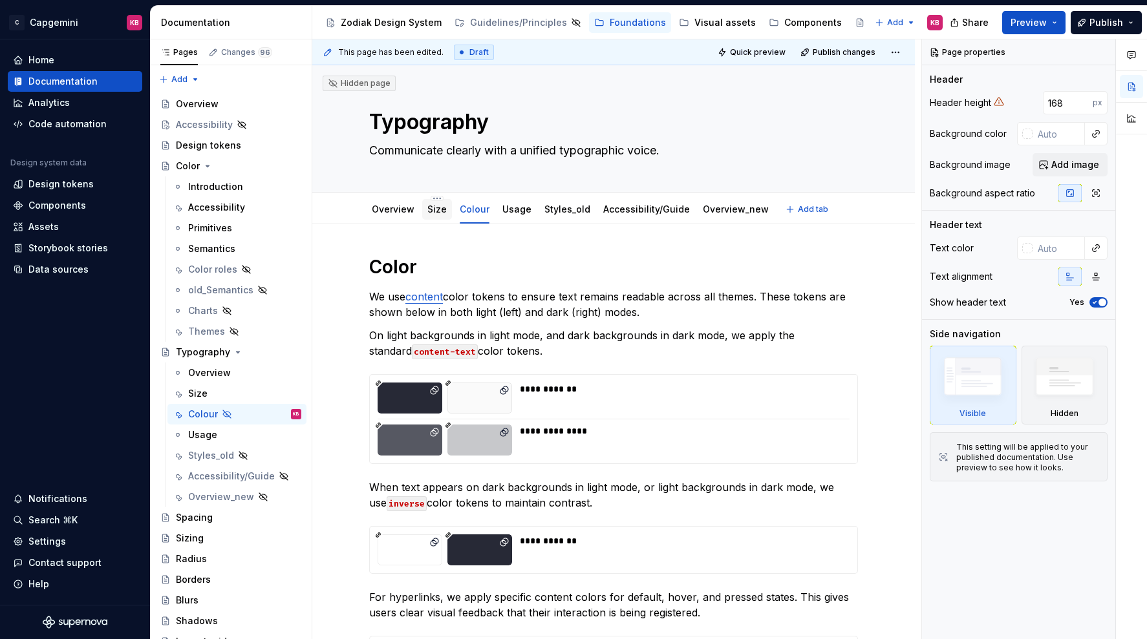
click at [436, 213] on link "Size" at bounding box center [436, 209] width 19 height 11
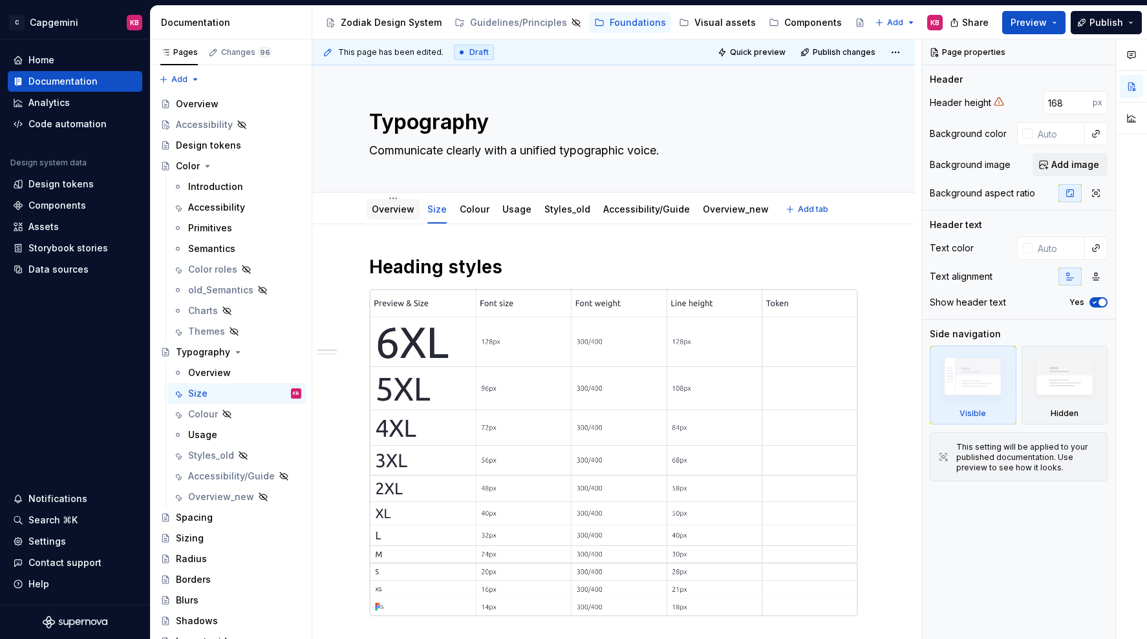
click at [399, 211] on link "Overview" at bounding box center [393, 209] width 43 height 11
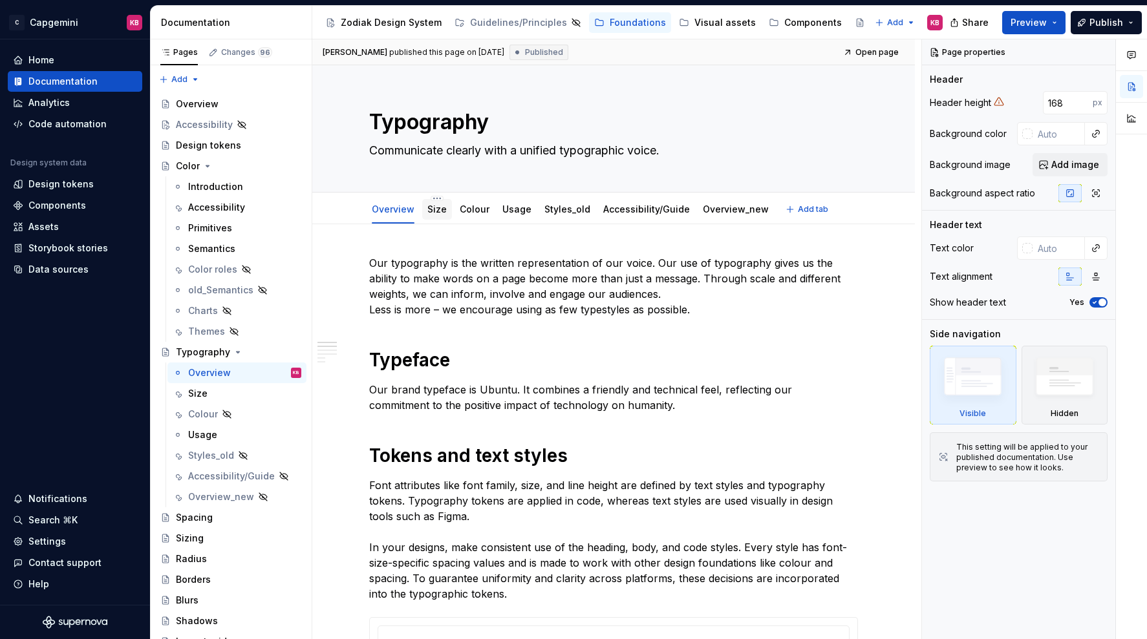
click at [431, 213] on link "Size" at bounding box center [436, 209] width 19 height 11
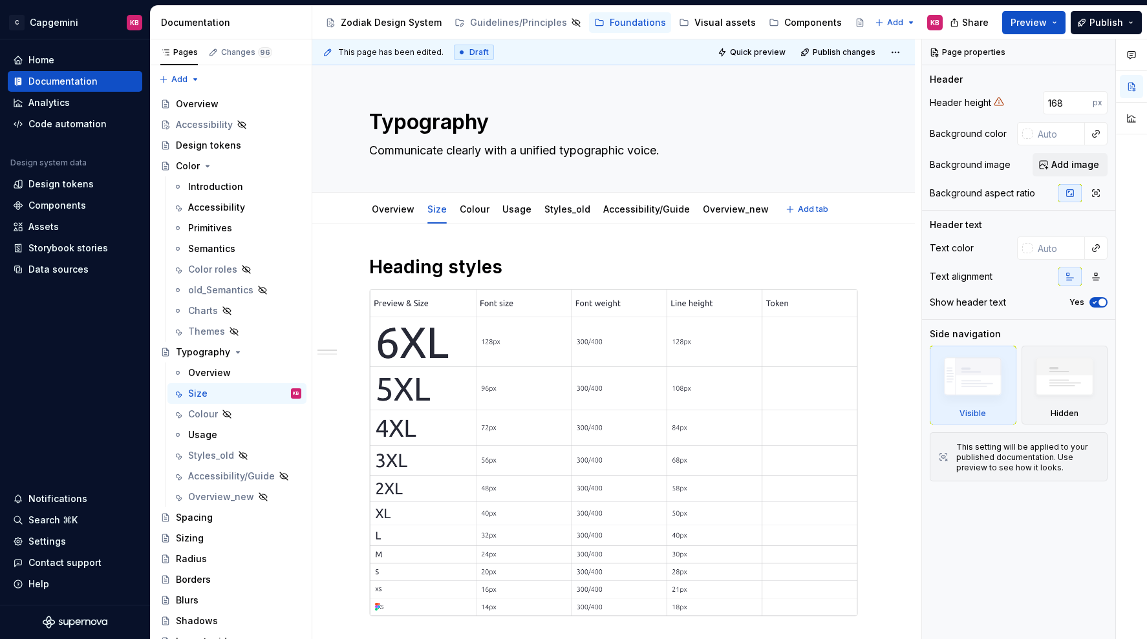
type textarea "*"
click at [385, 241] on div "Heading styles Body styles" at bounding box center [613, 630] width 602 height 813
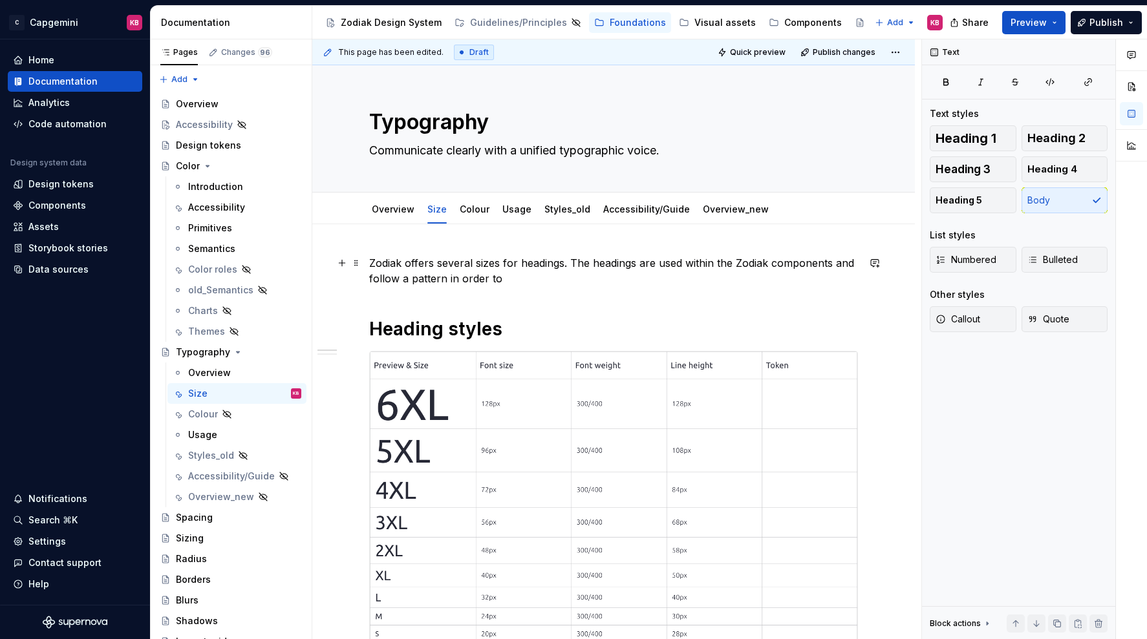
click at [661, 262] on p "Zodiak offers several sizes for headings. The headings are used within the Zodi…" at bounding box center [613, 270] width 489 height 31
drag, startPoint x: 821, startPoint y: 266, endPoint x: 840, endPoint y: 266, distance: 18.7
click at [840, 266] on p "Zodiak offers several sizes for headings. The headings used within the Zodiak c…" at bounding box center [613, 270] width 489 height 31
click at [467, 277] on p "Zodiak offers several sizes for headings. The headings used within the Zodiak c…" at bounding box center [613, 270] width 489 height 31
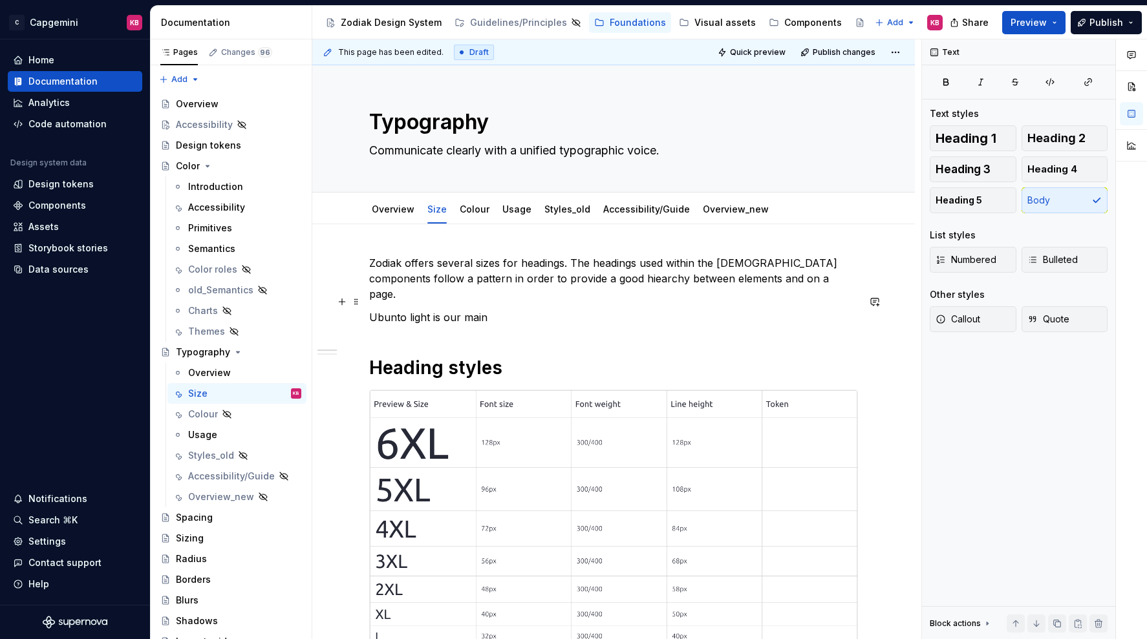
click at [432, 310] on p "Ubunto light is our main" at bounding box center [613, 318] width 489 height 16
click at [535, 310] on p "Ubunto light (300) is our main" at bounding box center [613, 318] width 489 height 16
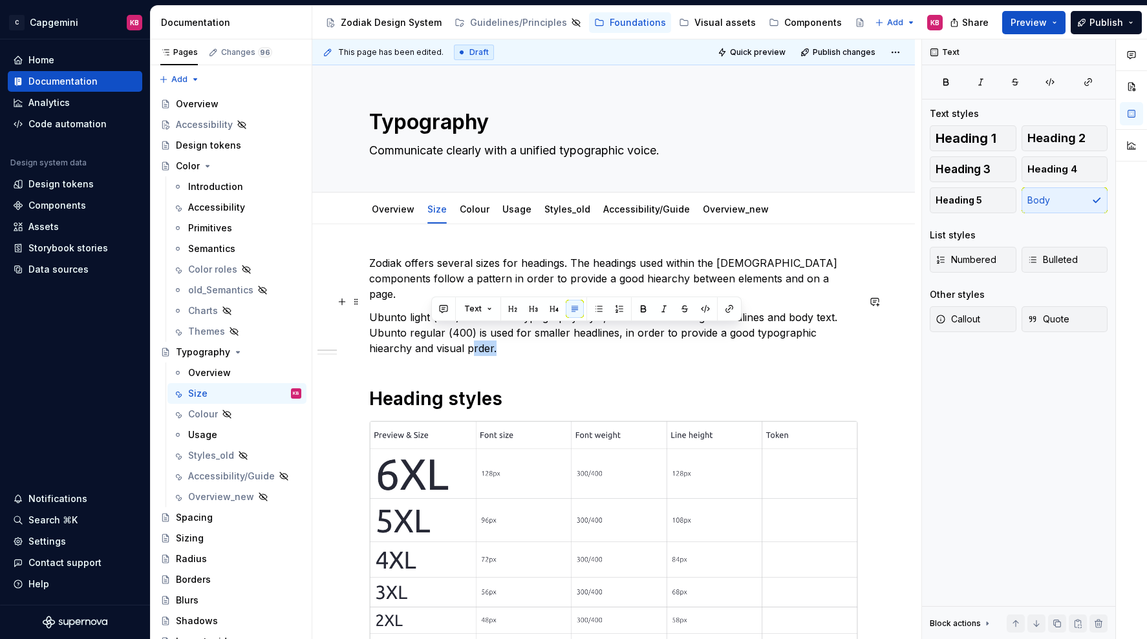
drag, startPoint x: 428, startPoint y: 334, endPoint x: 452, endPoint y: 335, distance: 24.6
click at [452, 335] on p "Ubunto light (300) is our main typography style, and is used for larger headlin…" at bounding box center [613, 333] width 489 height 47
click at [454, 335] on p "Ubunto light (300) is our main typography style, and is used for larger headlin…" at bounding box center [613, 333] width 489 height 47
drag, startPoint x: 454, startPoint y: 335, endPoint x: 429, endPoint y: 335, distance: 25.9
click at [429, 335] on p "Ubunto light (300) is our main typography style, and is used for larger headlin…" at bounding box center [613, 333] width 489 height 47
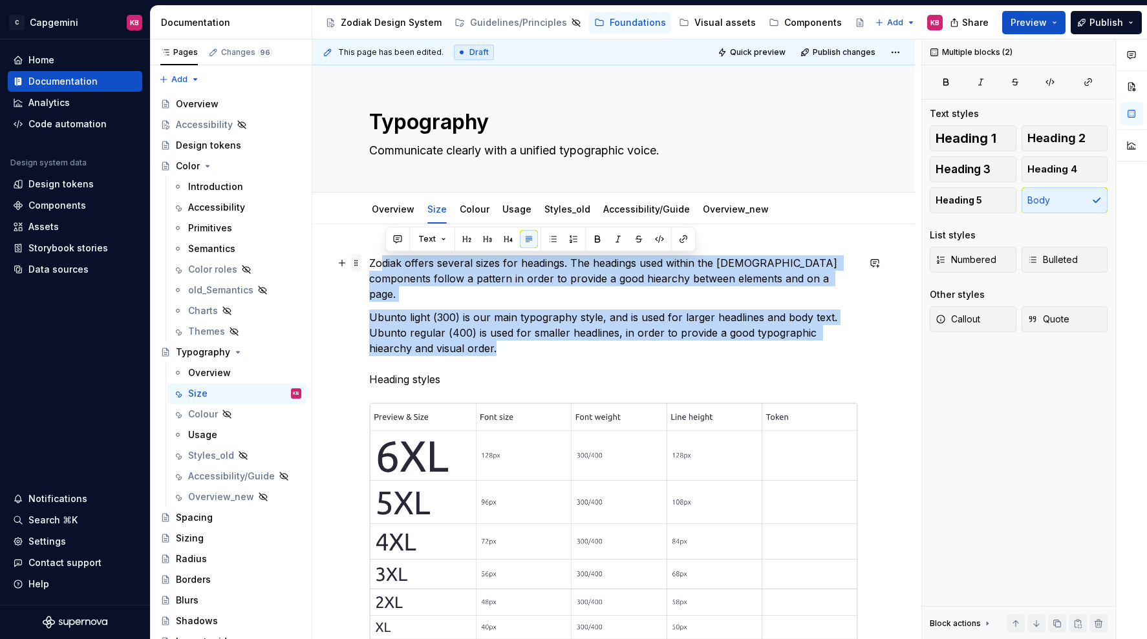
drag, startPoint x: 467, startPoint y: 336, endPoint x: 359, endPoint y: 265, distance: 129.8
click at [369, 265] on div "Zodiak offers several sizes for headings. The headings used within the Zodiak c…" at bounding box center [613, 607] width 489 height 704
click at [377, 277] on p "Zodiak offers several sizes for headings. The headings used within the Zodiak c…" at bounding box center [613, 278] width 489 height 47
drag, startPoint x: 458, startPoint y: 330, endPoint x: 341, endPoint y: 262, distance: 135.3
click at [369, 262] on div "Zodiak offers several sizes for headings. The headings used within the Zodiak c…" at bounding box center [613, 607] width 489 height 704
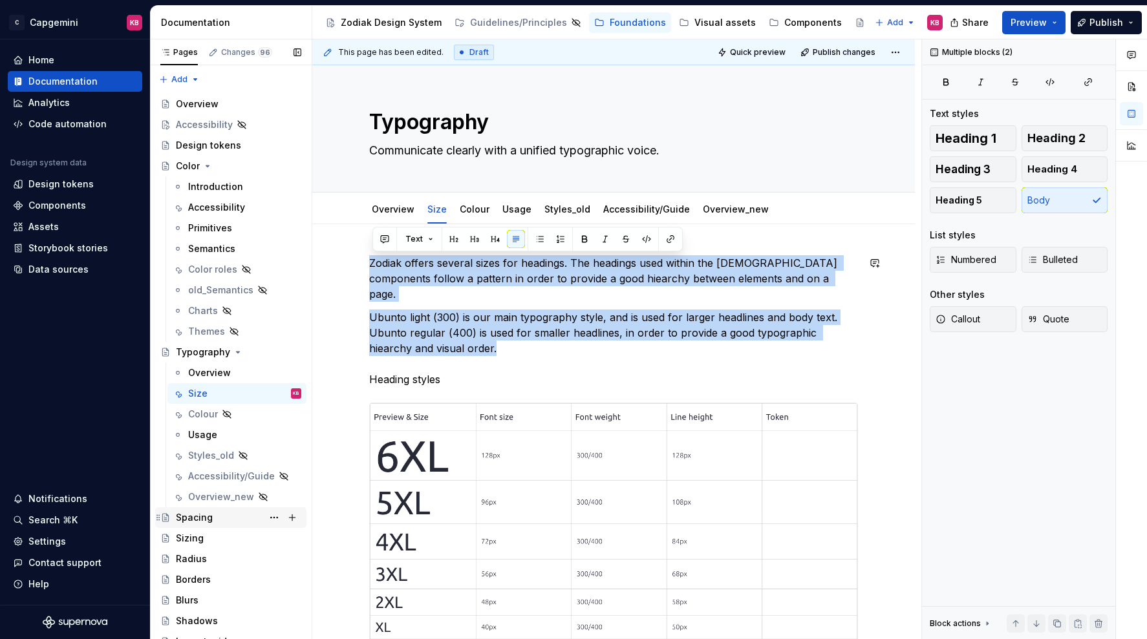
copy div "Zodiak offers several sizes for headings. The headings used within the Zodiak c…"
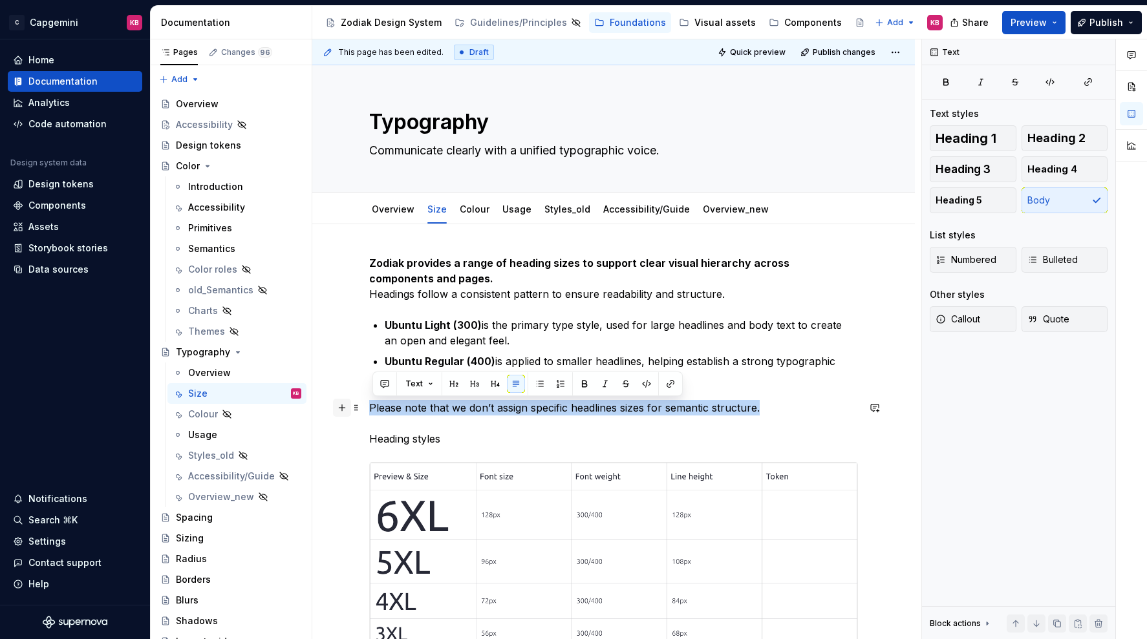
drag, startPoint x: 795, startPoint y: 407, endPoint x: 344, endPoint y: 407, distance: 451.2
click at [369, 407] on div "Zodiak provides a range of heading sizes to support clear visual hierarchy acro…" at bounding box center [613, 636] width 489 height 763
copy p "Please note that we don’t assign specific headlines sizes for semantic structur…"
click at [387, 407] on p "Please note that we don’t assign specific headlines sizes for semantic structur…" at bounding box center [613, 423] width 489 height 47
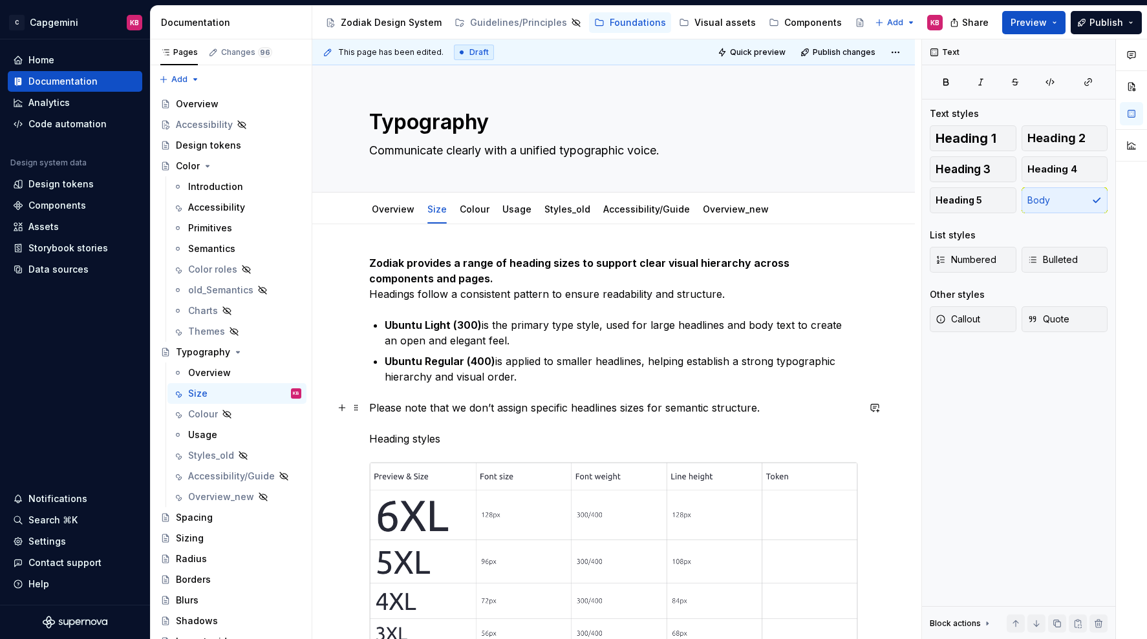
click at [385, 407] on p "Please note that we don’t assign specific headlines sizes for semantic structur…" at bounding box center [613, 423] width 489 height 47
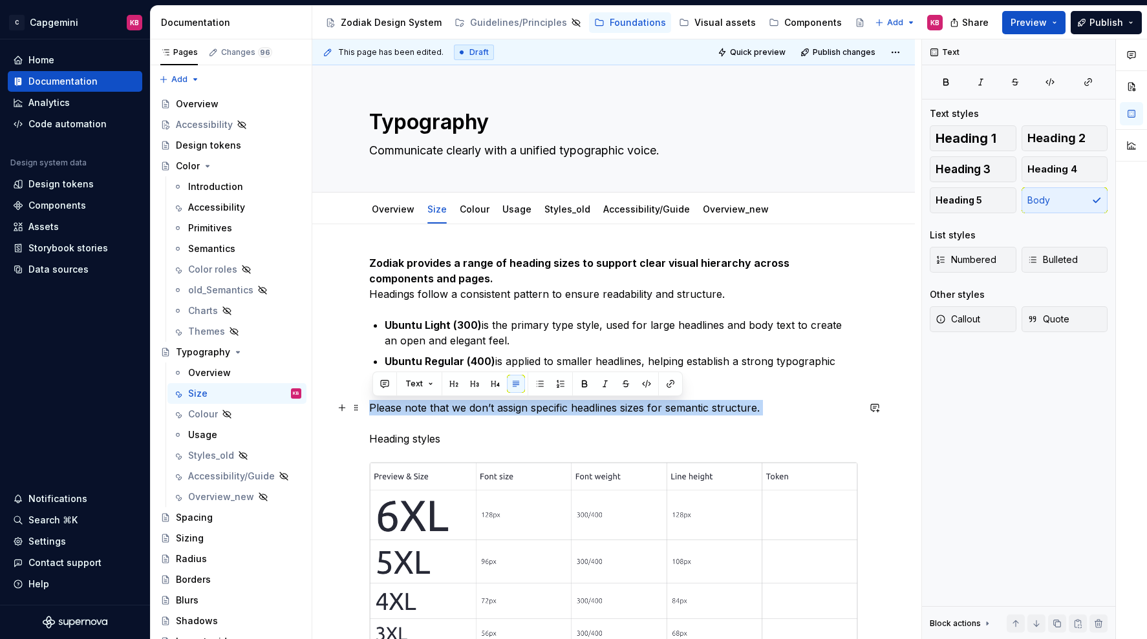
click at [385, 407] on p "Please note that we don’t assign specific headlines sizes for semantic structur…" at bounding box center [613, 423] width 489 height 47
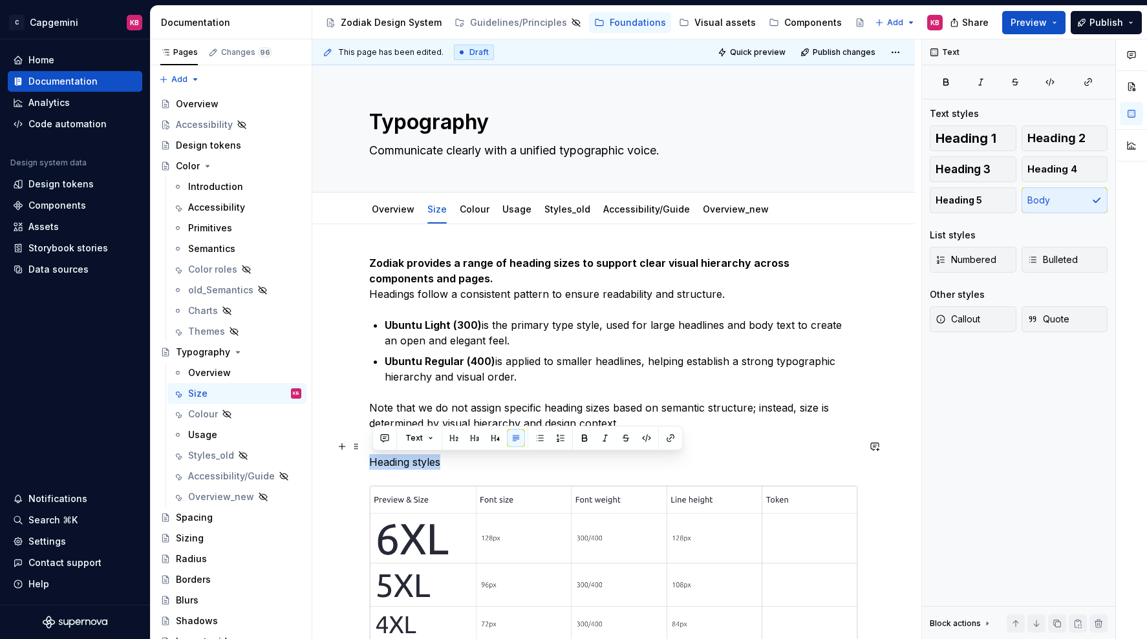
drag, startPoint x: 447, startPoint y: 468, endPoint x: 358, endPoint y: 464, distance: 89.3
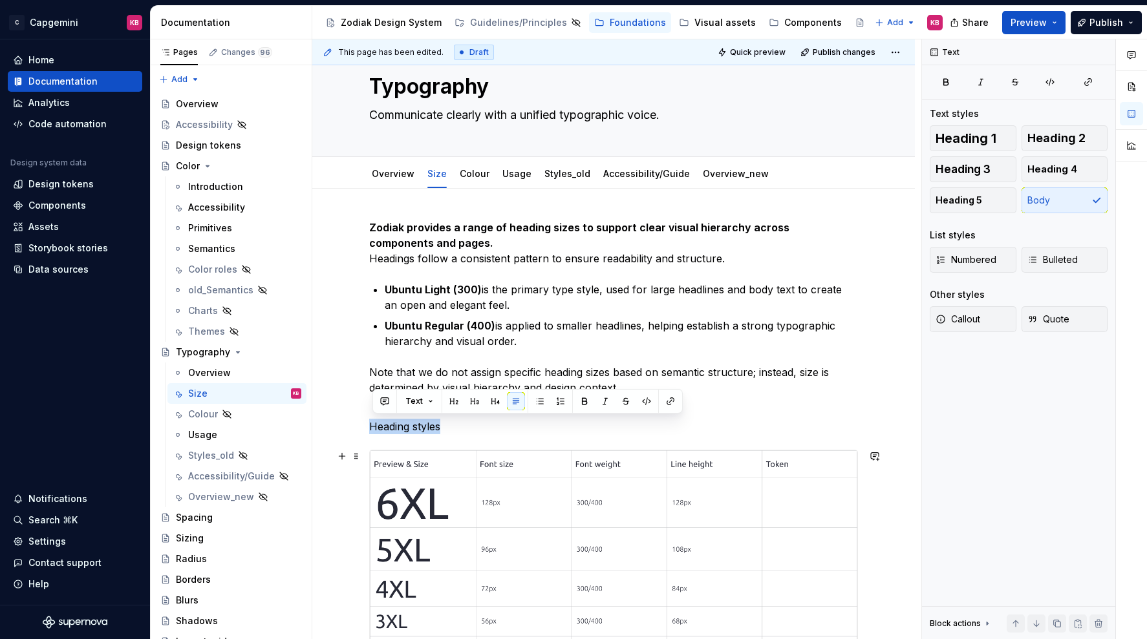
scroll to position [37, 0]
drag, startPoint x: 539, startPoint y: 426, endPoint x: 344, endPoint y: 419, distance: 195.3
click at [474, 401] on button "button" at bounding box center [474, 401] width 18 height 18
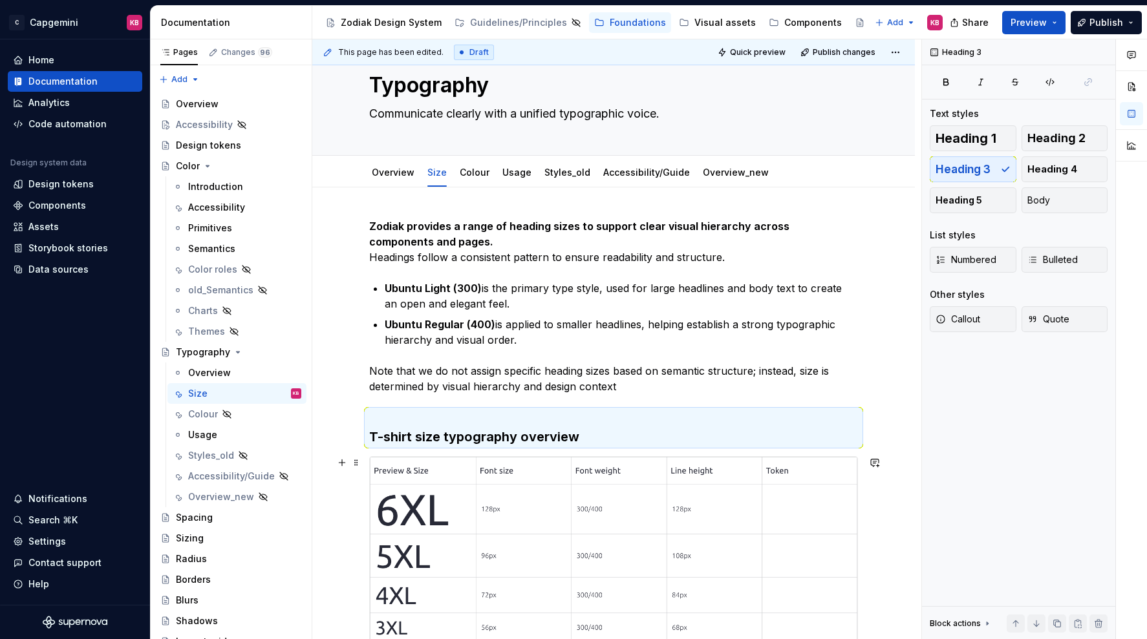
click at [340, 507] on div "This page has been edited. Draft Quick preview Publish changes Typography Commu…" at bounding box center [616, 339] width 609 height 600
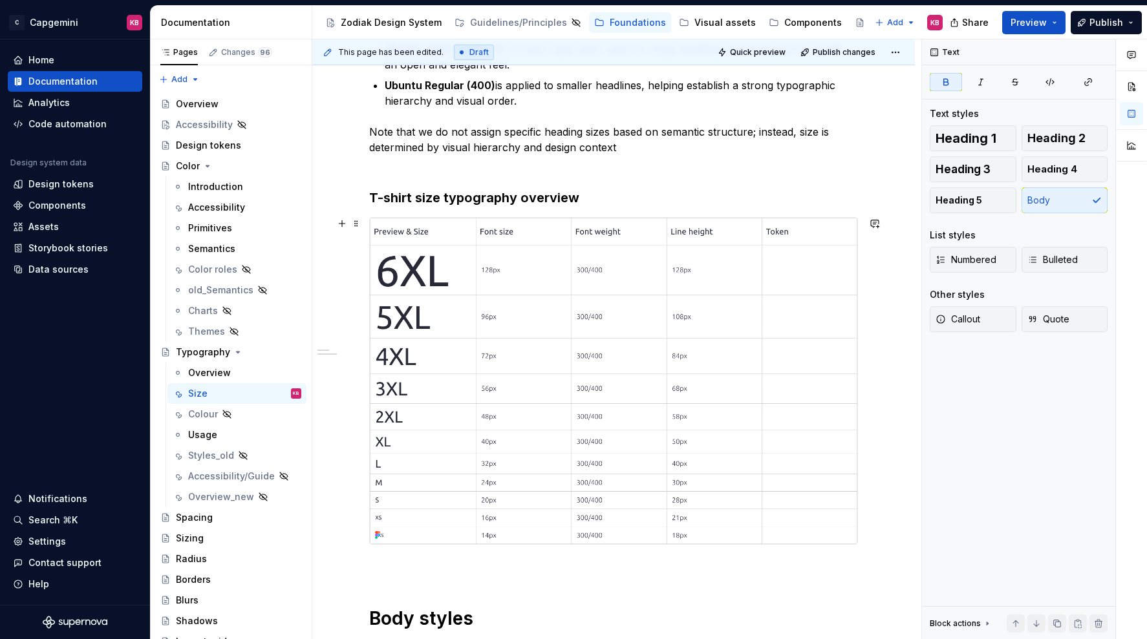
scroll to position [288, 0]
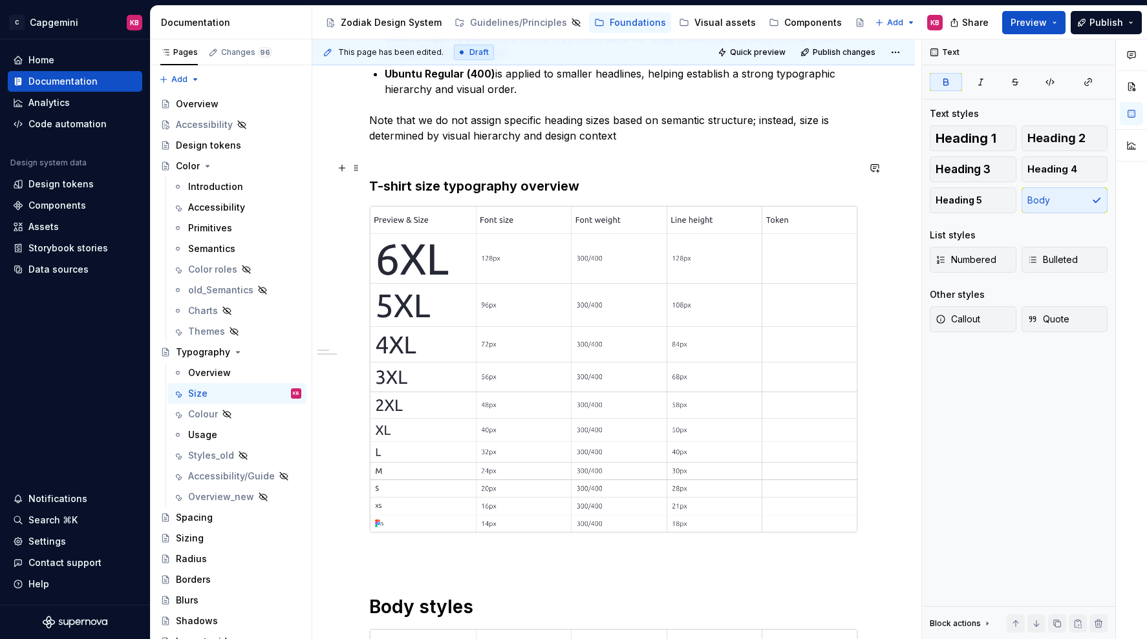
click at [457, 187] on h3 "T-shirt size typography overview" at bounding box center [613, 177] width 489 height 36
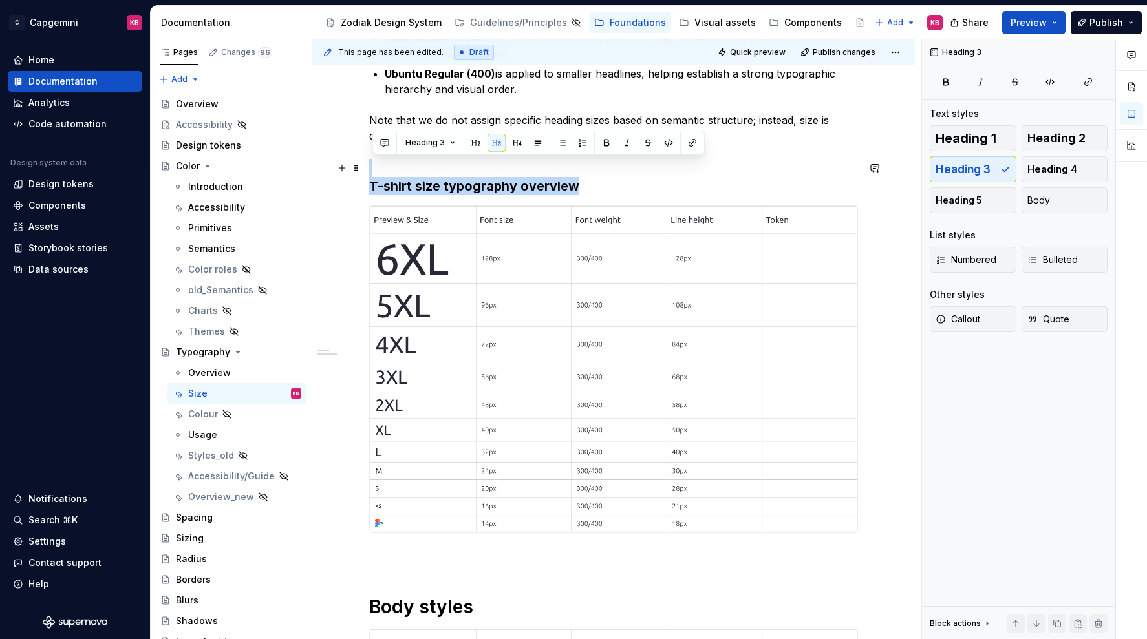
click at [457, 187] on h3 "T-shirt size typography overview" at bounding box center [613, 177] width 489 height 36
click at [485, 187] on h3 "T-shirt size typography overview" at bounding box center [613, 177] width 489 height 36
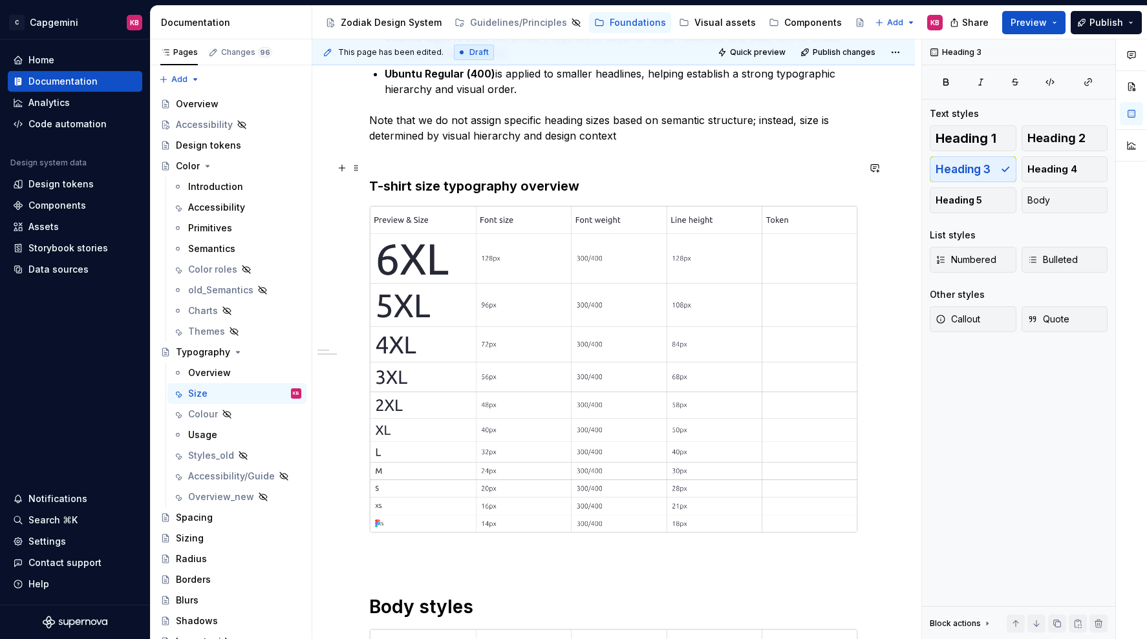
click at [447, 187] on h3 "T-shirt size typography overview" at bounding box center [613, 177] width 489 height 36
click at [580, 189] on h3 "T-shirt size headline typography overview" at bounding box center [613, 177] width 489 height 36
click at [562, 184] on h3 "T-shirt size headline overview" at bounding box center [613, 177] width 489 height 36
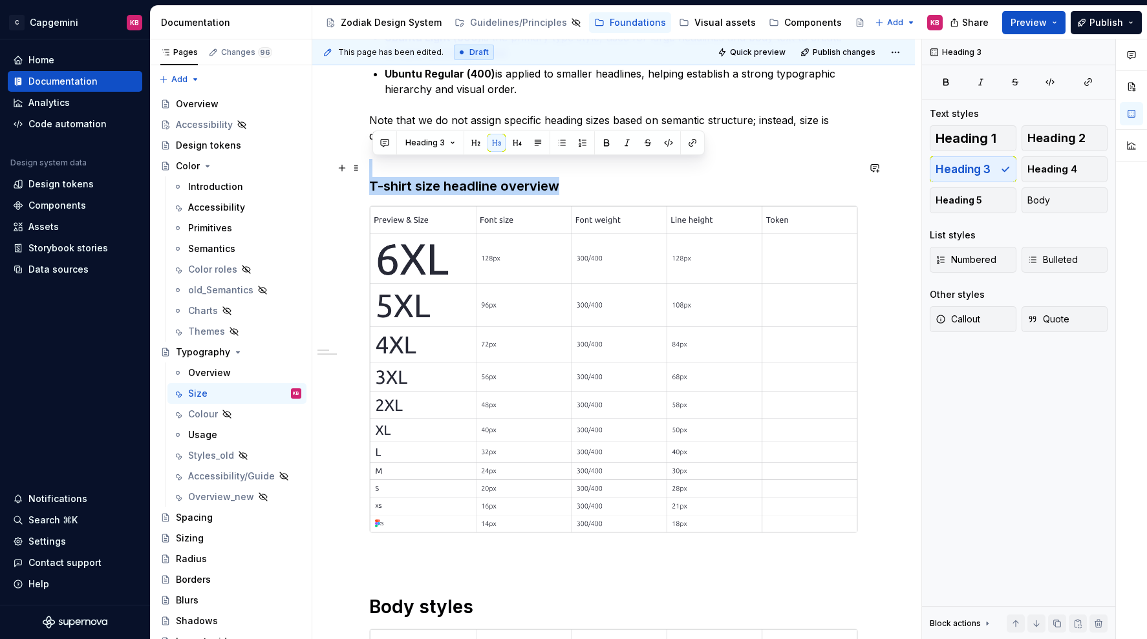
click at [562, 184] on h3 "T-shirt size headline overview" at bounding box center [613, 177] width 489 height 36
click at [477, 143] on button "button" at bounding box center [476, 143] width 18 height 18
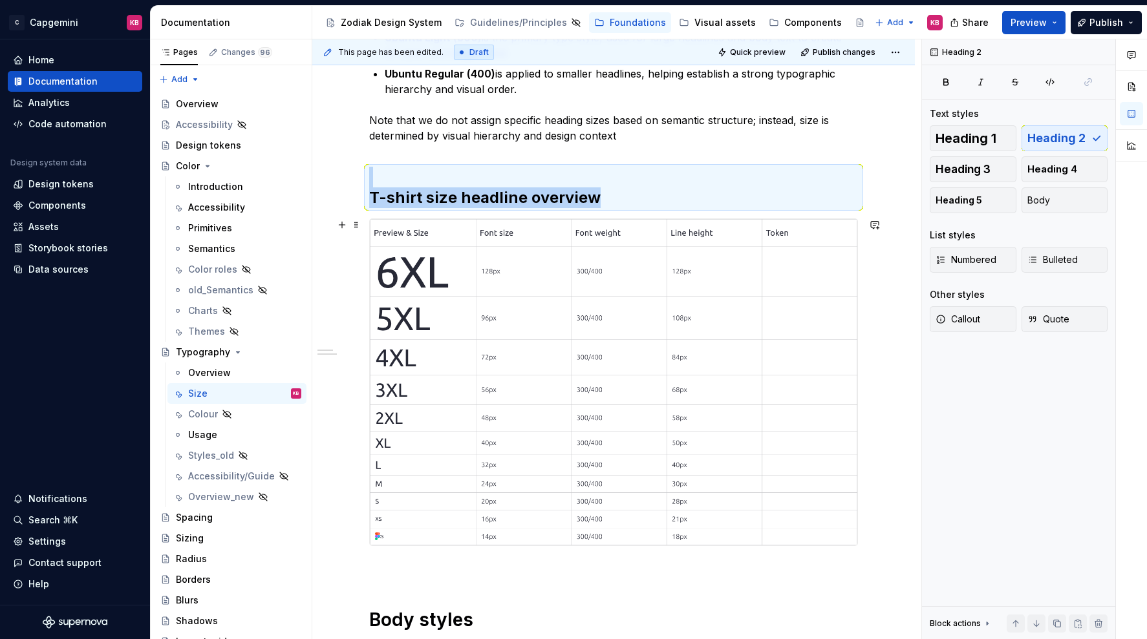
click at [491, 266] on img at bounding box center [613, 382] width 487 height 326
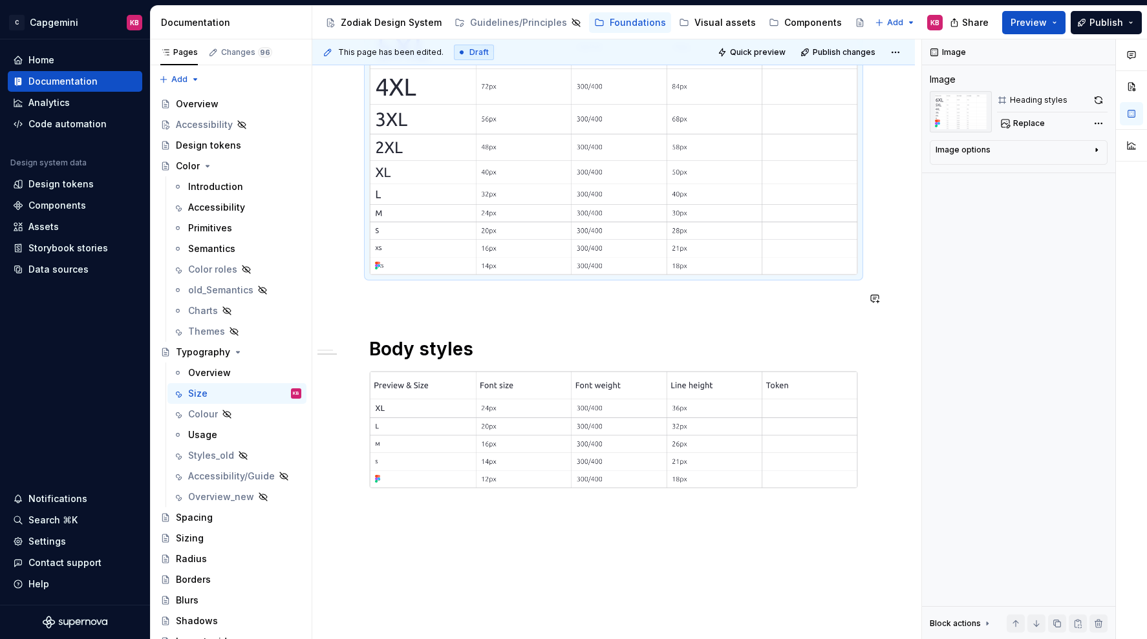
scroll to position [615, 0]
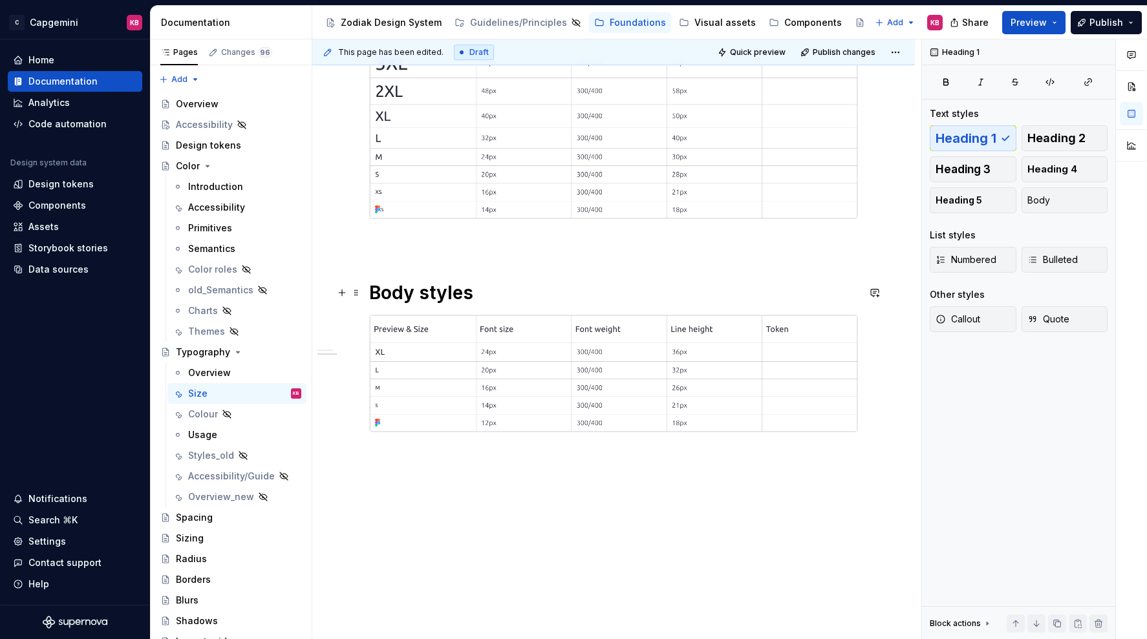
click at [458, 289] on h1 "Body styles" at bounding box center [613, 292] width 489 height 23
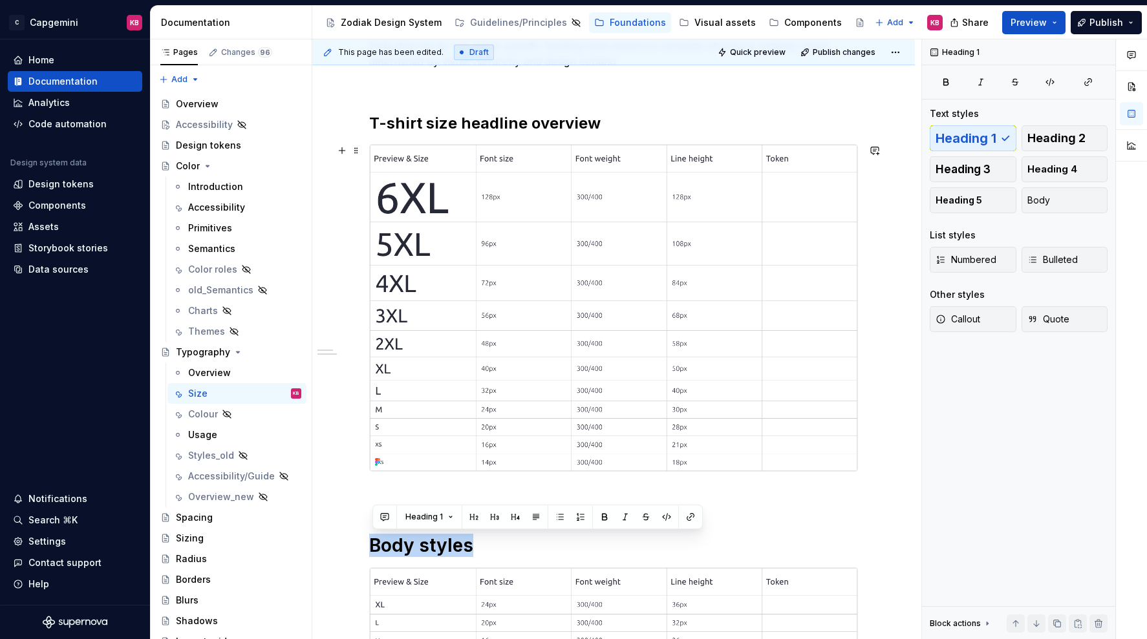
scroll to position [339, 0]
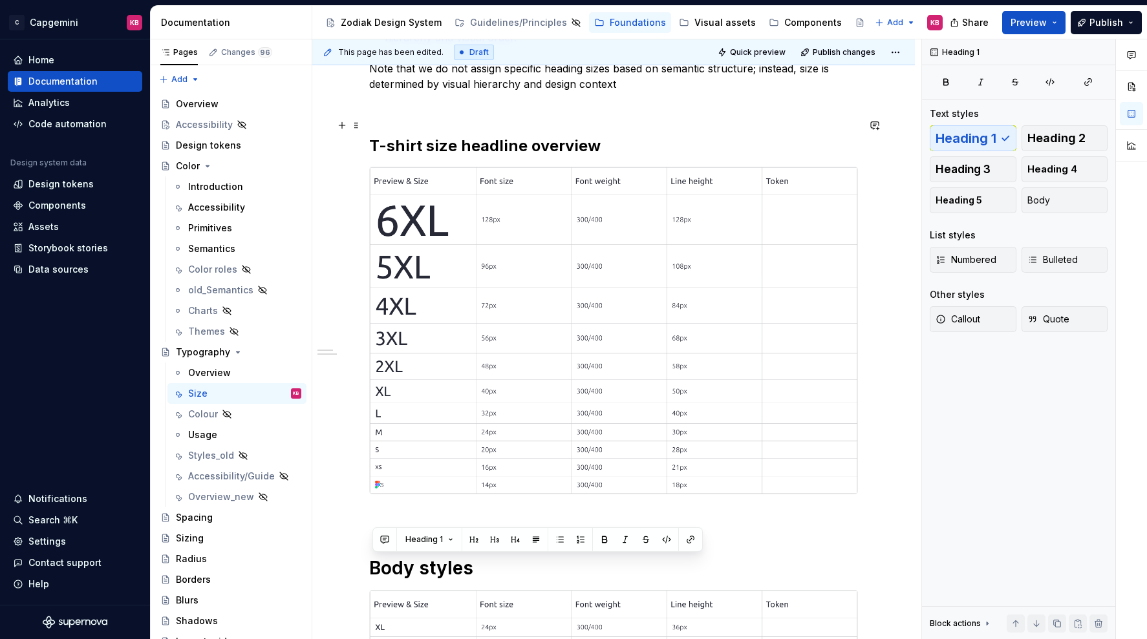
click at [452, 148] on h2 "T-shirt size headline overview" at bounding box center [613, 135] width 489 height 41
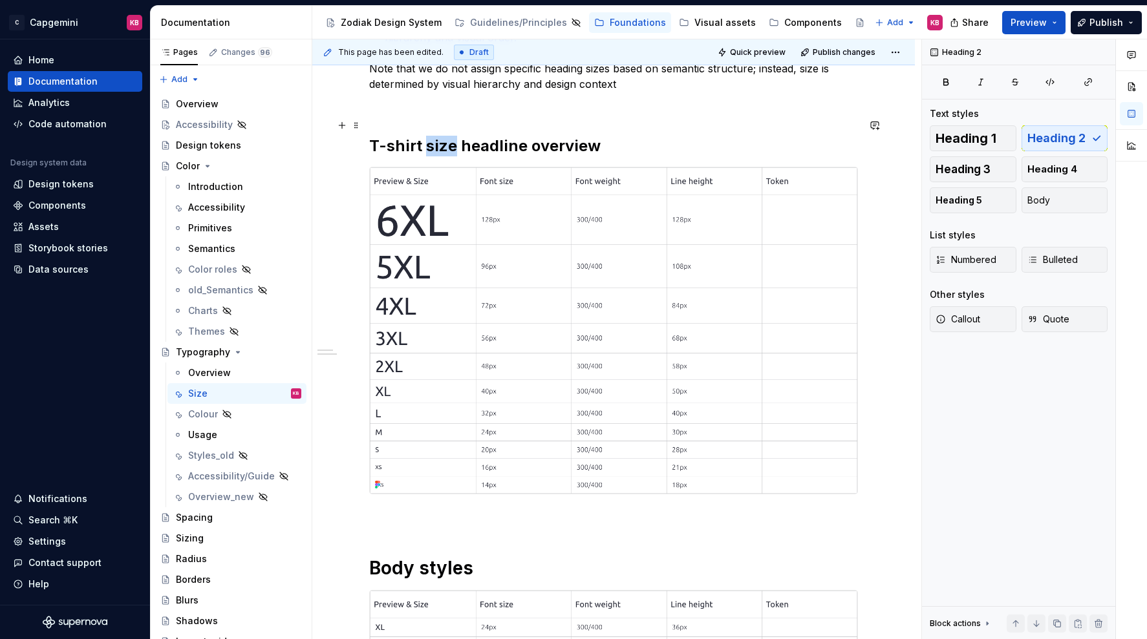
click at [452, 148] on h2 "T-shirt size headline overview" at bounding box center [613, 135] width 489 height 41
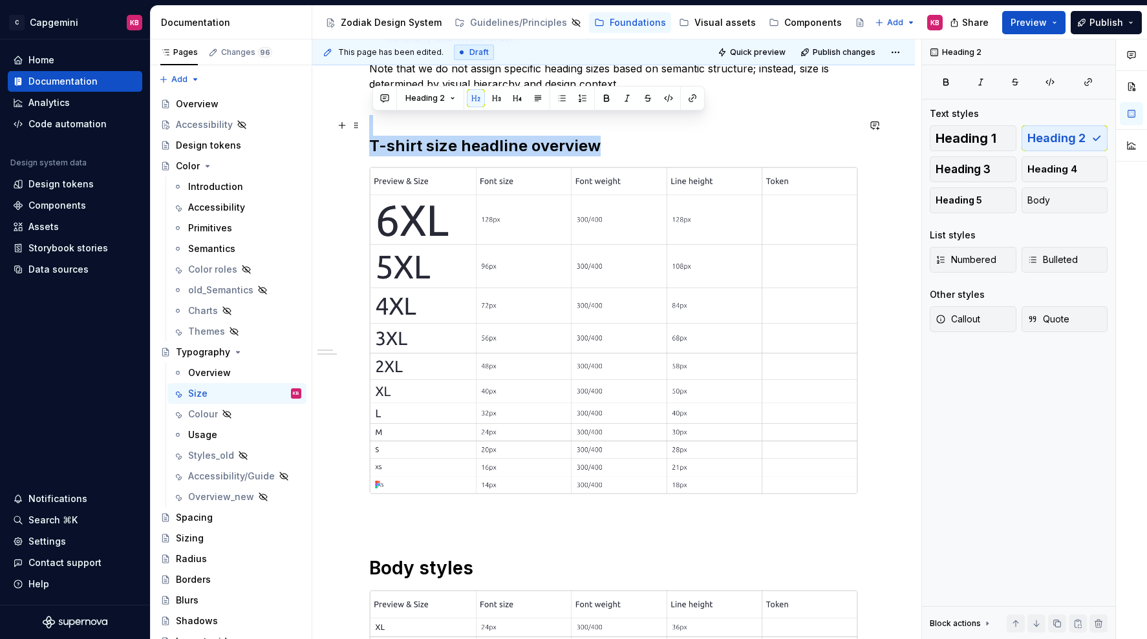
click at [452, 148] on h2 "T-shirt size headline overview" at bounding box center [613, 135] width 489 height 41
copy h2 "T-shirt size headline overview"
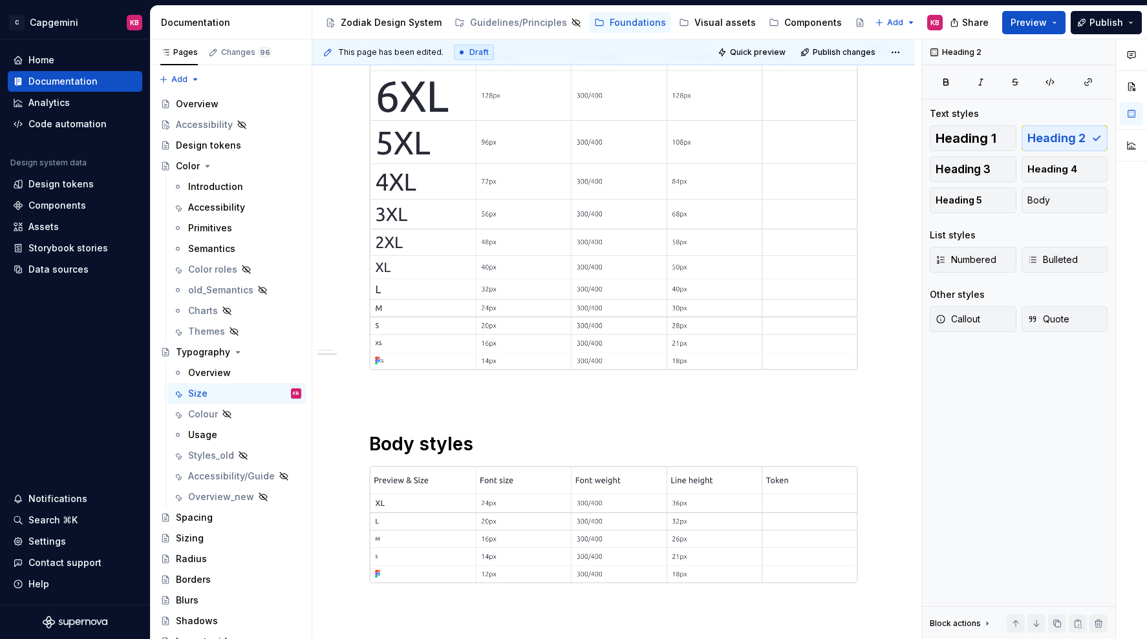
scroll to position [562, 0]
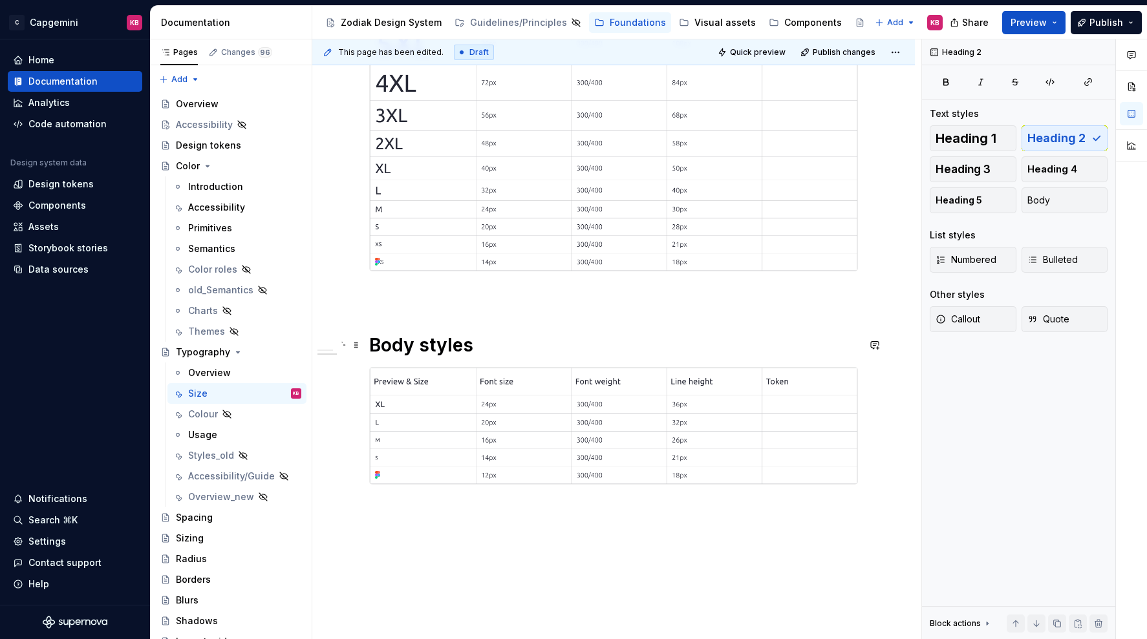
click at [417, 339] on h1 "Body styles" at bounding box center [613, 345] width 489 height 23
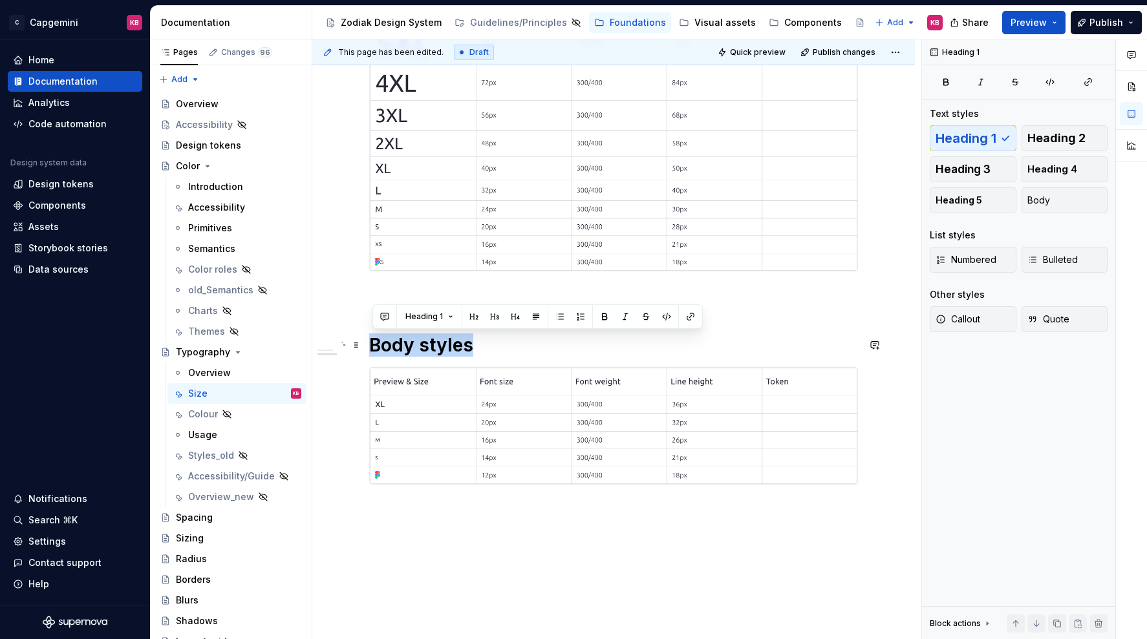
click at [417, 339] on h1 "Body styles" at bounding box center [613, 345] width 489 height 23
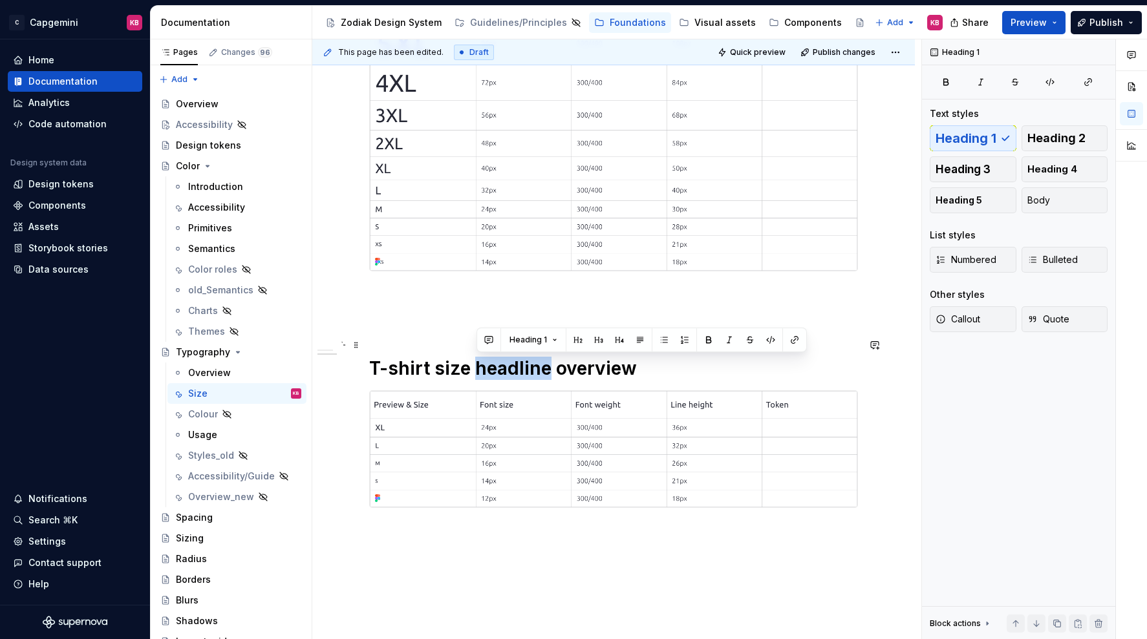
drag, startPoint x: 548, startPoint y: 366, endPoint x: 478, endPoint y: 371, distance: 70.6
click at [478, 371] on h1 "T-shirt size headline overview" at bounding box center [613, 357] width 489 height 47
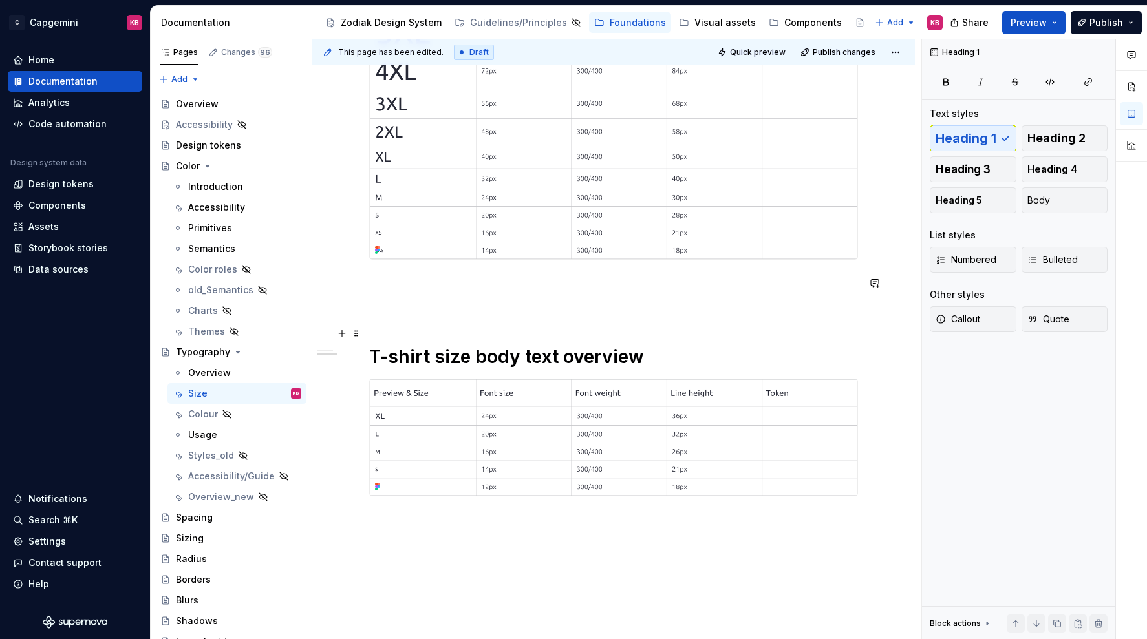
scroll to position [638, 0]
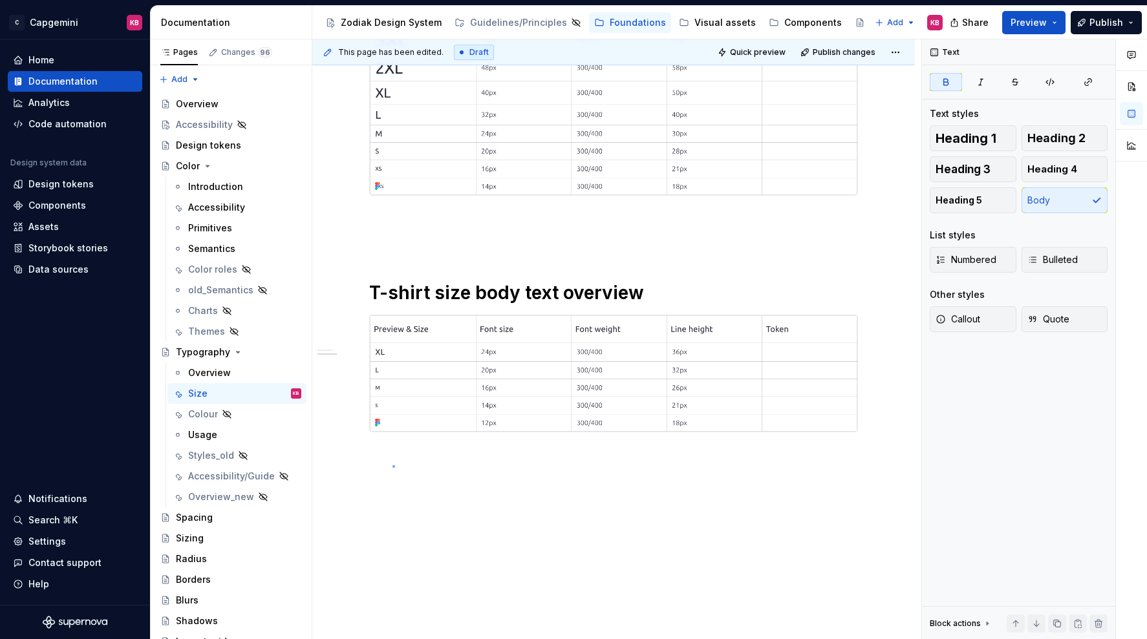
click at [392, 465] on div "This page has been edited. Draft Quick preview Publish changes Typography Commu…" at bounding box center [616, 339] width 609 height 600
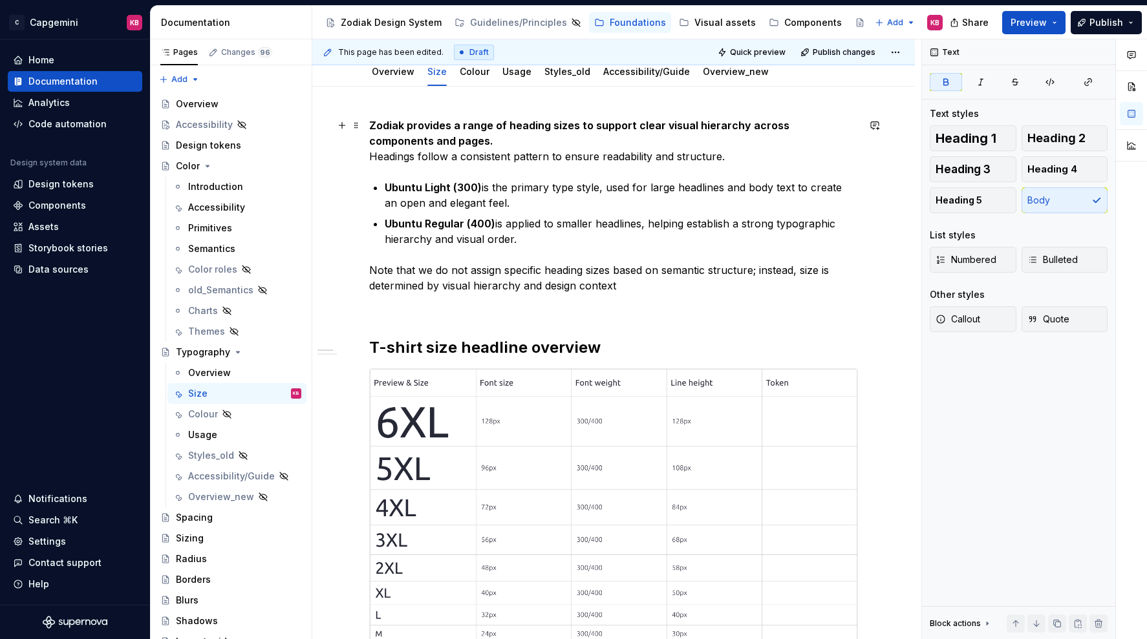
scroll to position [59, 0]
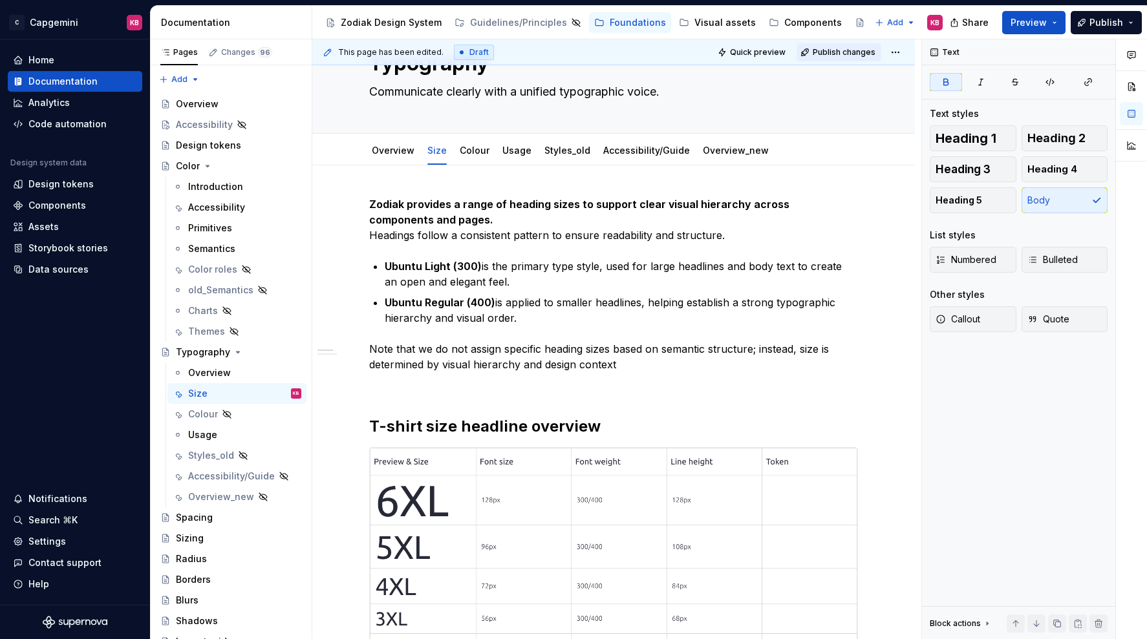
click at [833, 49] on span "Publish changes" at bounding box center [843, 52] width 63 height 10
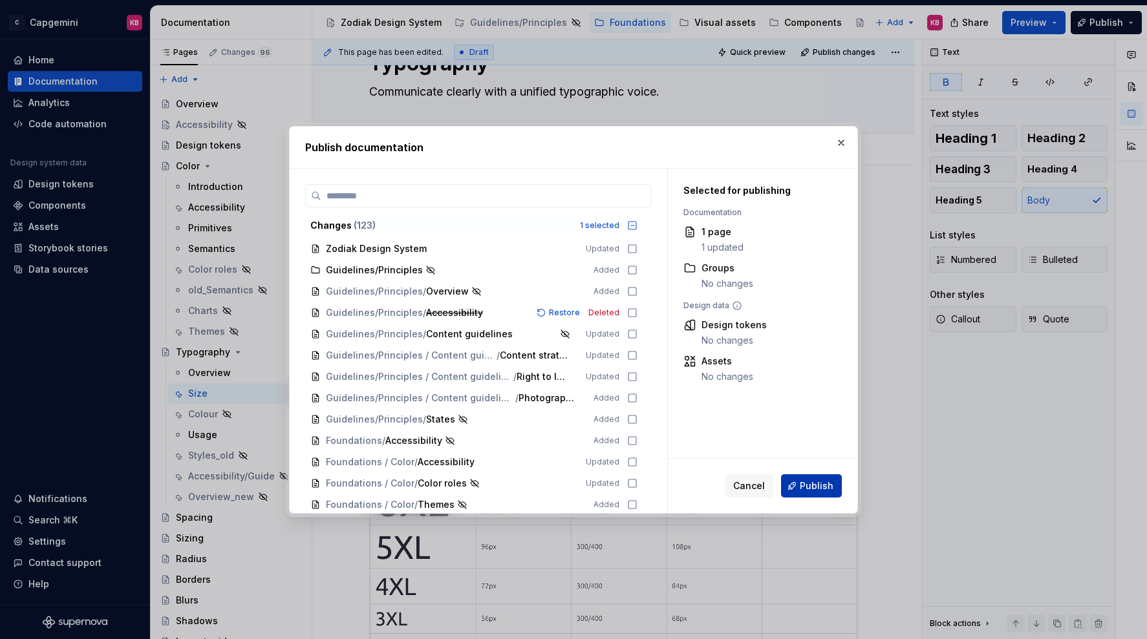
click at [809, 480] on span "Publish" at bounding box center [817, 486] width 34 height 13
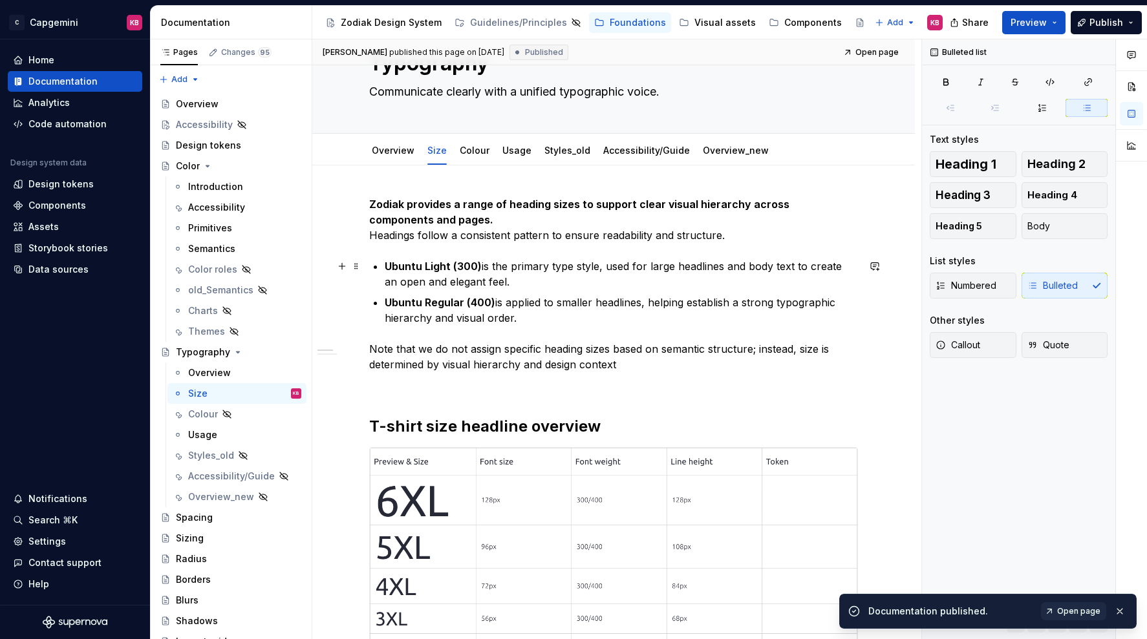
click at [484, 286] on p "Ubuntu Light (300) is the primary type style, used for large headlines and body…" at bounding box center [621, 274] width 473 height 31
click at [505, 281] on p "Ubuntu Light (300) is the primary type style, used for large headlines and body…" at bounding box center [621, 274] width 473 height 31
drag, startPoint x: 508, startPoint y: 281, endPoint x: 490, endPoint y: 282, distance: 18.1
click at [490, 282] on p "Ubuntu Light (300) is the primary type style, used for large headlines and body…" at bounding box center [621, 274] width 473 height 31
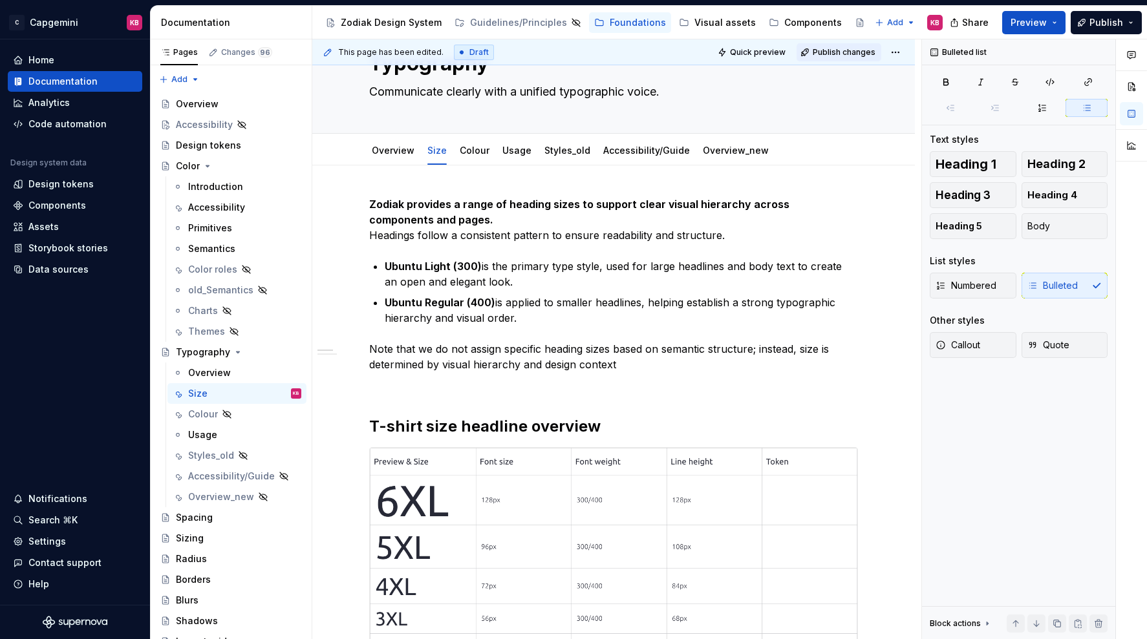
click at [834, 59] on button "Publish changes" at bounding box center [838, 52] width 85 height 18
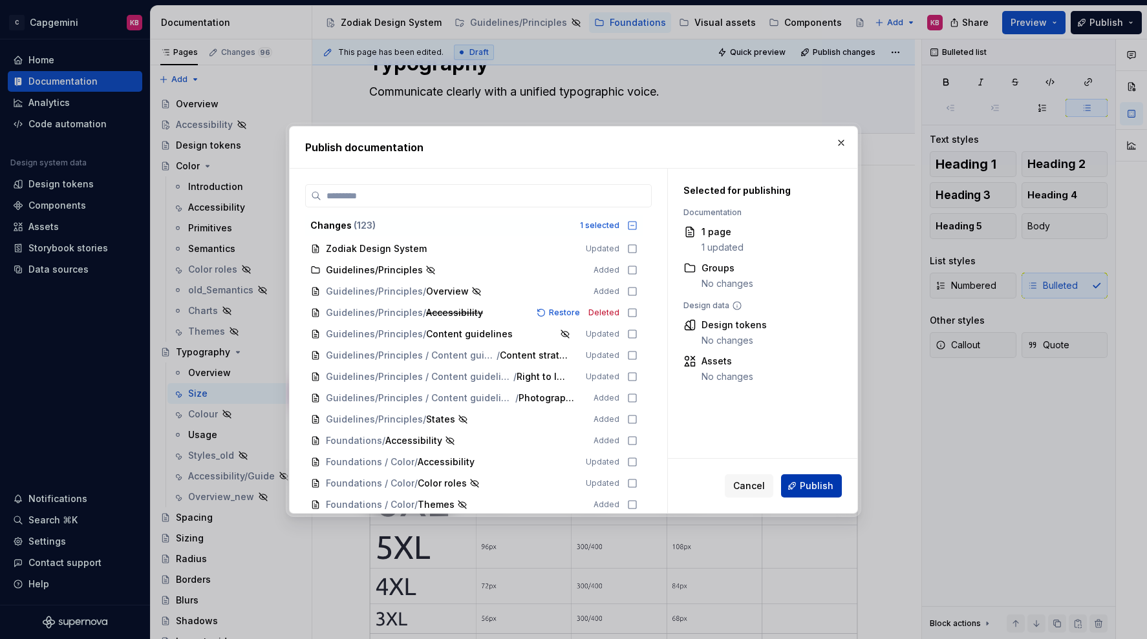
click at [813, 482] on span "Publish" at bounding box center [817, 486] width 34 height 13
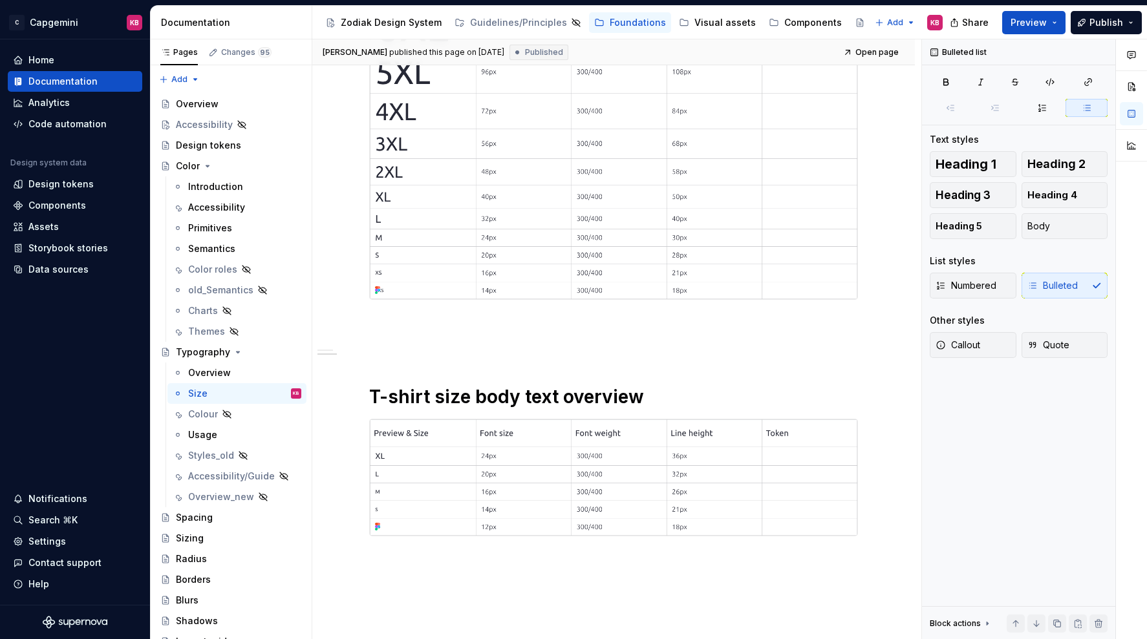
scroll to position [638, 0]
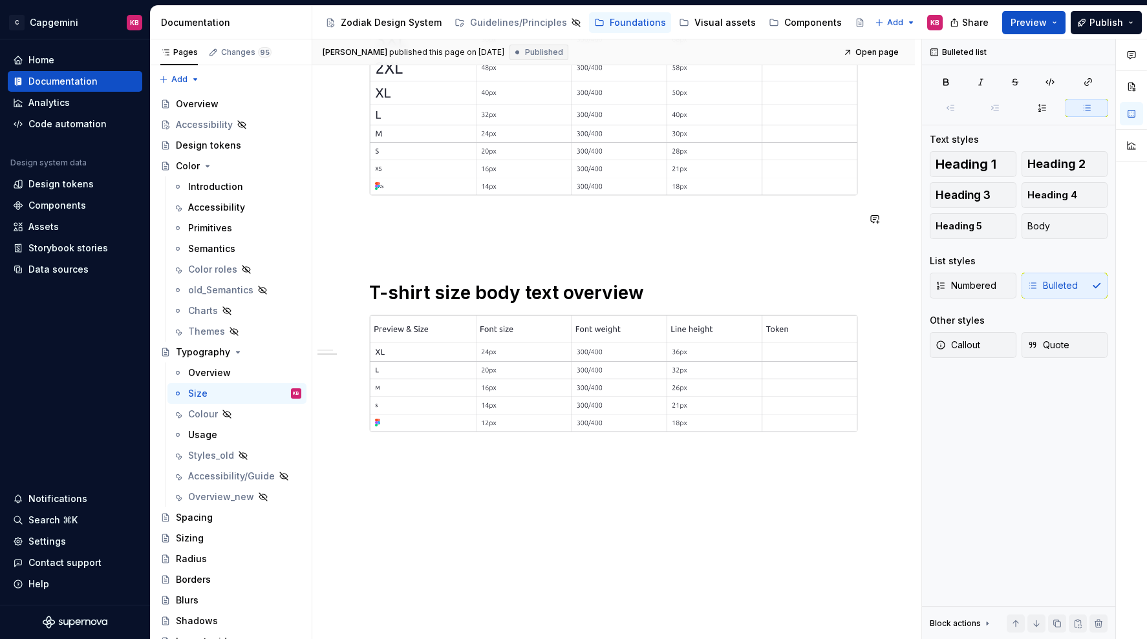
type textarea "*"
